Goal: Task Accomplishment & Management: Complete application form

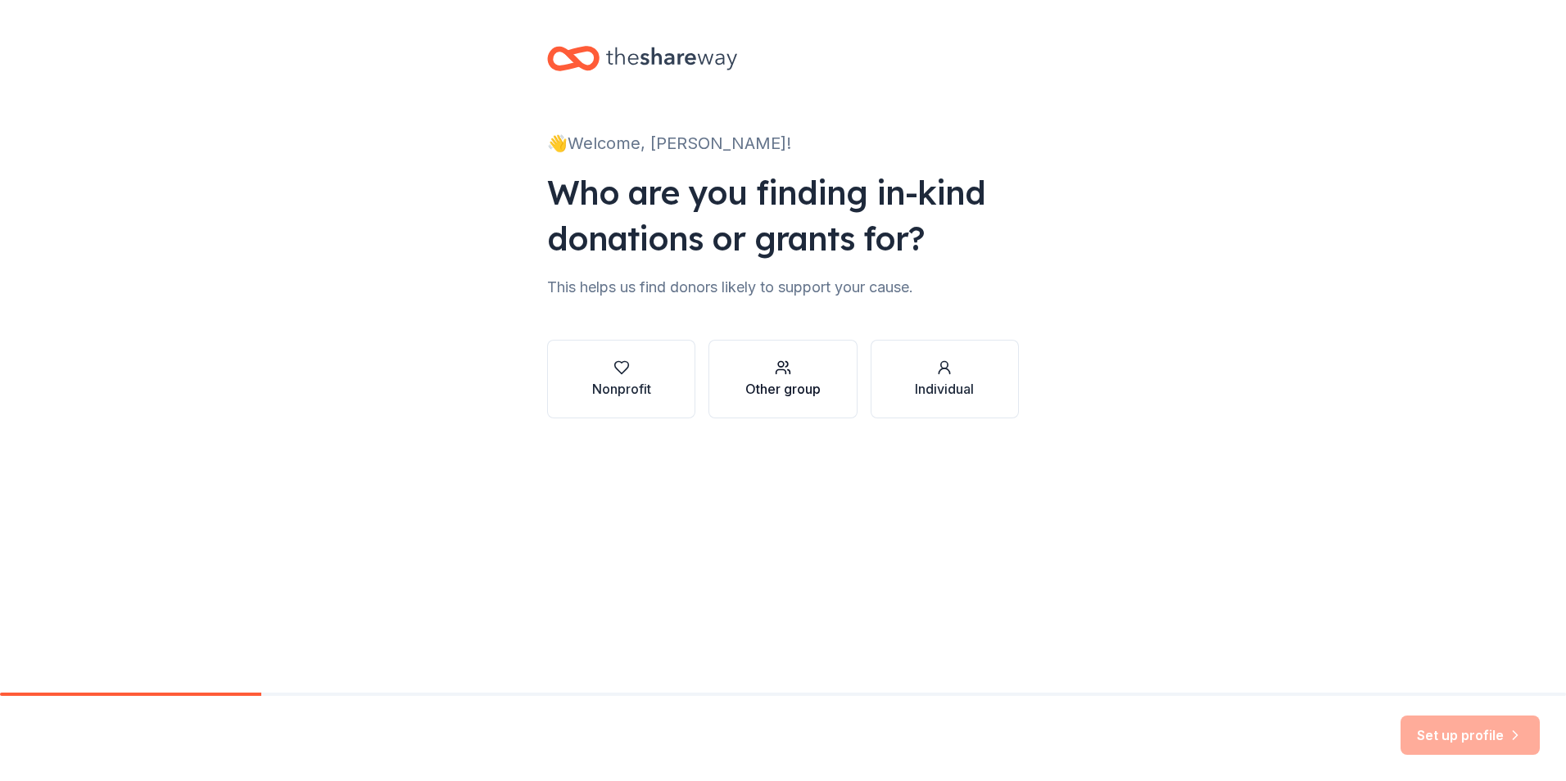
click at [776, 386] on div "Other group" at bounding box center [782, 389] width 75 height 20
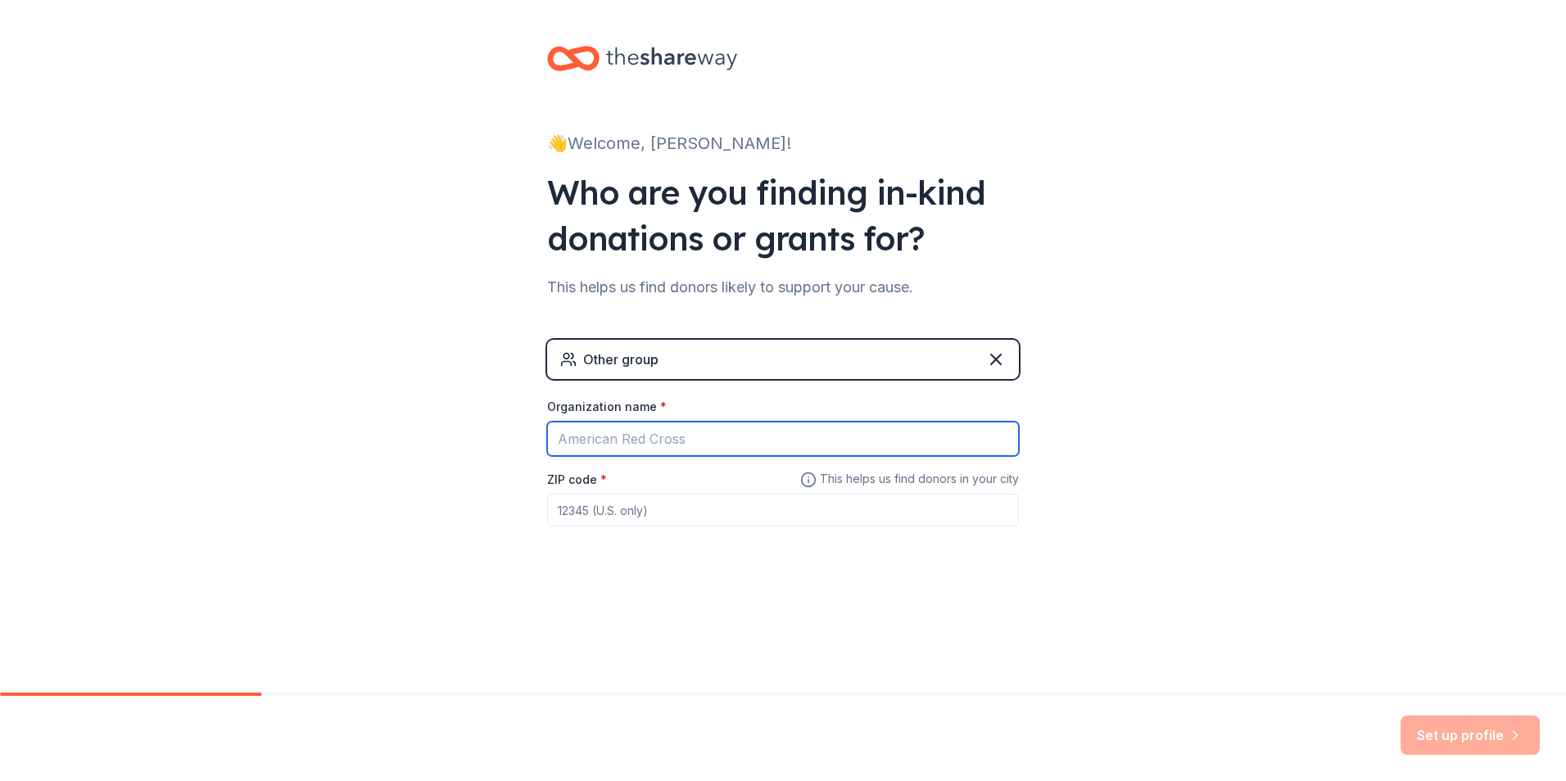
click at [681, 436] on input "Organization name *" at bounding box center [783, 439] width 472 height 34
type input "[GEOGRAPHIC_DATA][PERSON_NAME]"
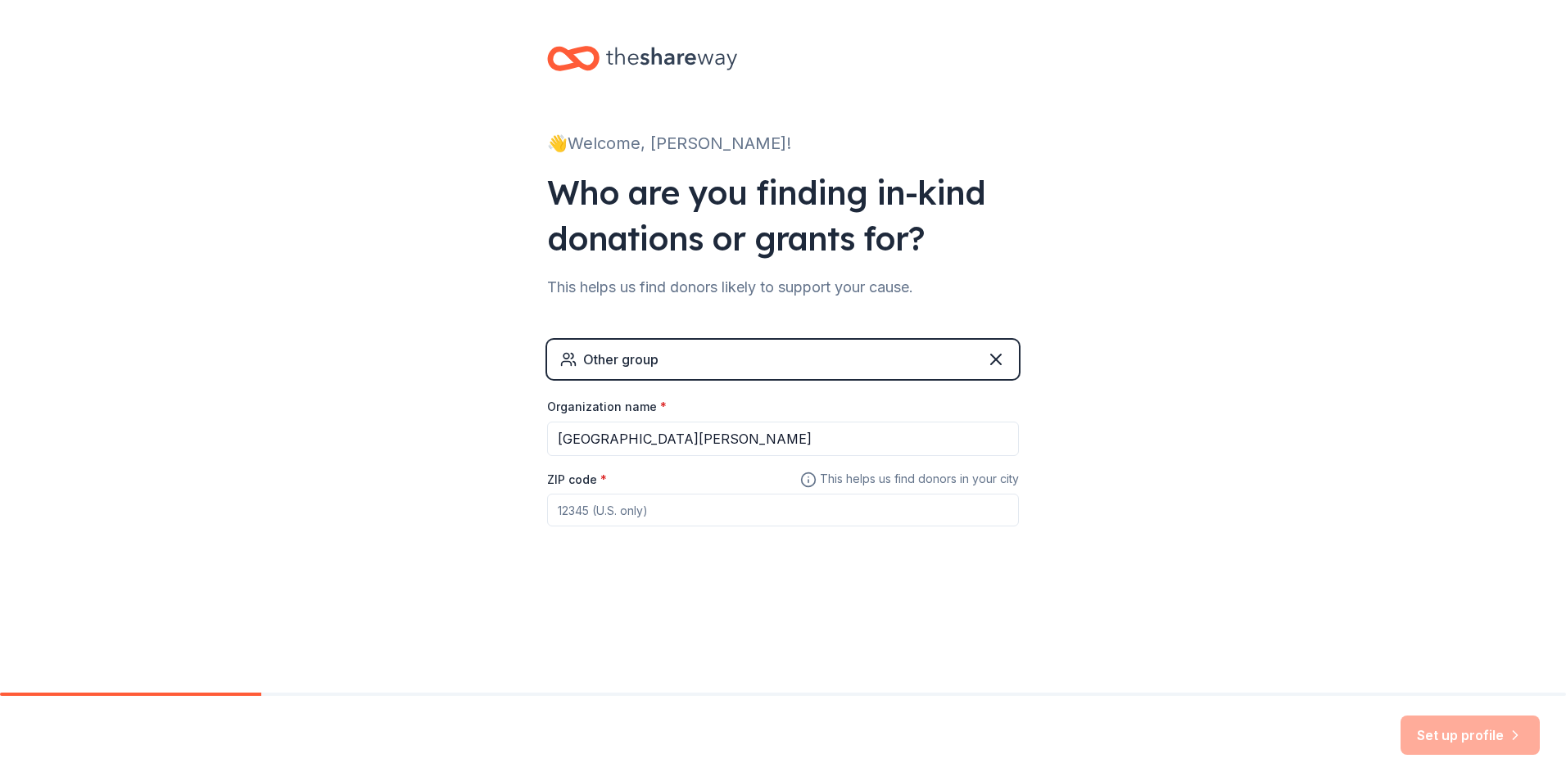
click at [626, 510] on input "ZIP code *" at bounding box center [783, 510] width 472 height 33
type input "18049"
click at [1483, 732] on button "Set up profile" at bounding box center [1469, 735] width 139 height 39
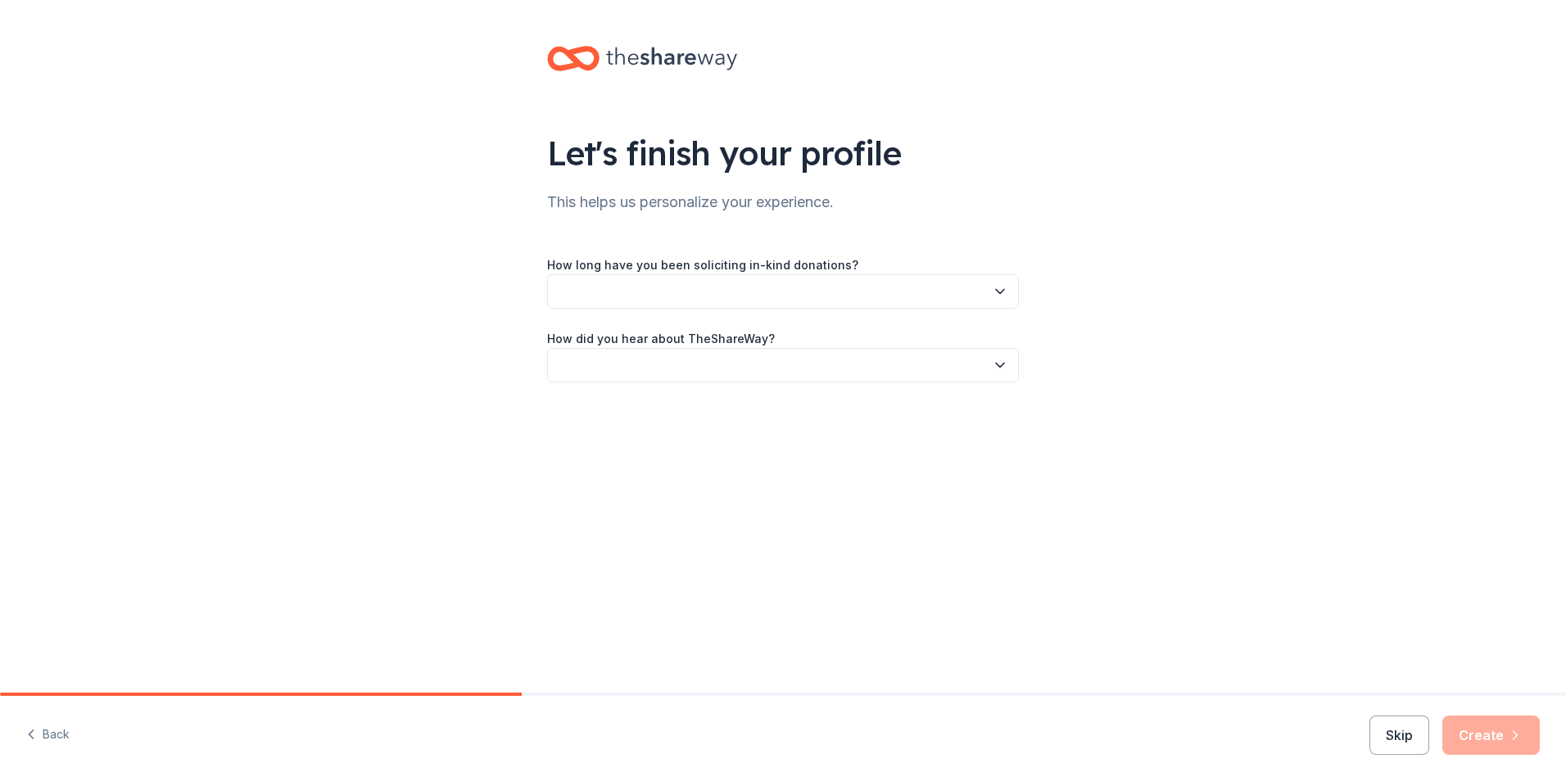
click at [794, 296] on button "button" at bounding box center [783, 291] width 472 height 34
click at [731, 331] on div "This is my first time!" at bounding box center [783, 335] width 464 height 33
click at [720, 356] on button "button" at bounding box center [783, 365] width 472 height 34
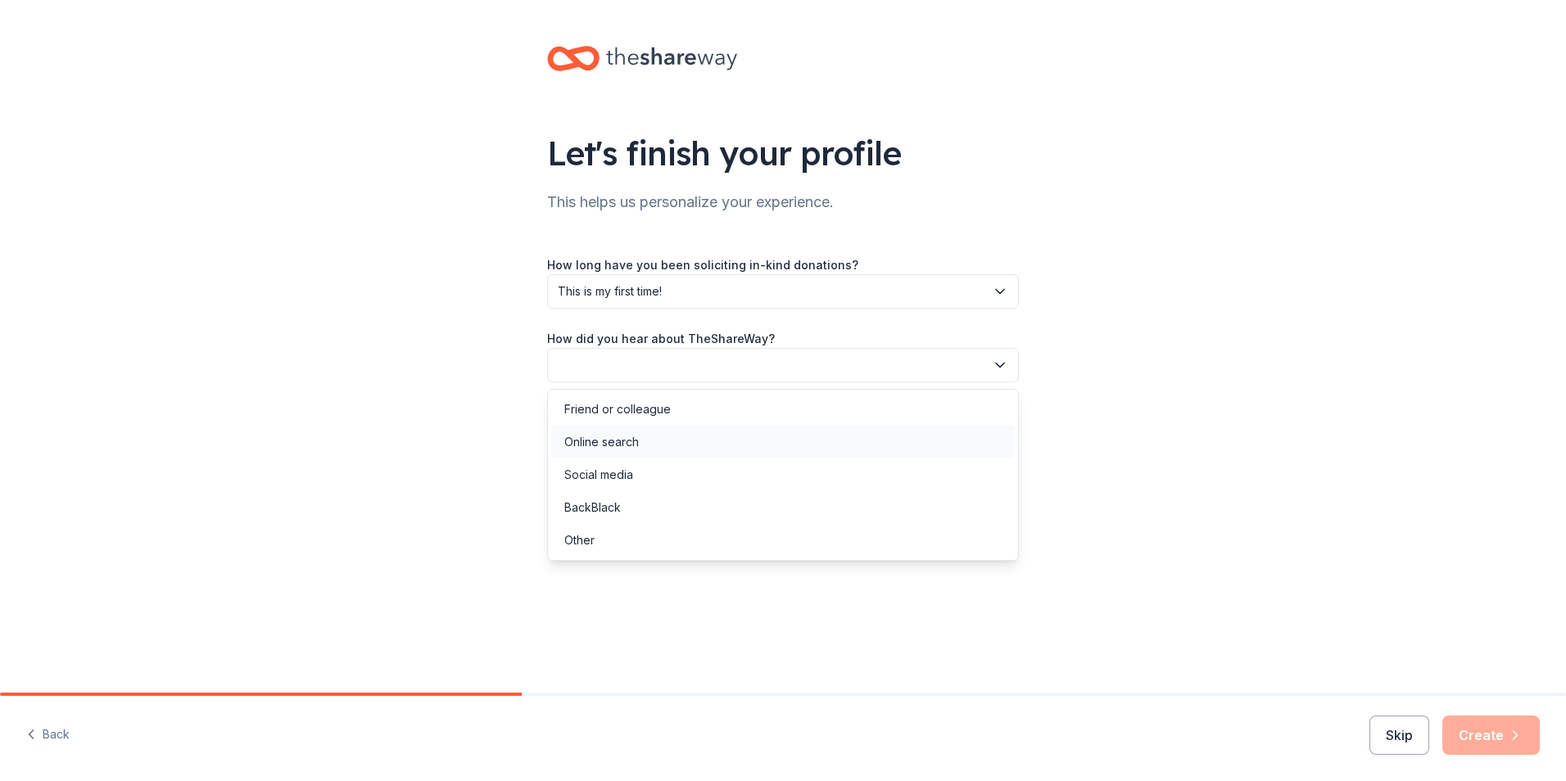
click at [655, 446] on div "Online search" at bounding box center [783, 442] width 464 height 33
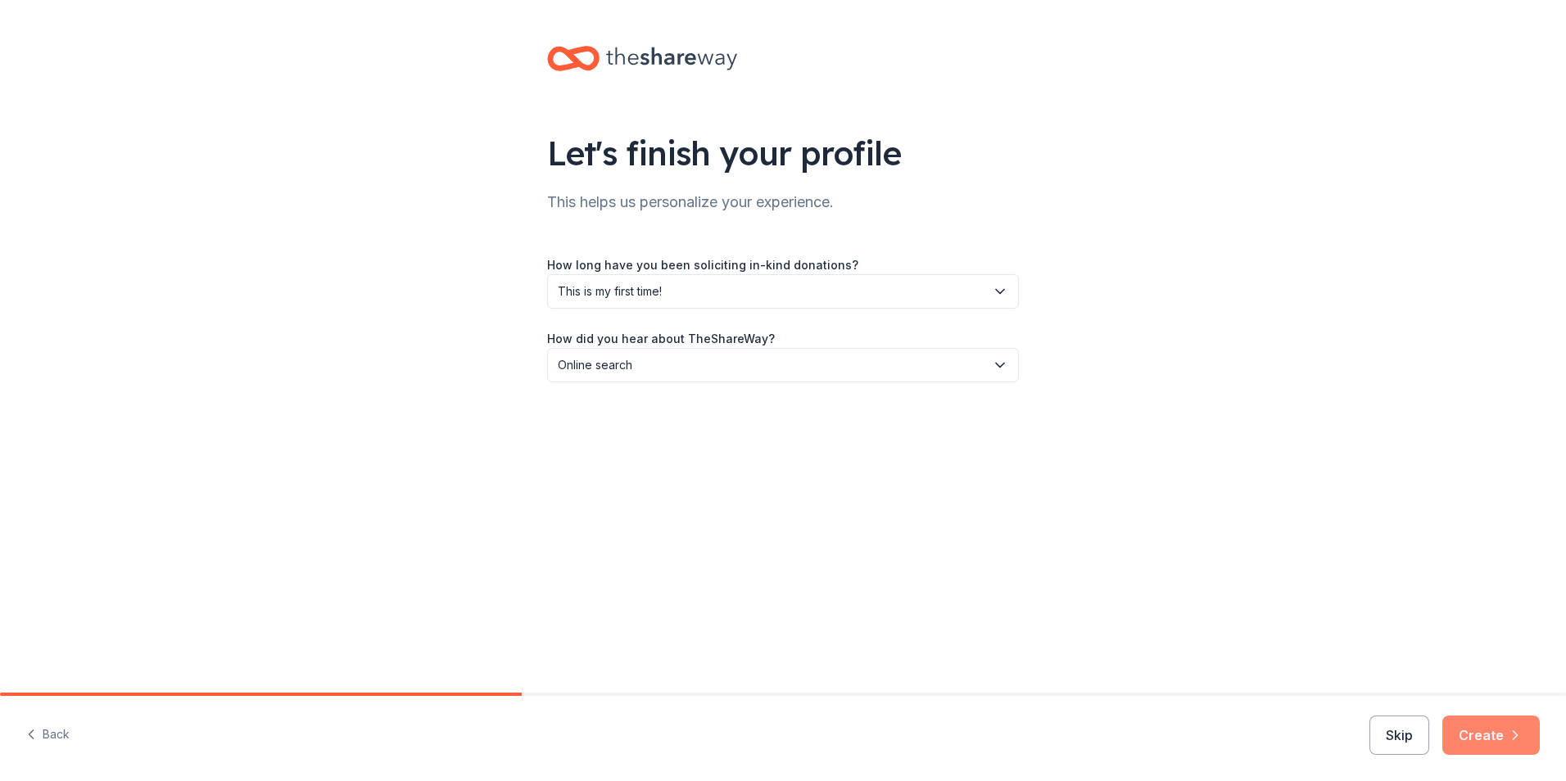
click at [1511, 730] on icon "button" at bounding box center [1515, 735] width 16 height 16
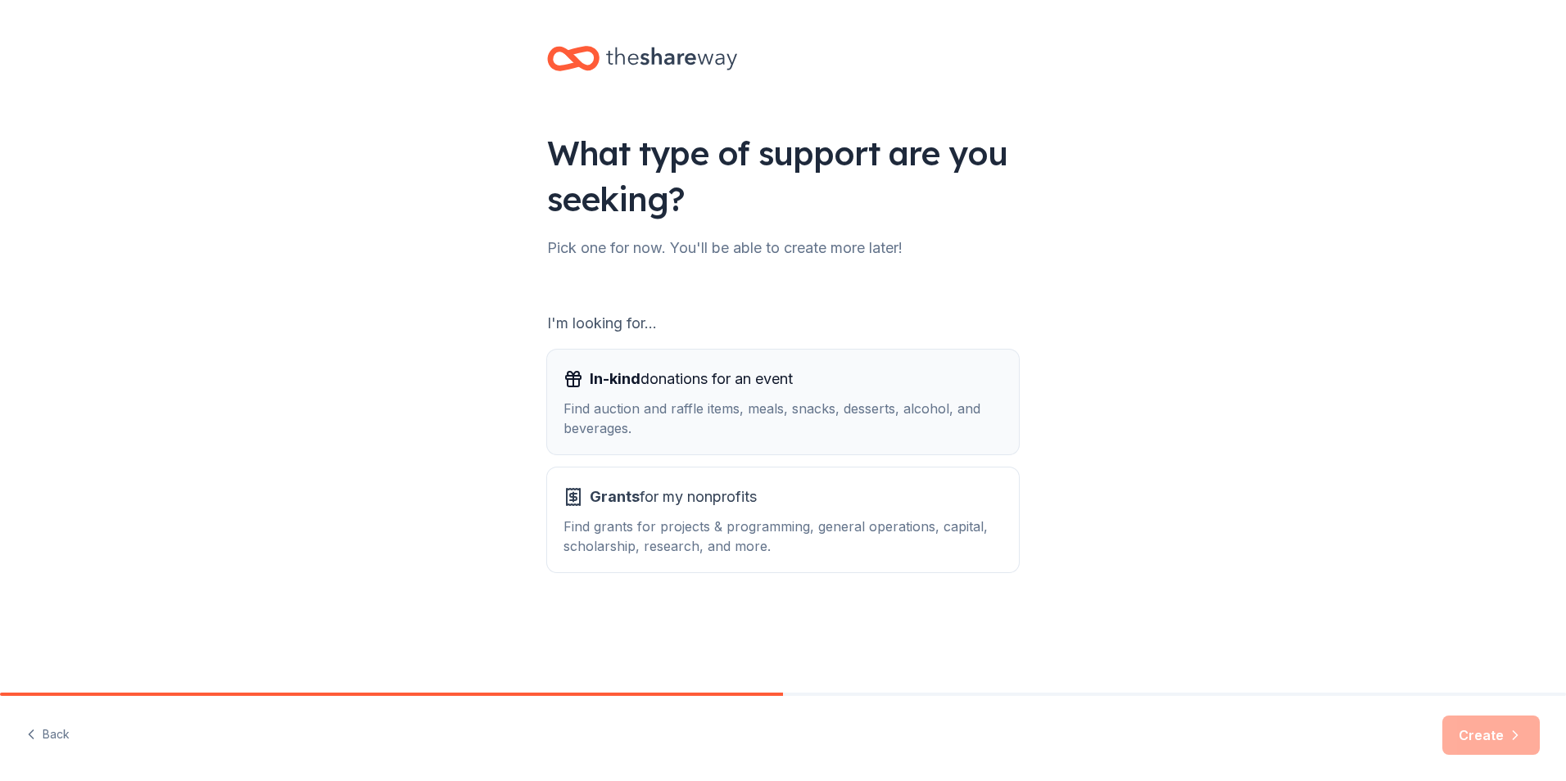
click at [741, 423] on div "Find auction and raffle items, meals, snacks, desserts, alcohol, and beverages." at bounding box center [782, 418] width 439 height 39
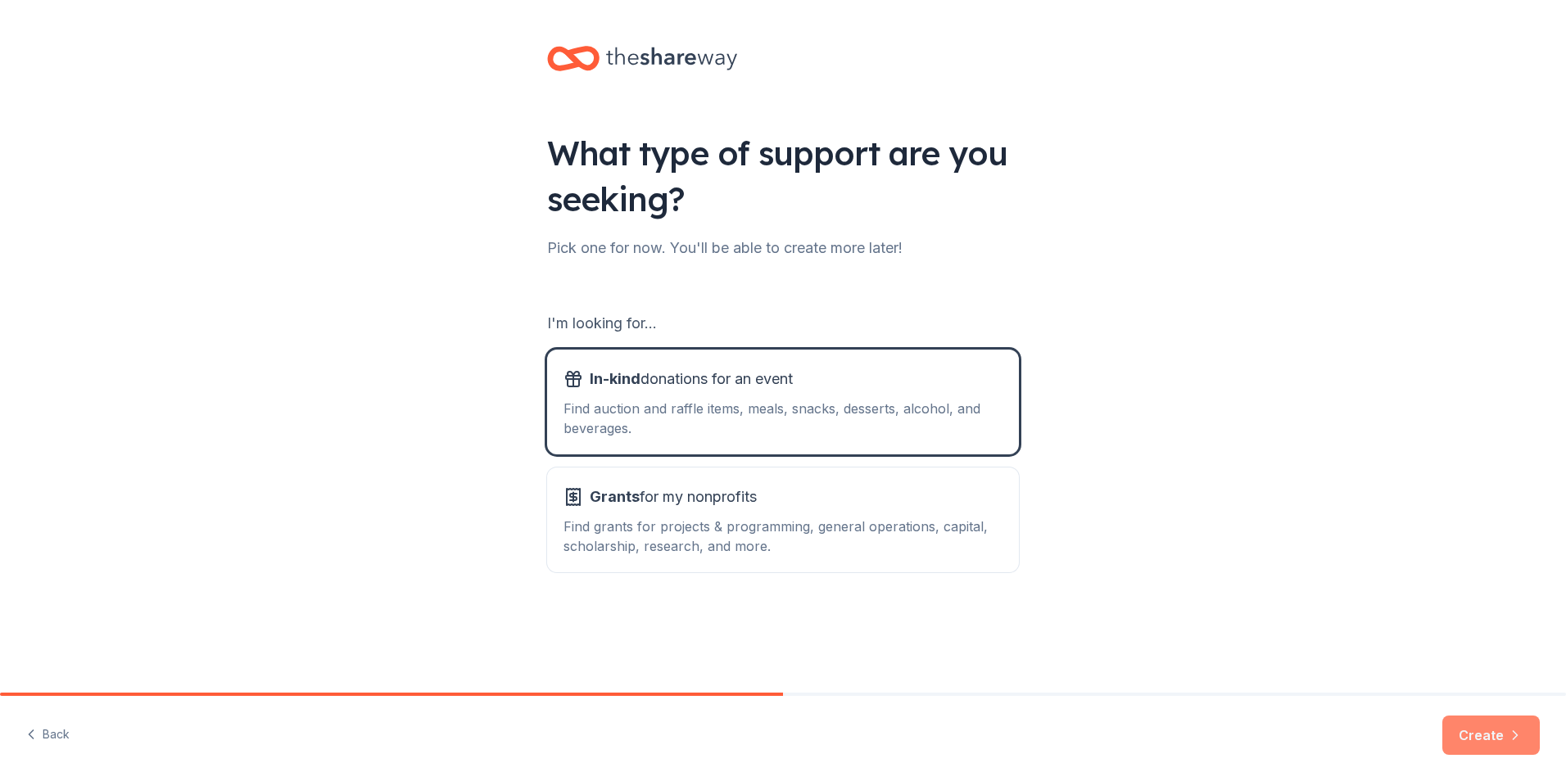
click at [1502, 737] on button "Create" at bounding box center [1490, 735] width 97 height 39
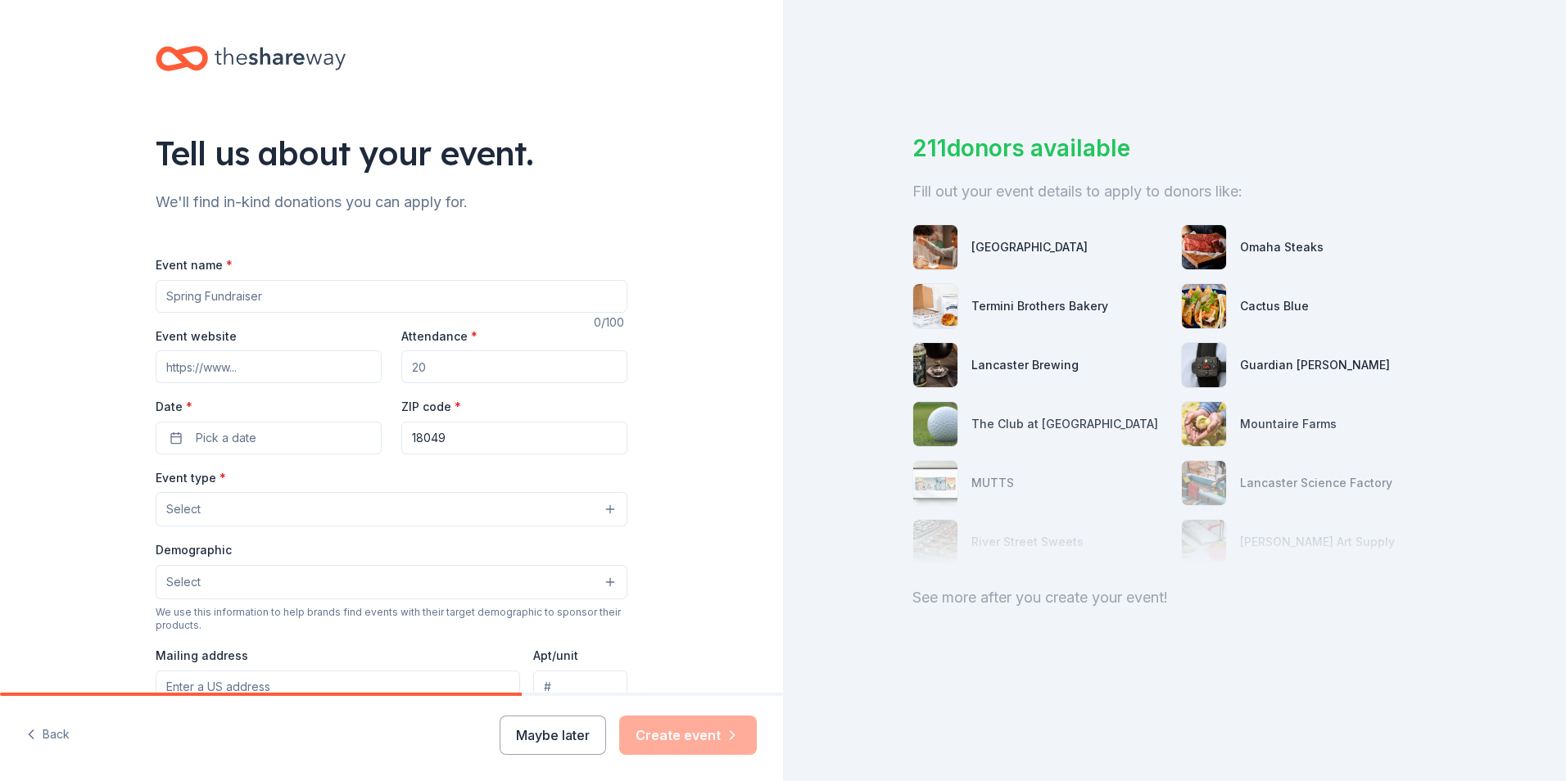
click at [259, 293] on input "Event name *" at bounding box center [392, 296] width 472 height 33
type input "Annual Gala"
click at [423, 361] on input "Attendance *" at bounding box center [514, 367] width 226 height 33
click at [425, 373] on input "Attendance *" at bounding box center [514, 367] width 226 height 33
type input "120"
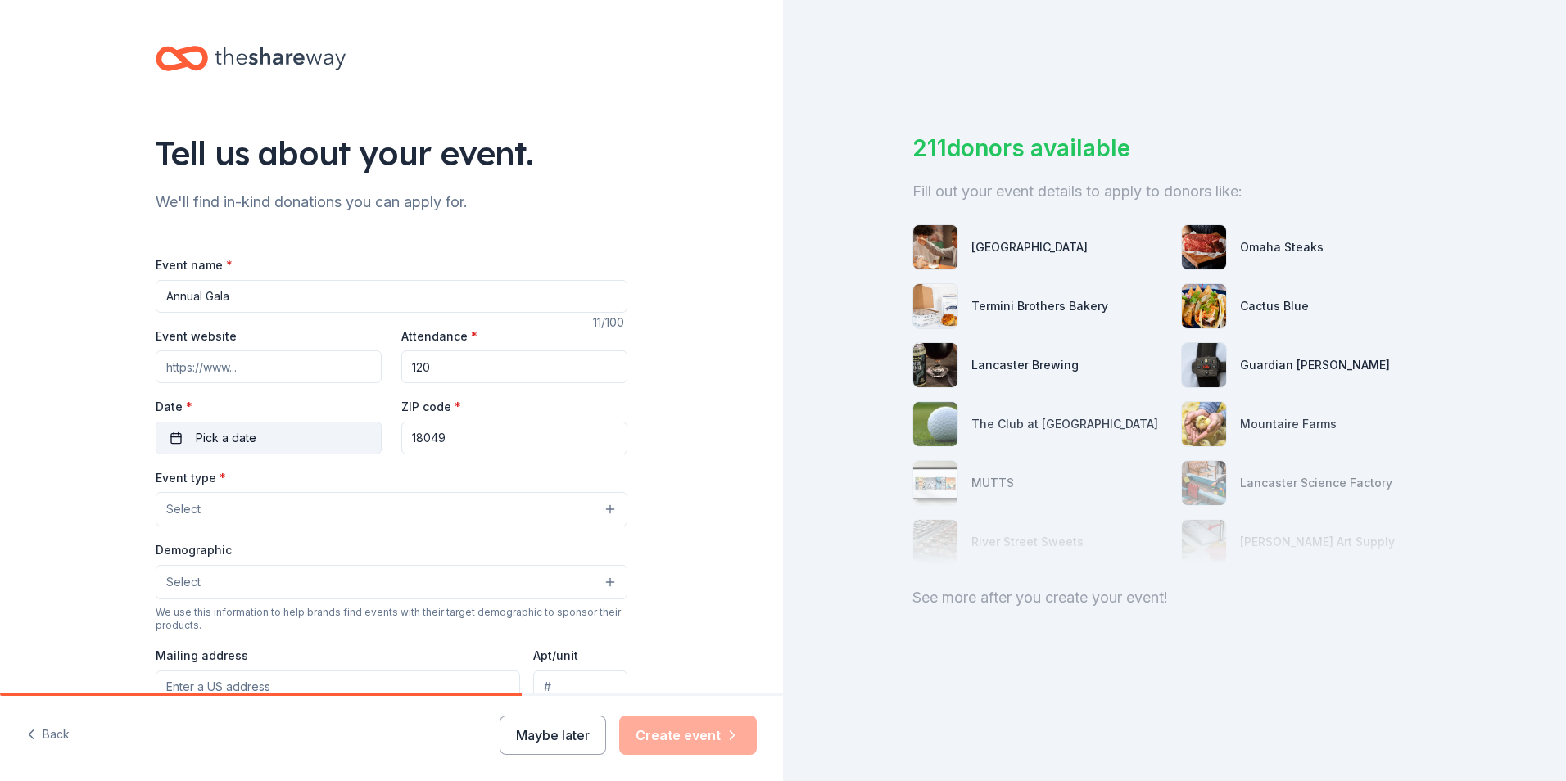
click at [250, 436] on button "Pick a date" at bounding box center [269, 438] width 226 height 33
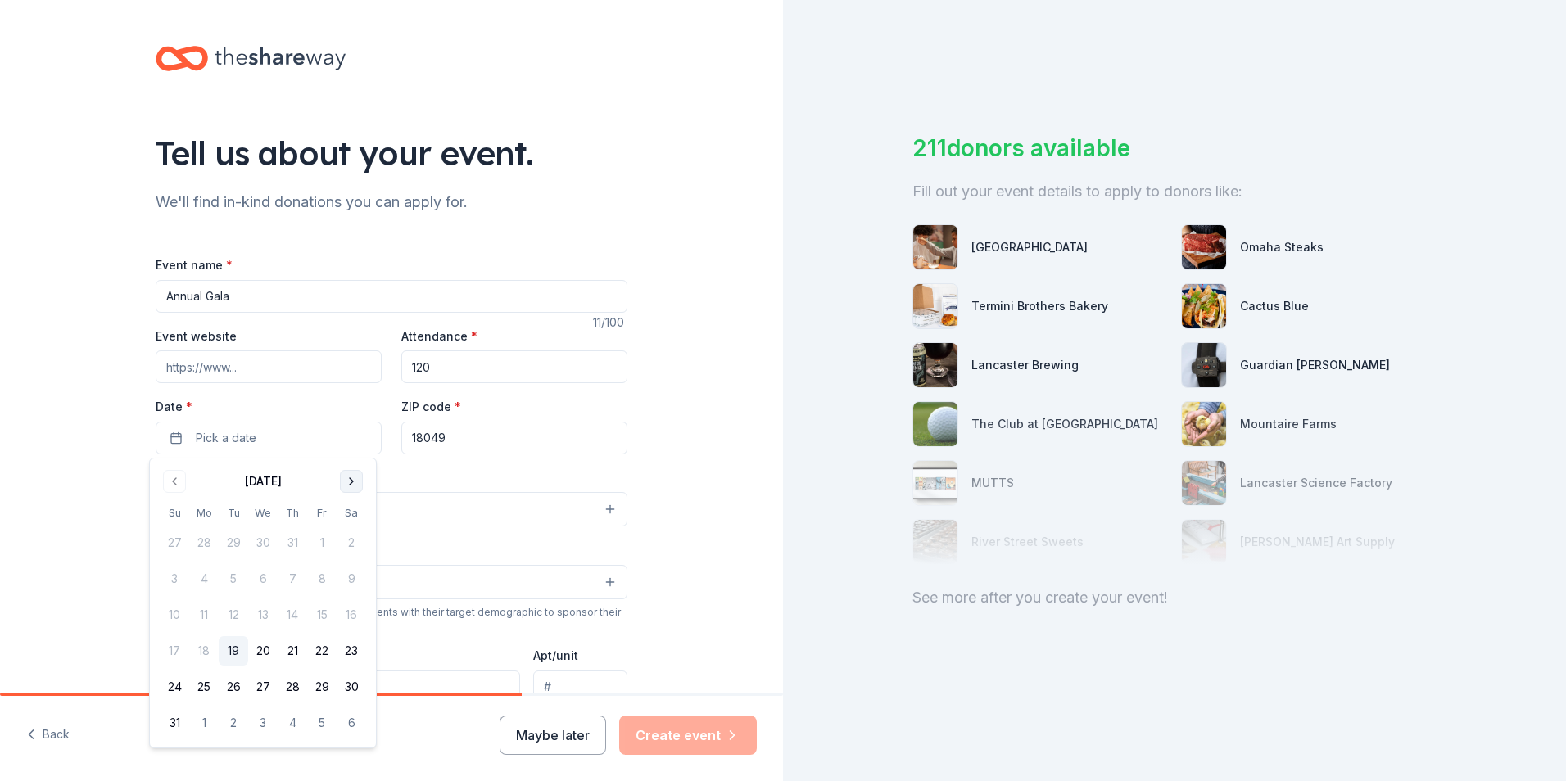
click at [343, 482] on button "Go to next month" at bounding box center [351, 481] width 23 height 23
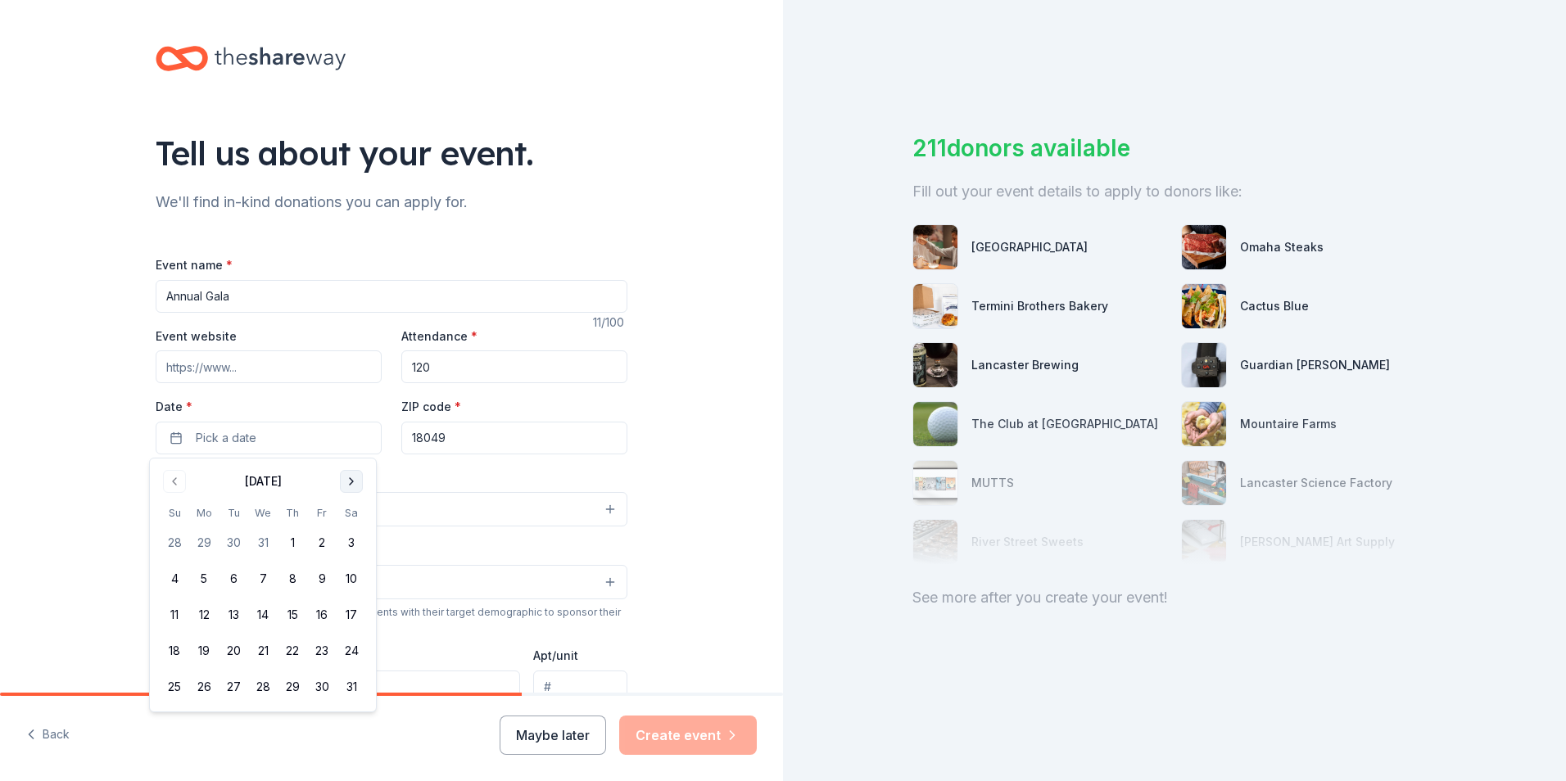
click at [343, 482] on button "Go to next month" at bounding box center [351, 481] width 23 height 23
click at [346, 579] on button "11" at bounding box center [351, 578] width 29 height 29
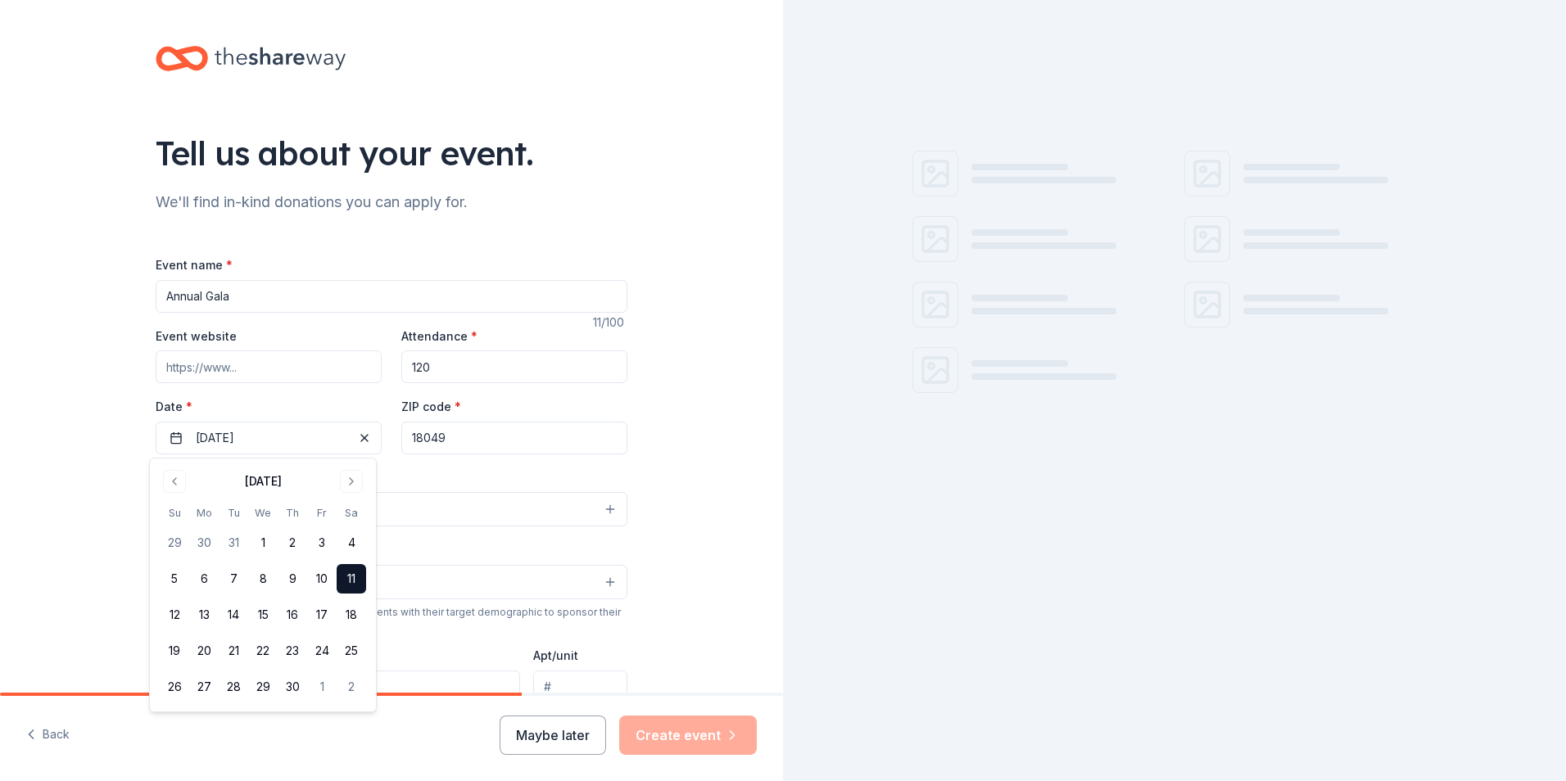
click at [41, 485] on div "Tell us about your event. We'll find in-kind donations you can apply for. Event…" at bounding box center [391, 545] width 783 height 1090
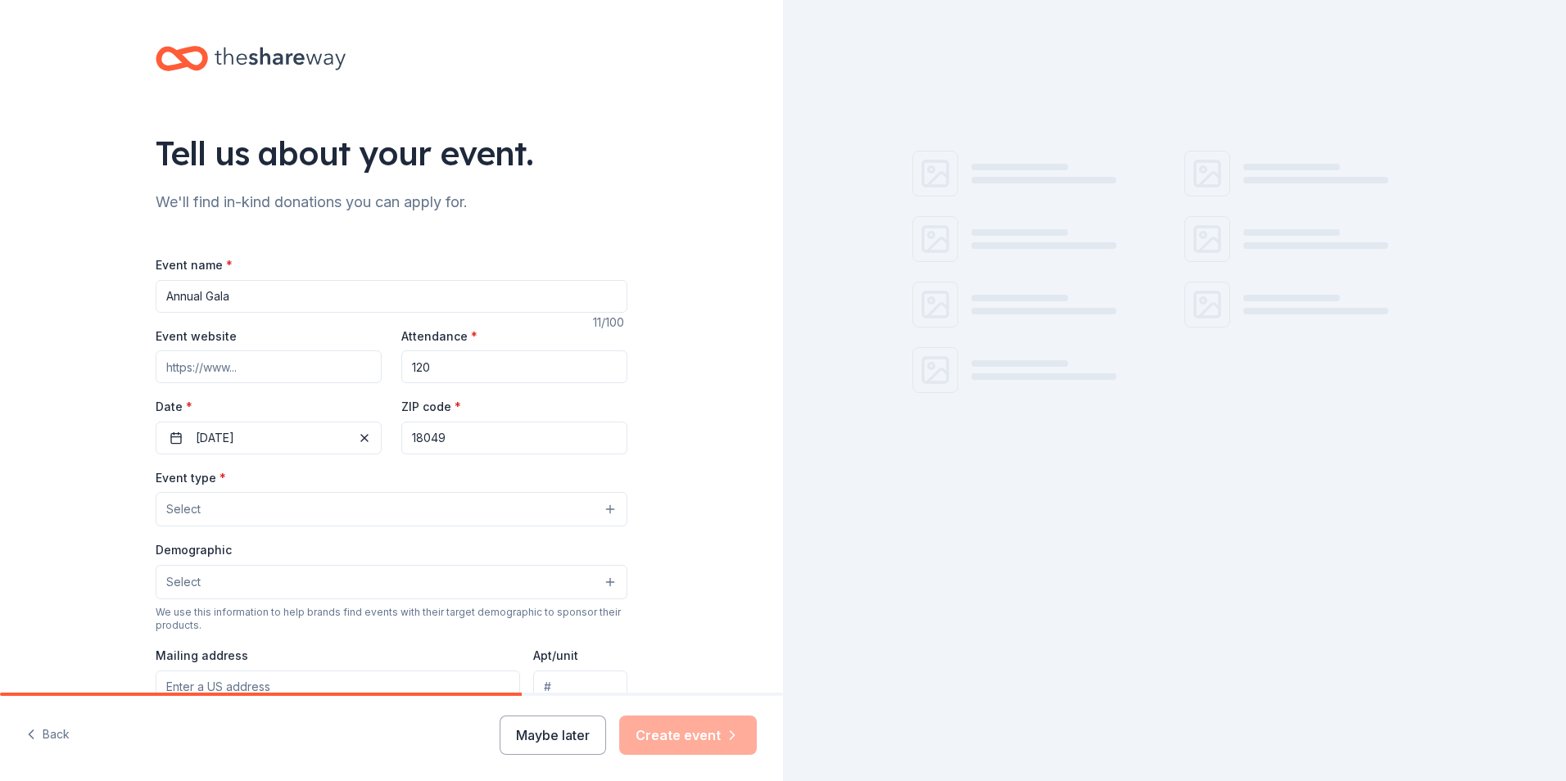
click at [215, 513] on button "Select" at bounding box center [392, 509] width 472 height 34
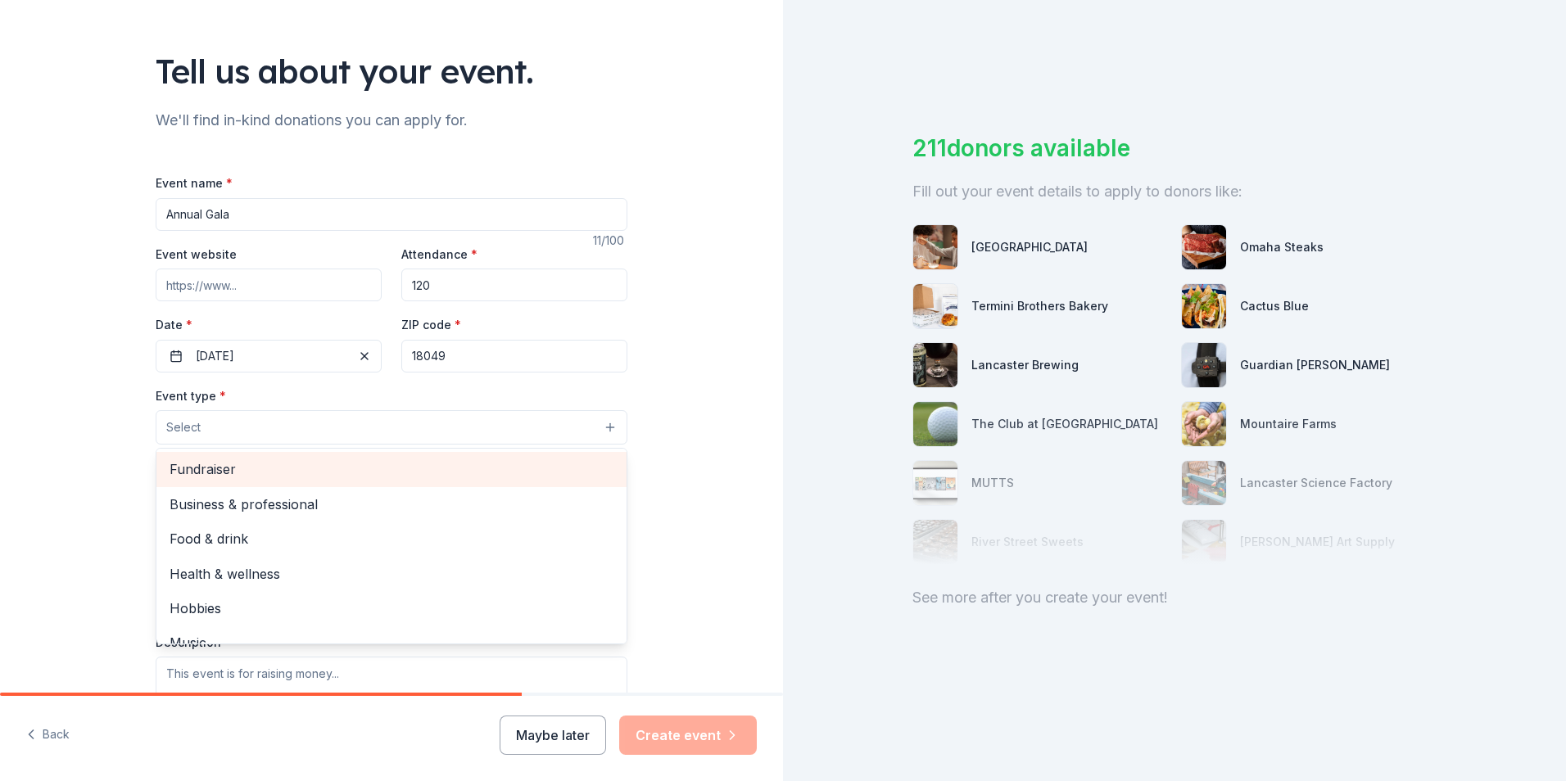
click at [211, 477] on span "Fundraiser" at bounding box center [392, 469] width 444 height 21
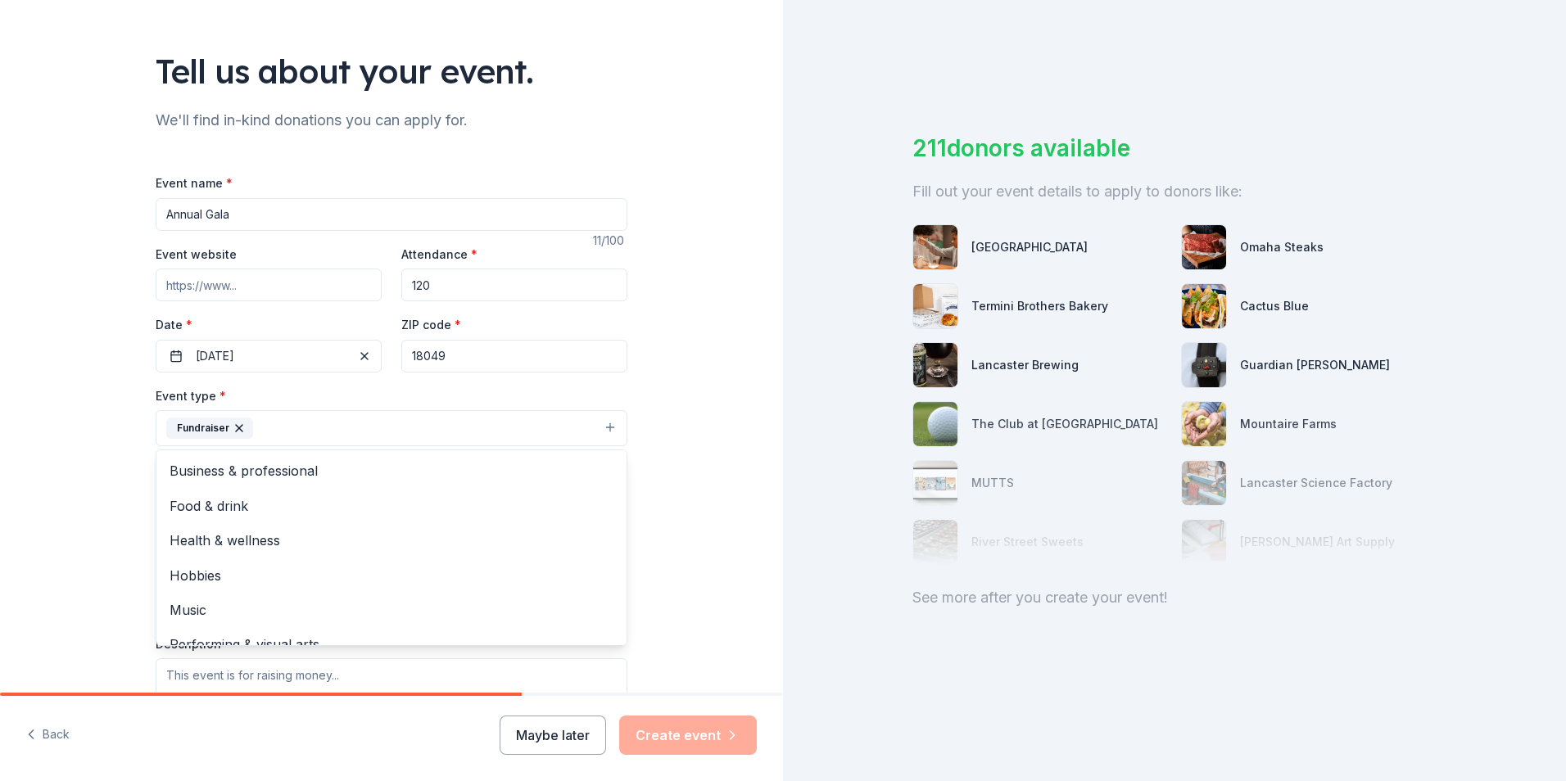
click at [34, 484] on div "Tell us about your event. We'll find in-kind donations you can apply for. Event…" at bounding box center [391, 464] width 783 height 1092
click at [212, 498] on button "Select" at bounding box center [392, 502] width 472 height 34
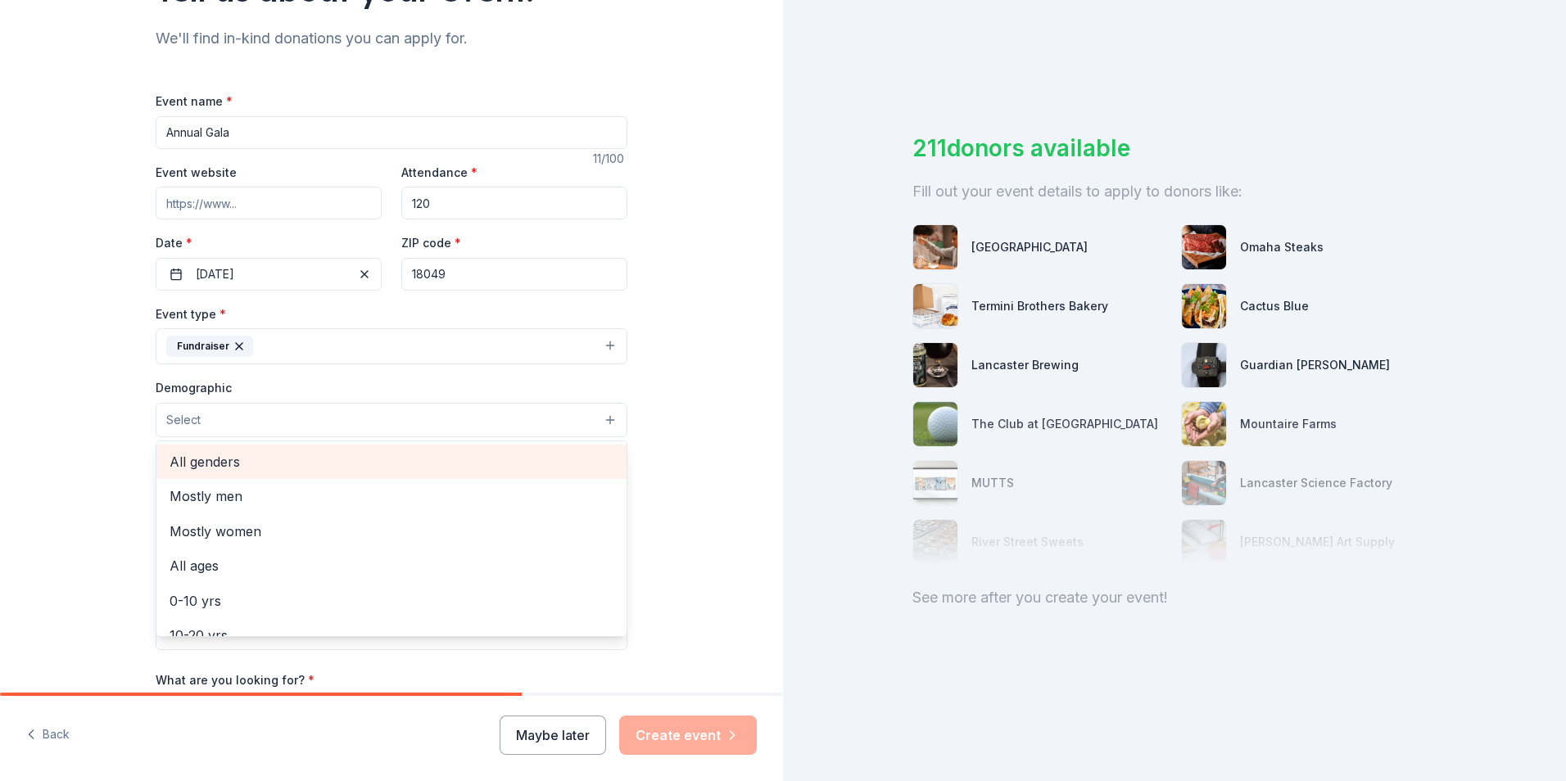
click at [260, 465] on span "All genders" at bounding box center [392, 461] width 444 height 21
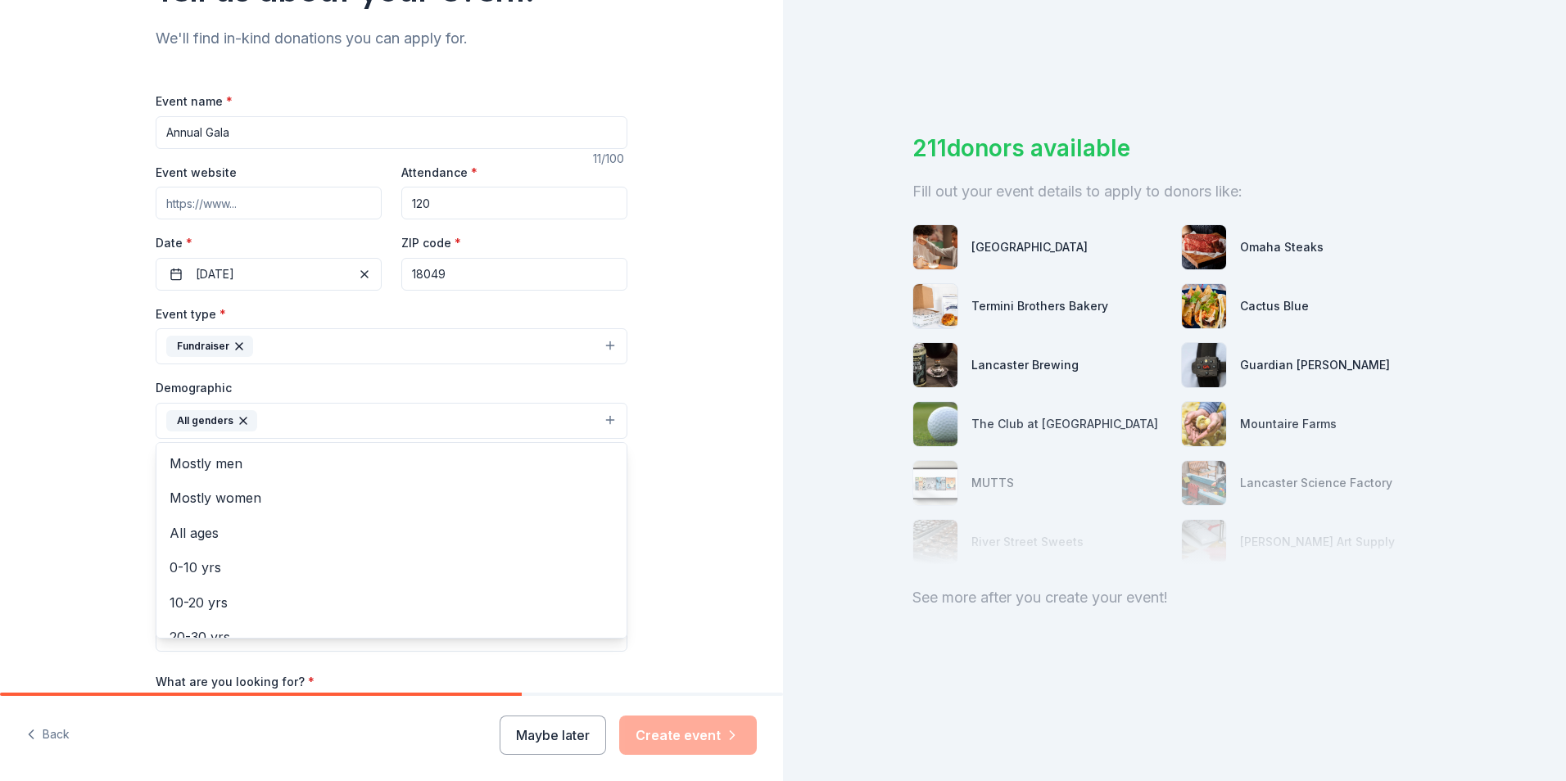
click at [95, 475] on div "Tell us about your event. We'll find in-kind donations you can apply for. Event…" at bounding box center [391, 382] width 783 height 1093
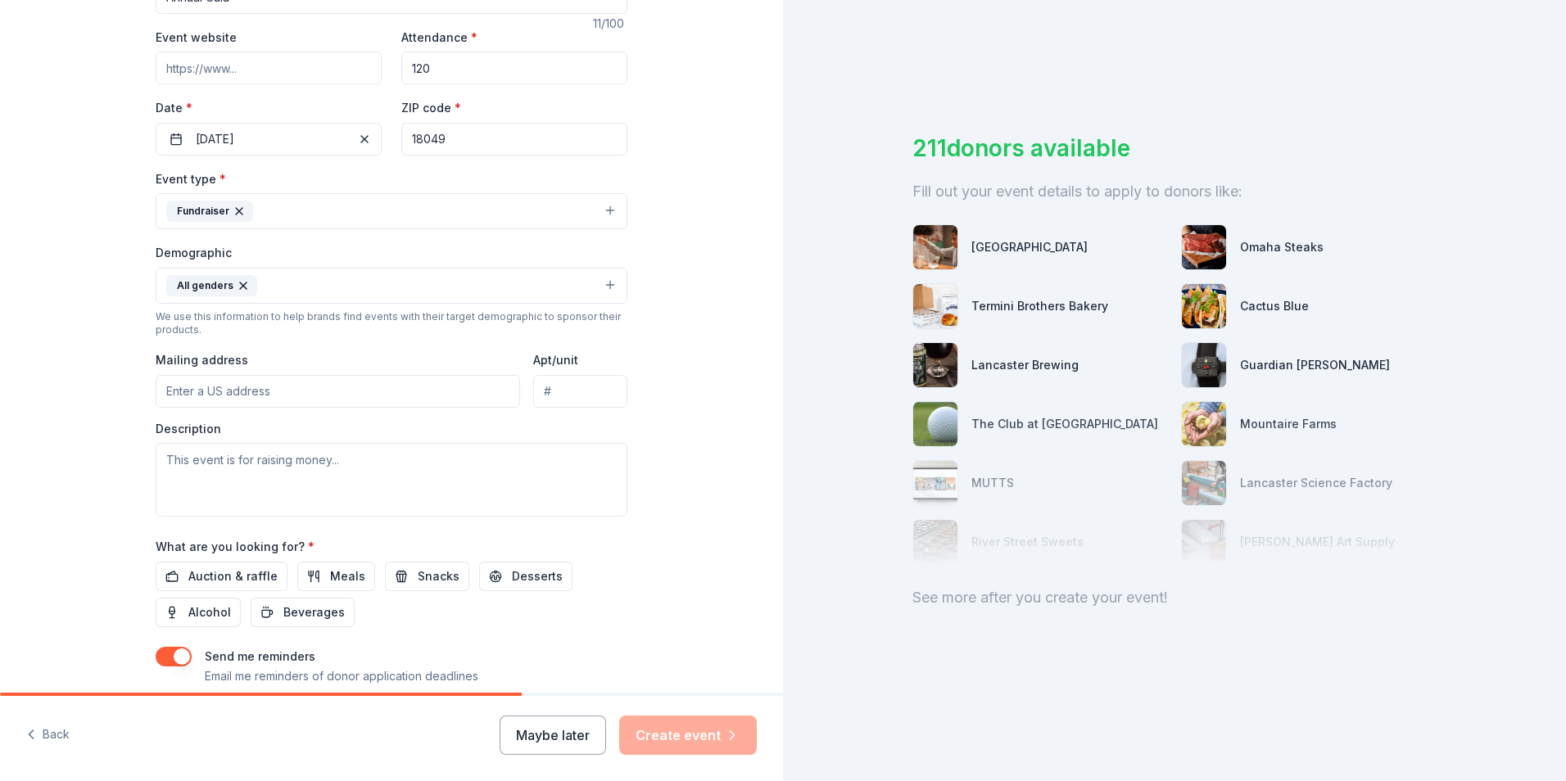
scroll to position [328, 0]
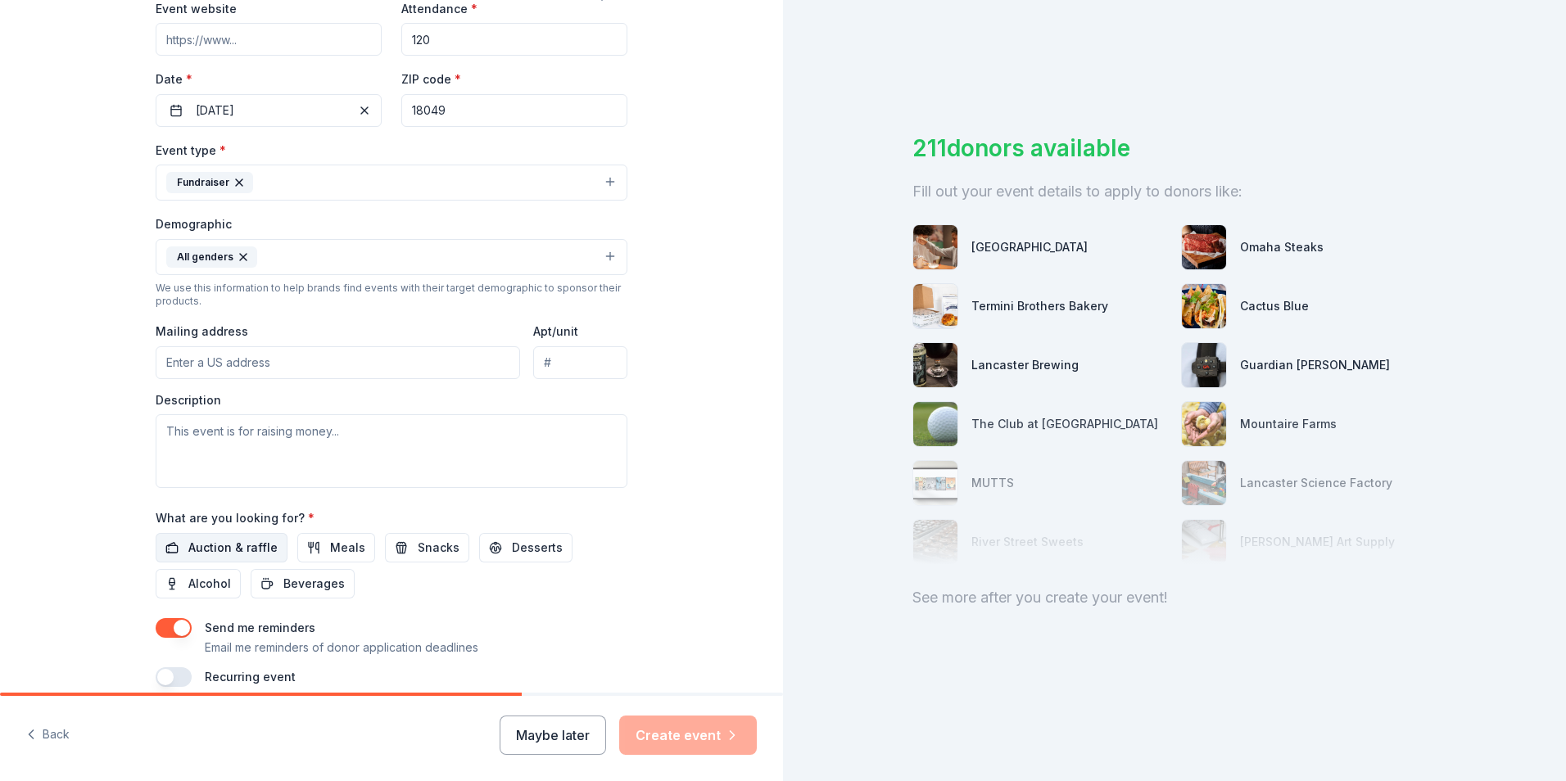
click at [216, 538] on span "Auction & raffle" at bounding box center [232, 548] width 89 height 20
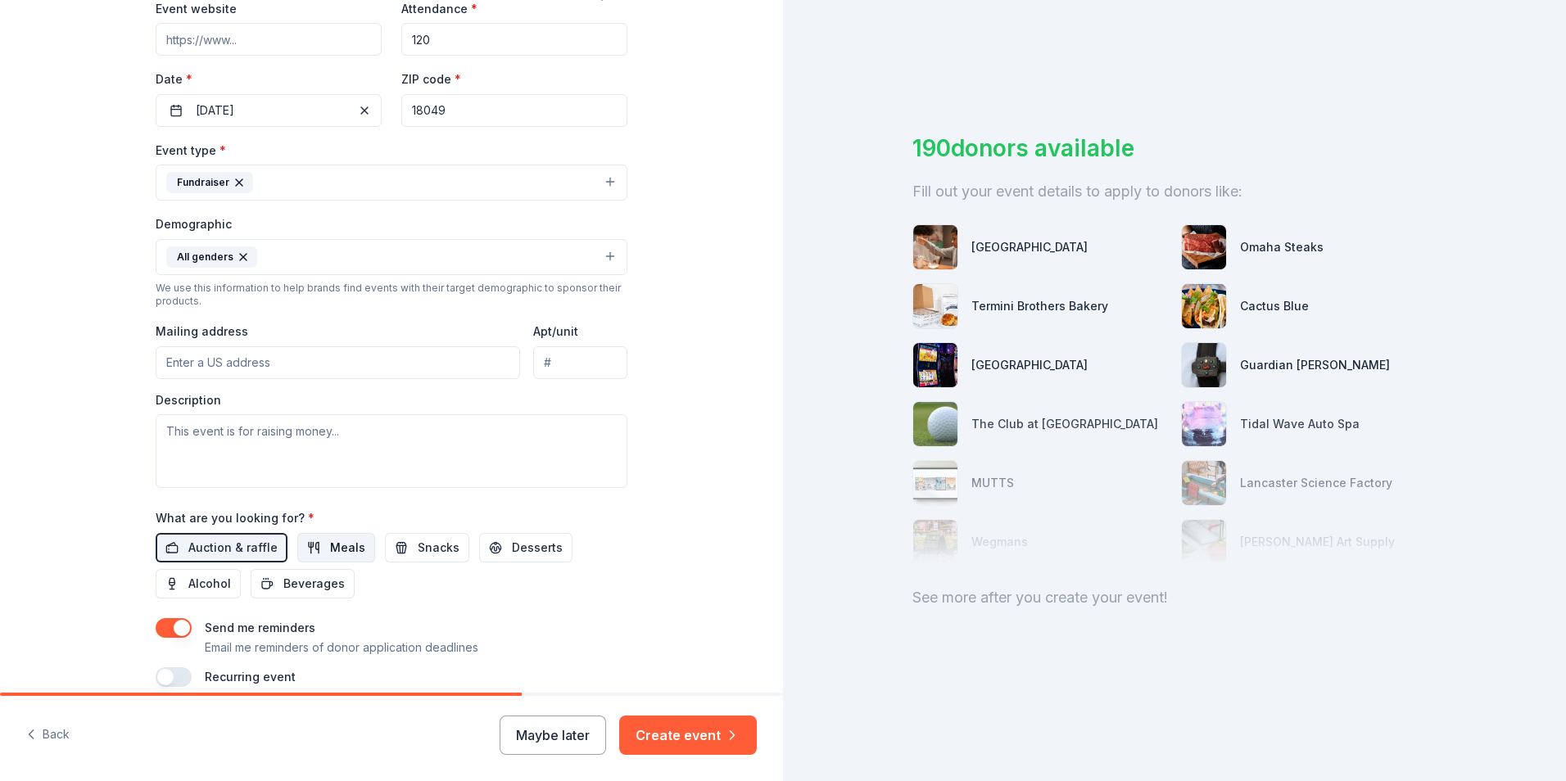
click at [330, 540] on span "Meals" at bounding box center [347, 548] width 35 height 20
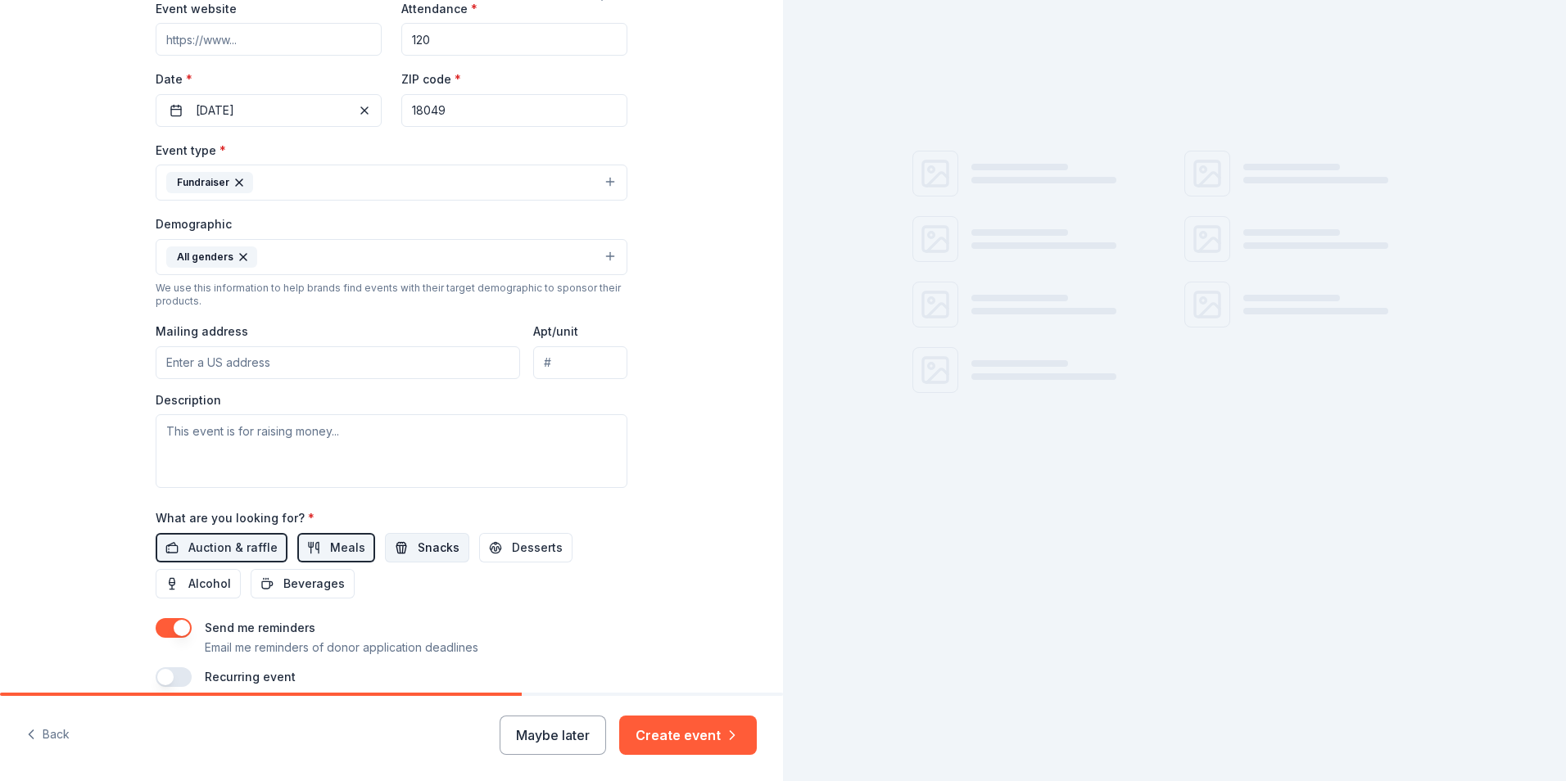
click at [418, 542] on span "Snacks" at bounding box center [439, 548] width 42 height 20
click at [512, 548] on span "Desserts" at bounding box center [537, 548] width 51 height 20
click at [205, 586] on span "Alcohol" at bounding box center [209, 584] width 43 height 20
click at [253, 590] on button "Beverages" at bounding box center [303, 583] width 104 height 29
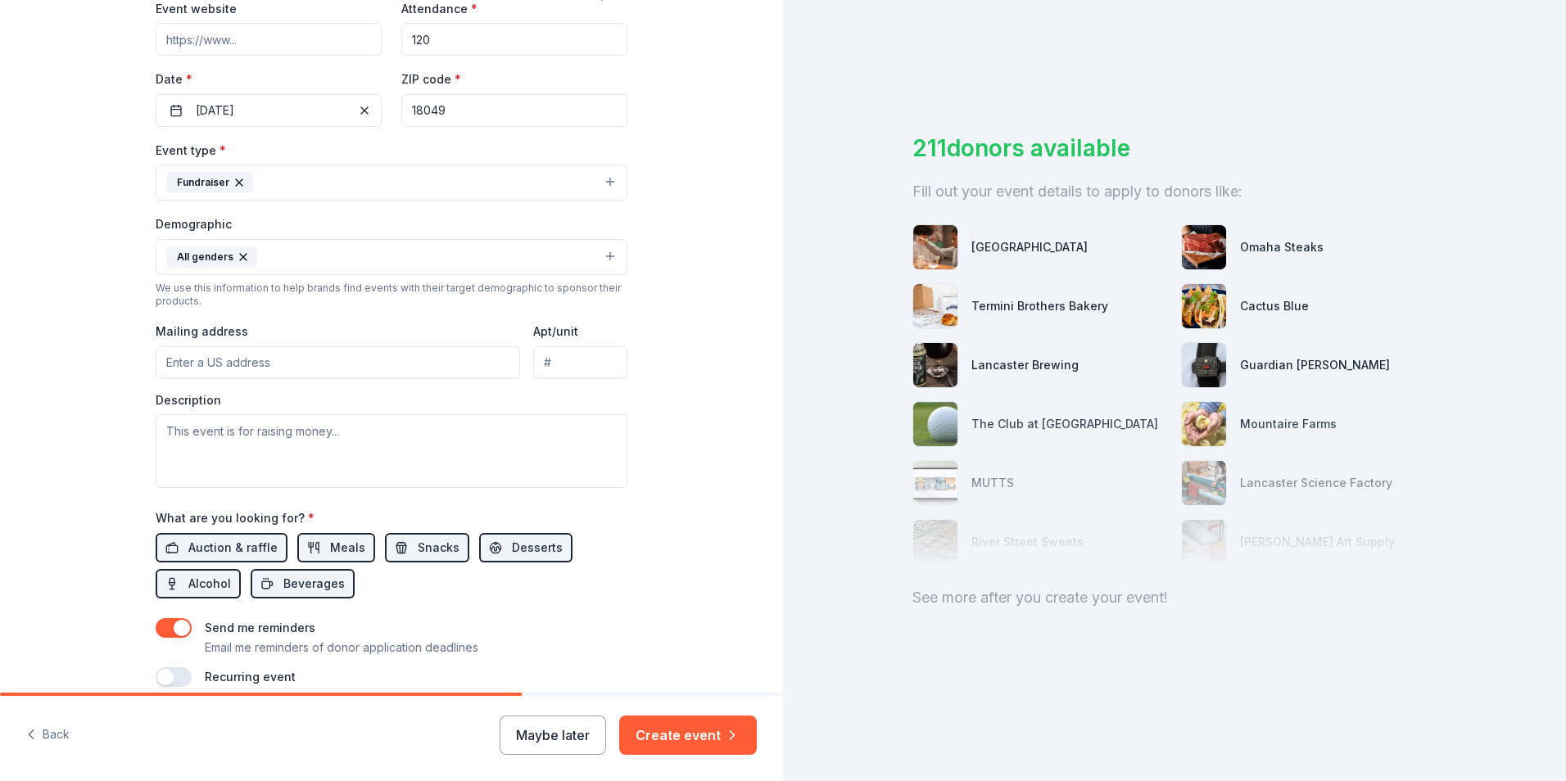
click at [248, 362] on input "Mailing address" at bounding box center [338, 362] width 364 height 33
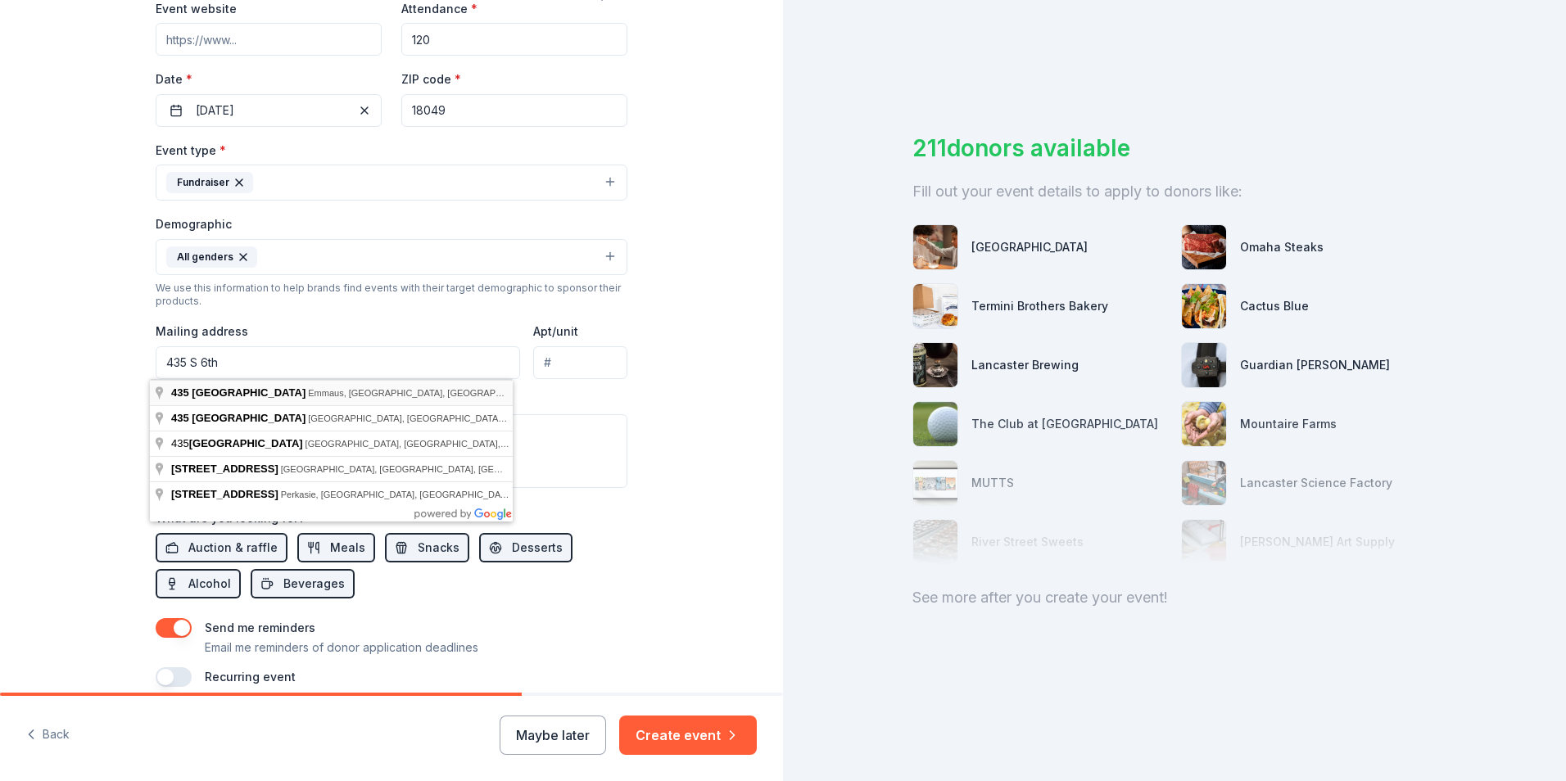
type input "435 South 6th Street, Emmaus, PA, 18049"
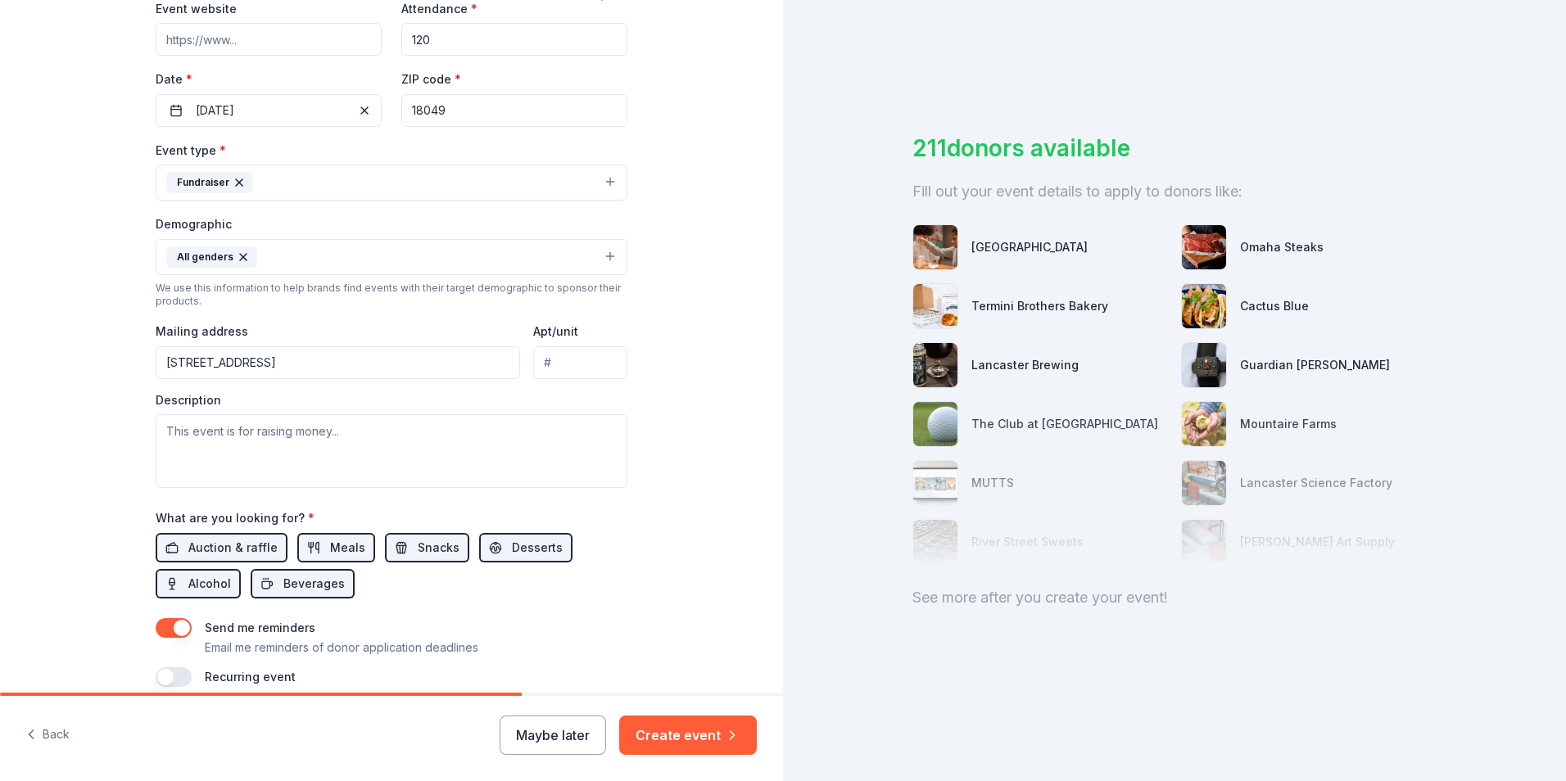
click at [91, 444] on div "Tell us about your event. We'll find in-kind donations you can apply for. Event…" at bounding box center [391, 218] width 783 height 1093
click at [179, 450] on textarea at bounding box center [392, 451] width 472 height 74
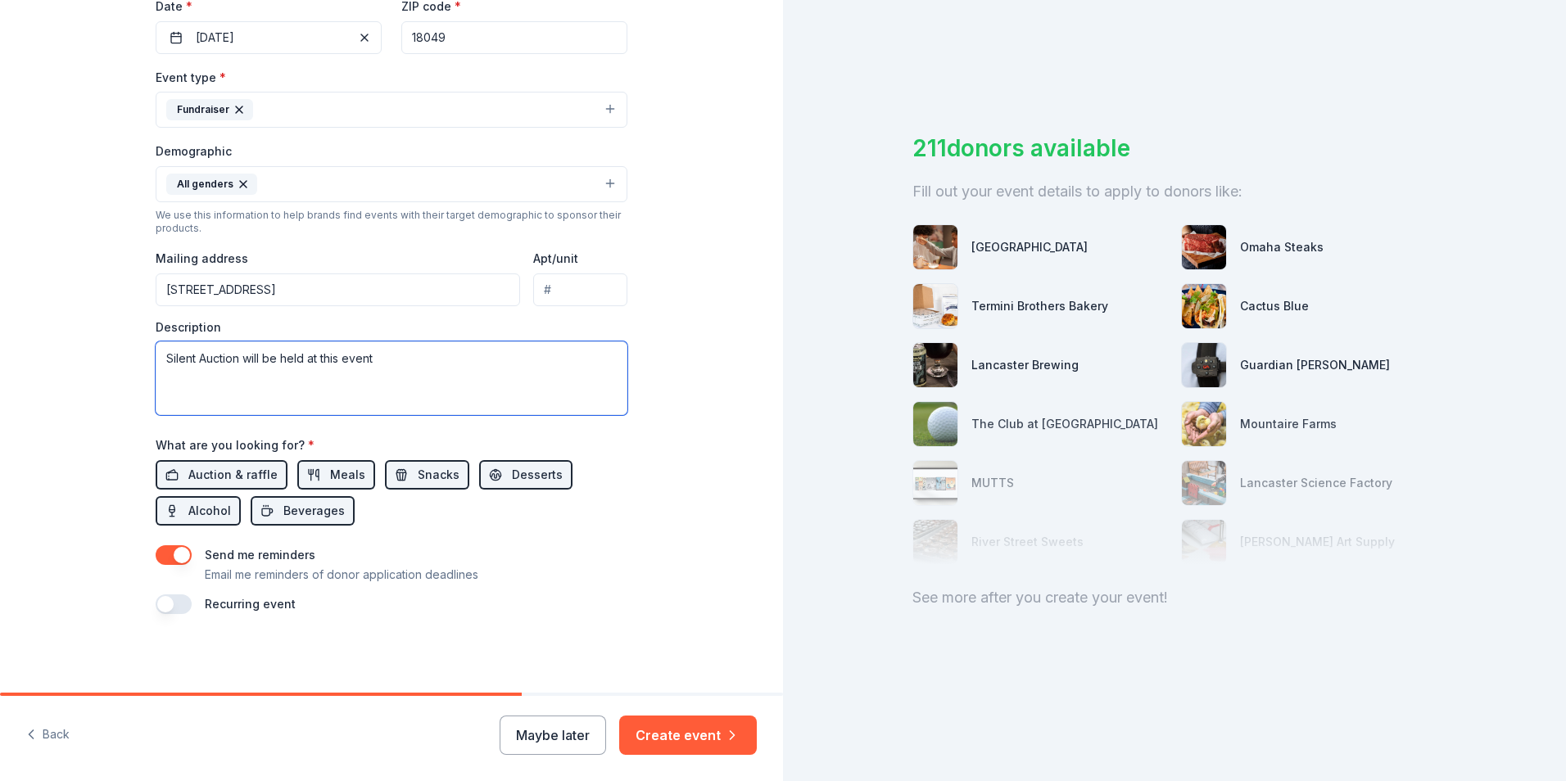
type textarea "Silent Auction will be held at this event"
click at [165, 555] on button "button" at bounding box center [174, 555] width 36 height 20
click at [697, 749] on button "Create event" at bounding box center [688, 735] width 138 height 39
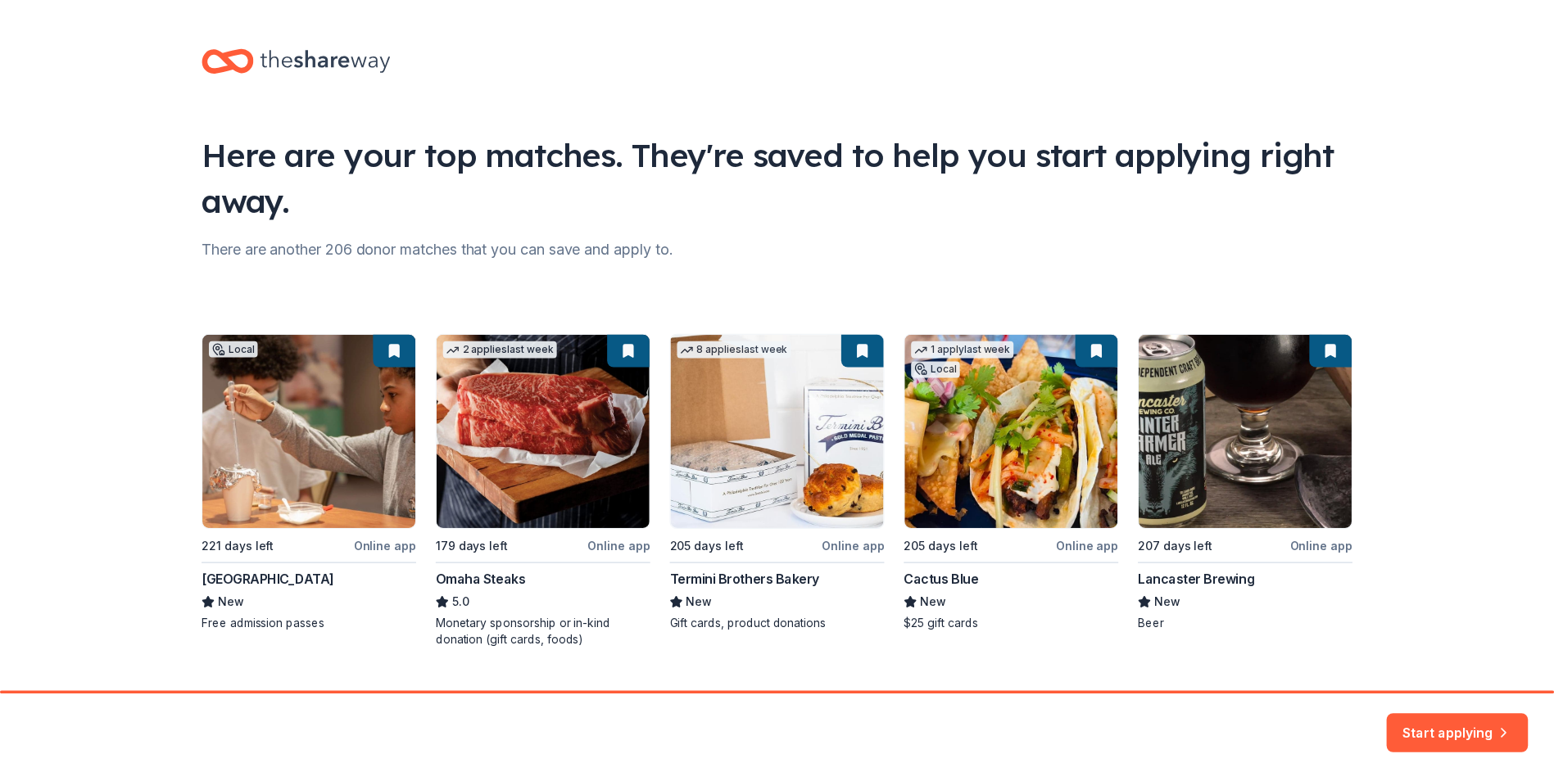
scroll to position [35, 0]
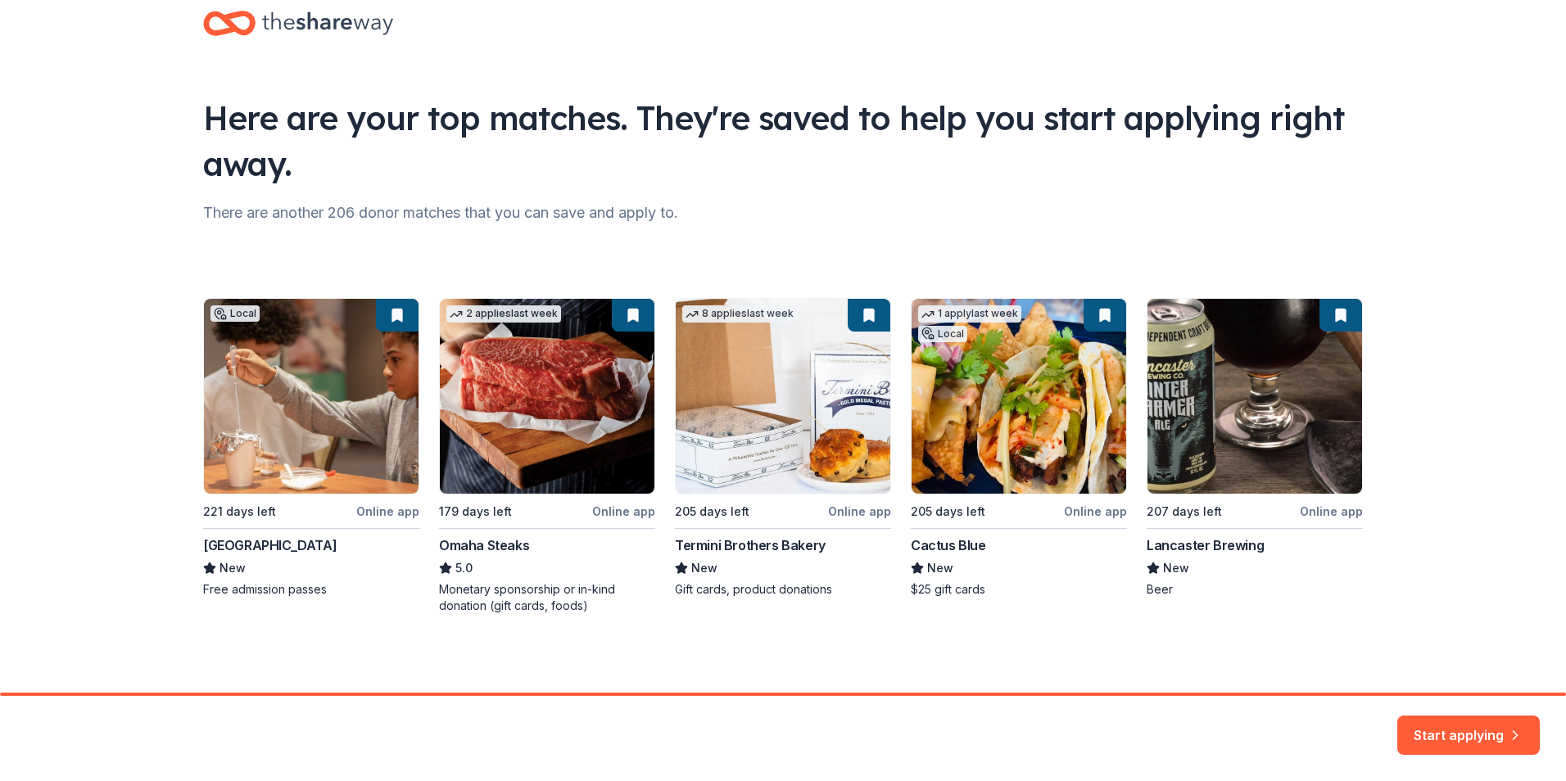
click at [1489, 730] on button "Start applying" at bounding box center [1468, 725] width 142 height 39
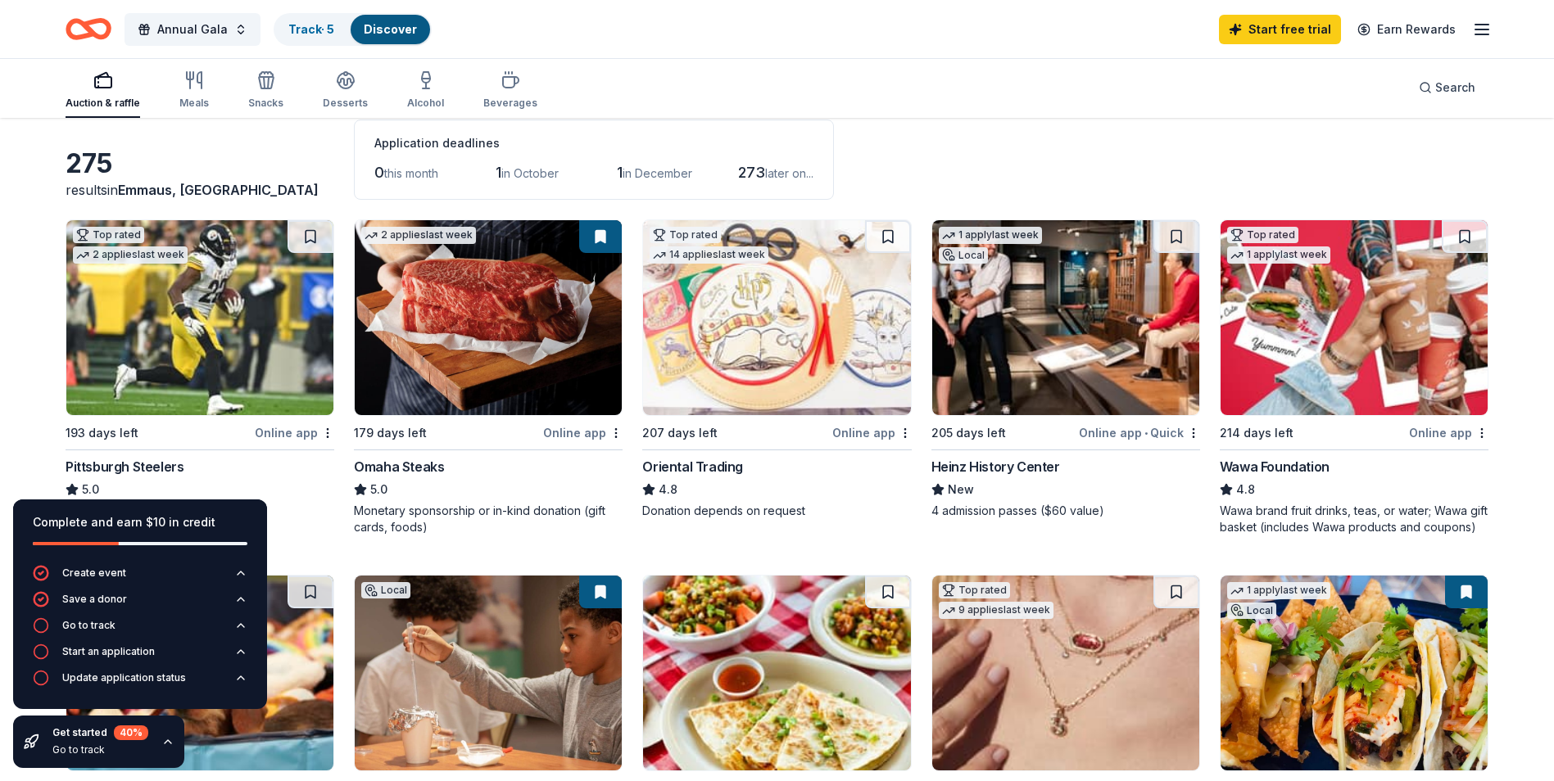
scroll to position [164, 0]
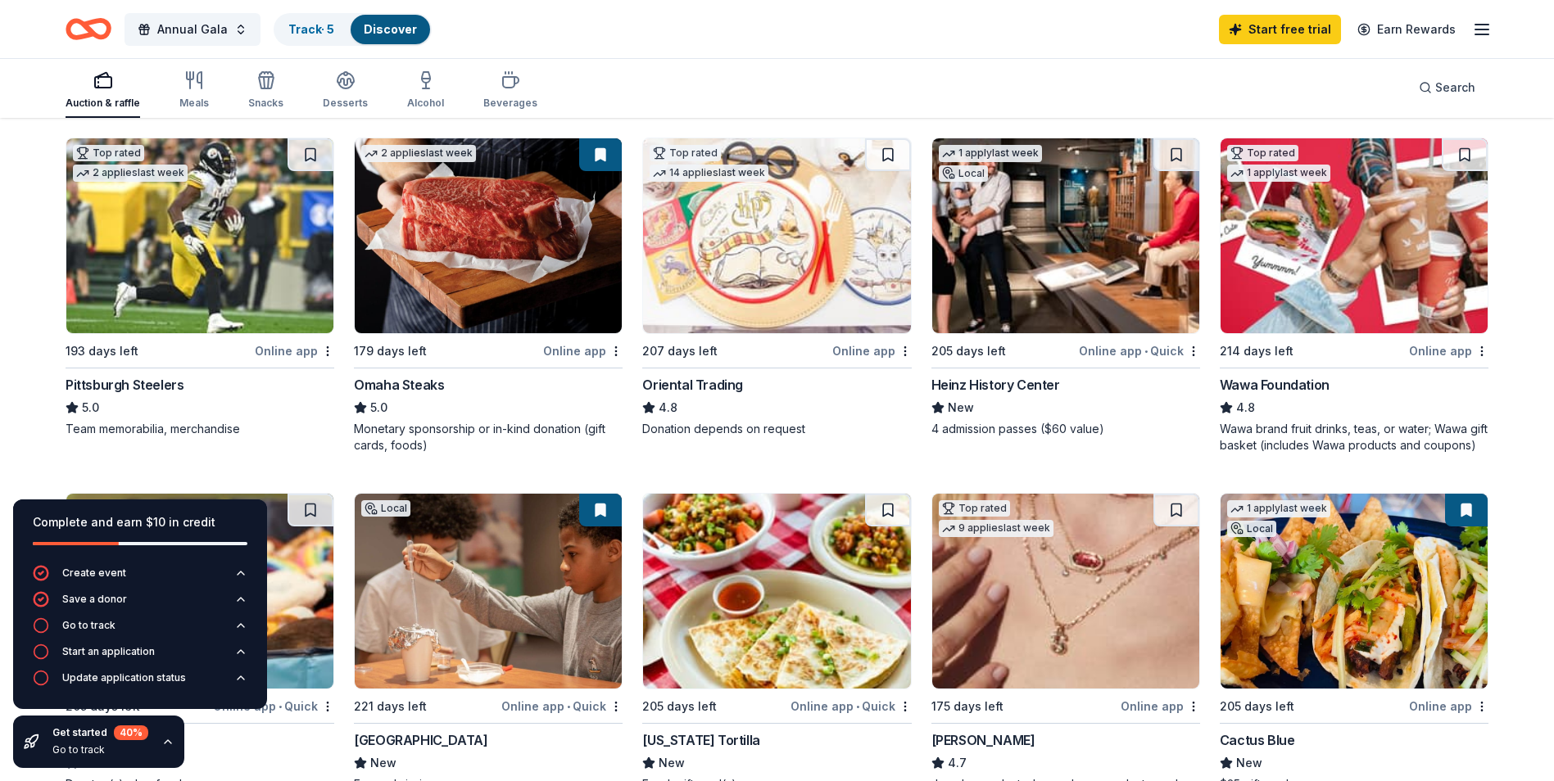
click at [543, 323] on img at bounding box center [488, 235] width 267 height 195
click at [210, 283] on img at bounding box center [199, 235] width 267 height 195
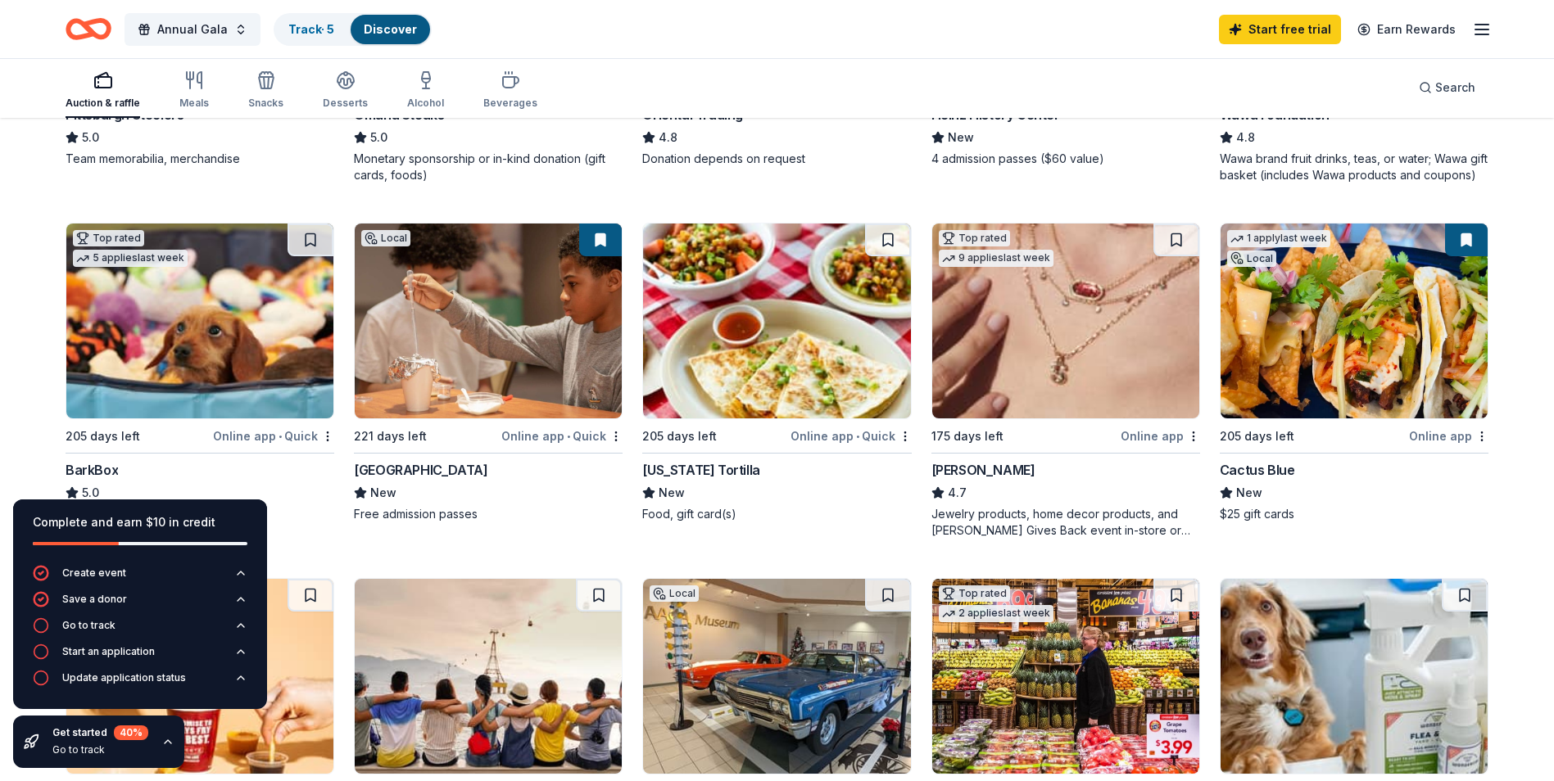
scroll to position [491, 0]
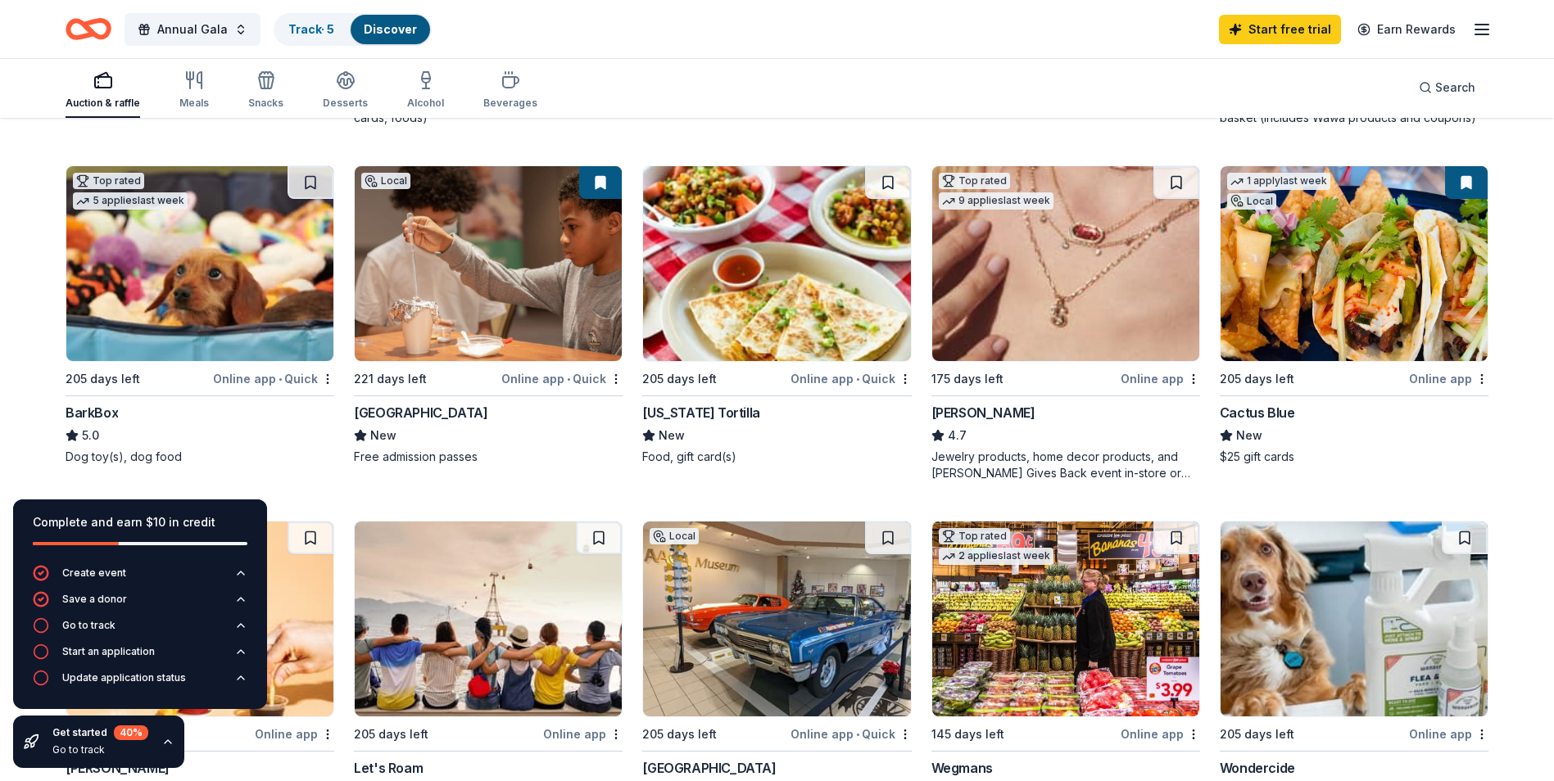
click at [210, 282] on img at bounding box center [199, 263] width 267 height 195
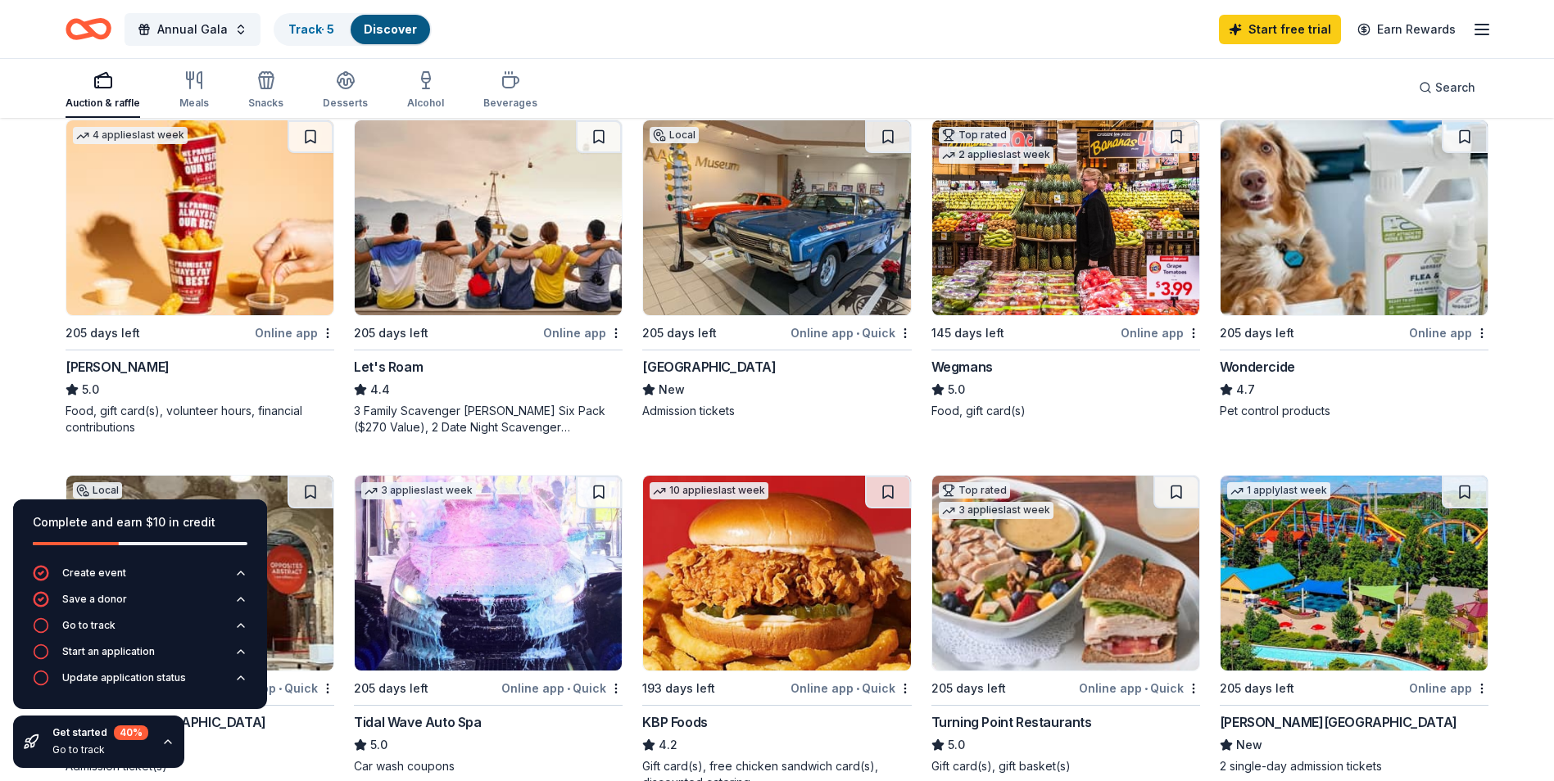
scroll to position [901, 0]
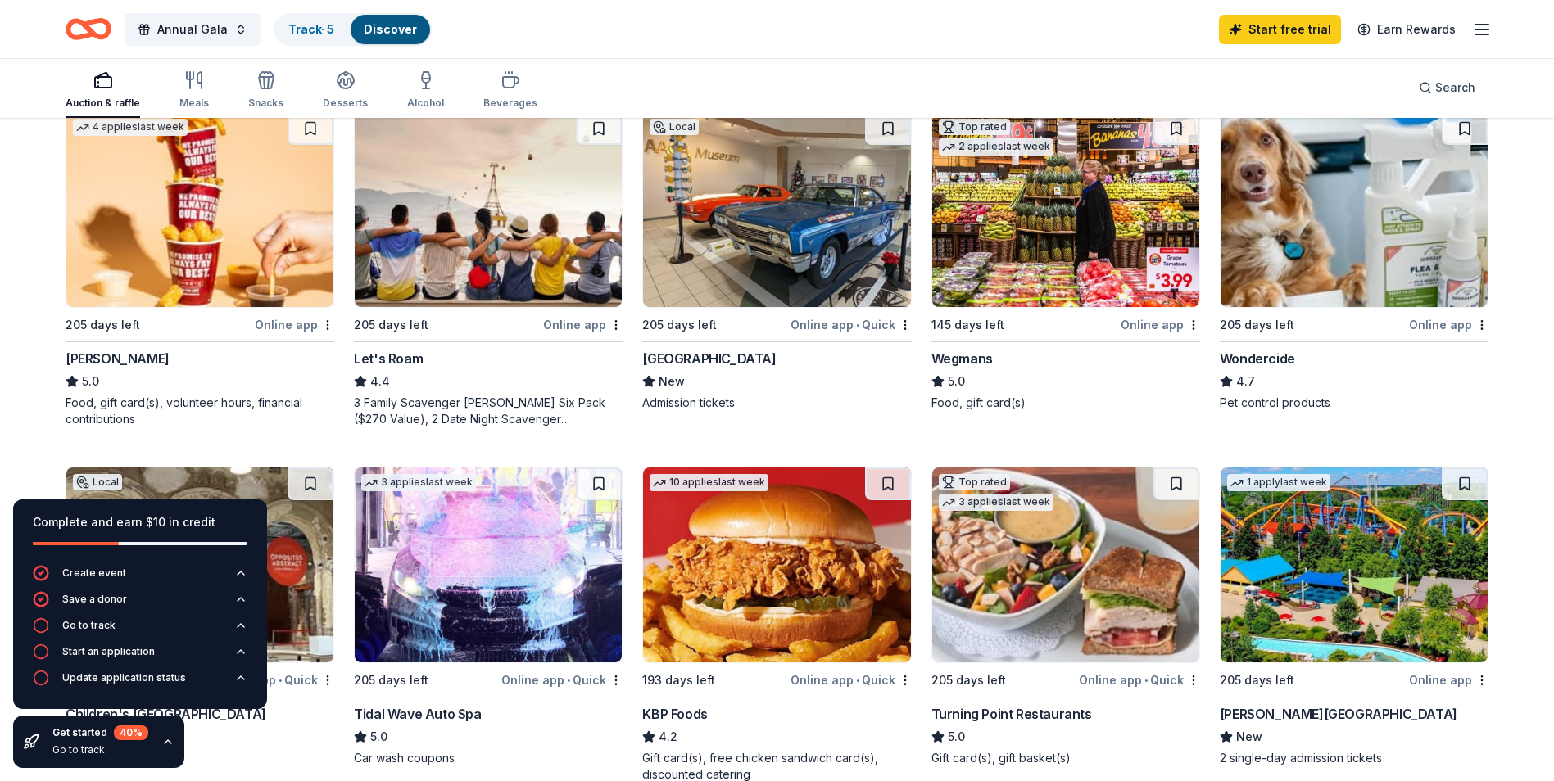
click at [5, 396] on div "275 results in Emmaus, PA Application deadlines 0 this month 1 in October 1 in …" at bounding box center [777, 349] width 1554 height 2260
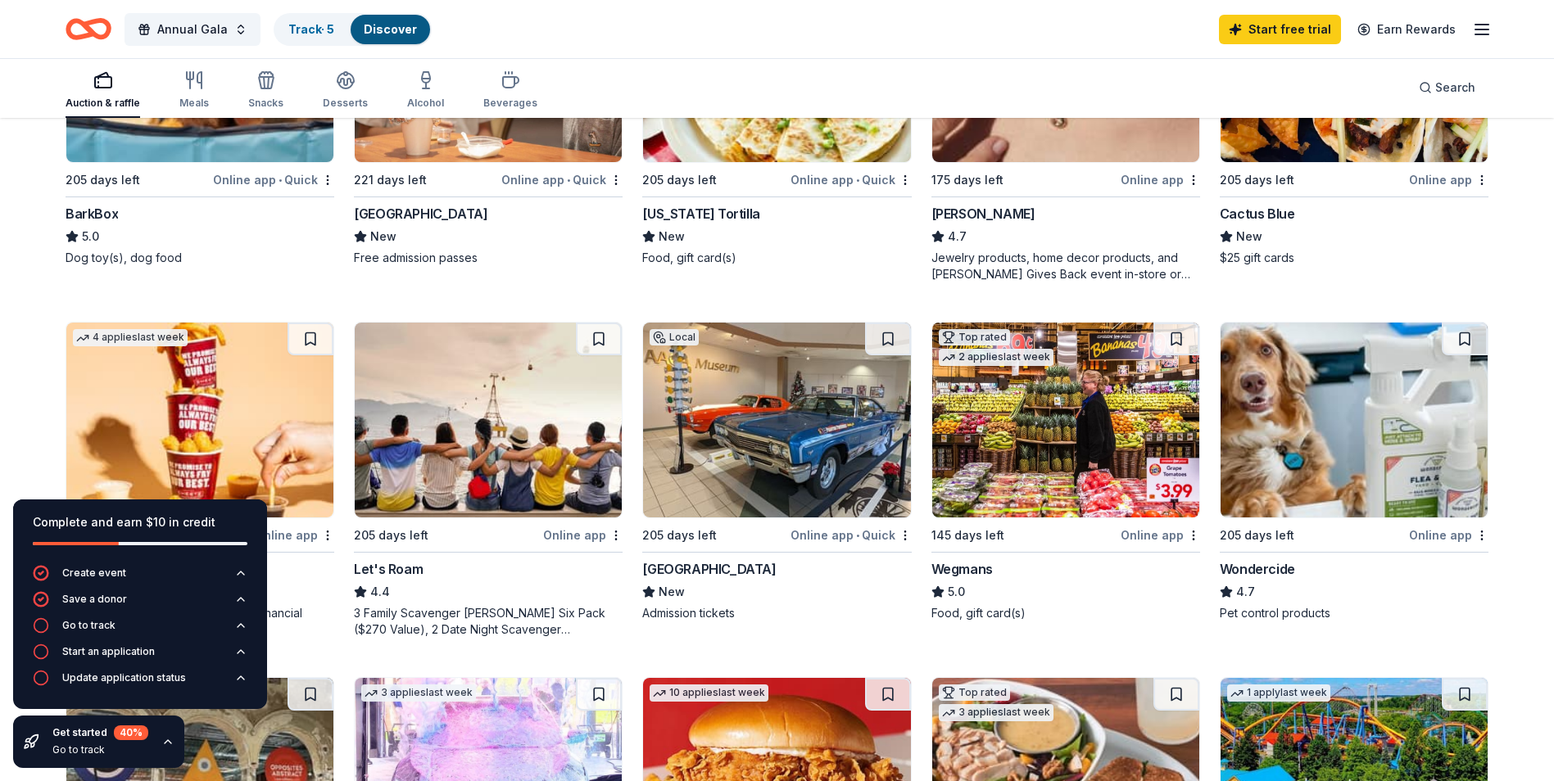
scroll to position [655, 0]
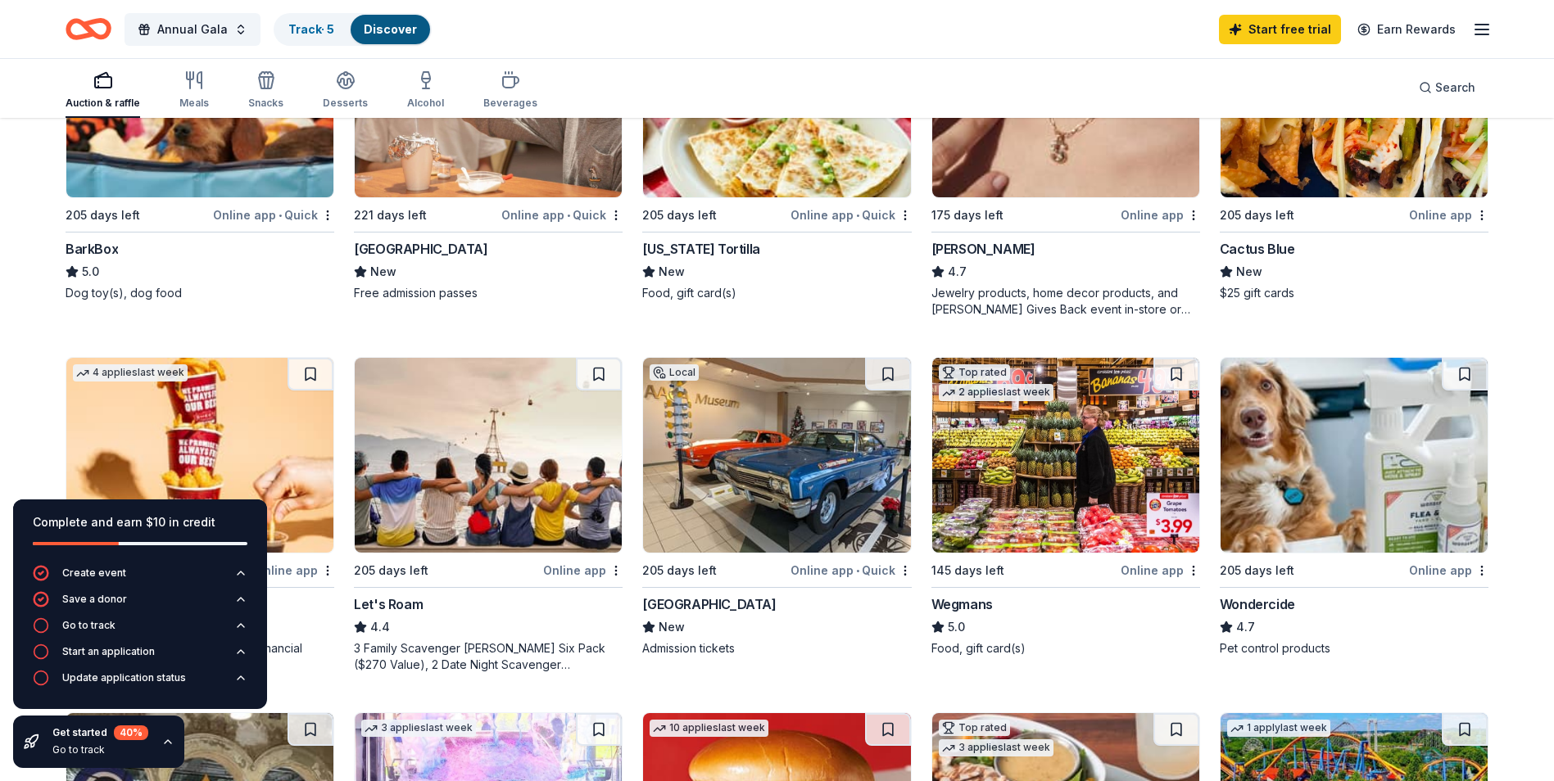
click at [1477, 22] on icon "button" at bounding box center [1482, 30] width 20 height 20
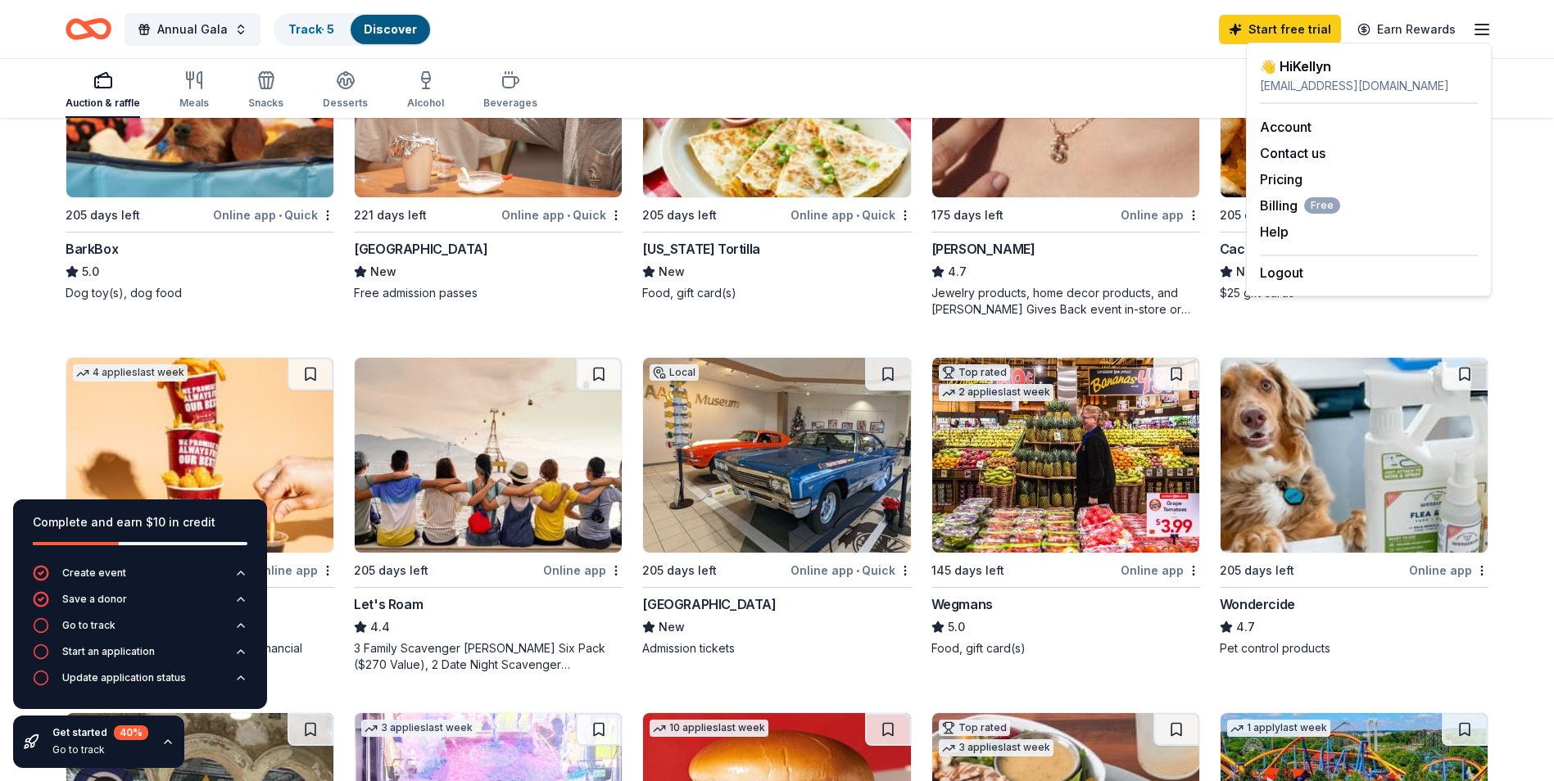
click at [1527, 92] on div "Auction & raffle Meals Snacks Desserts Alcohol Beverages Search" at bounding box center [777, 87] width 1554 height 61
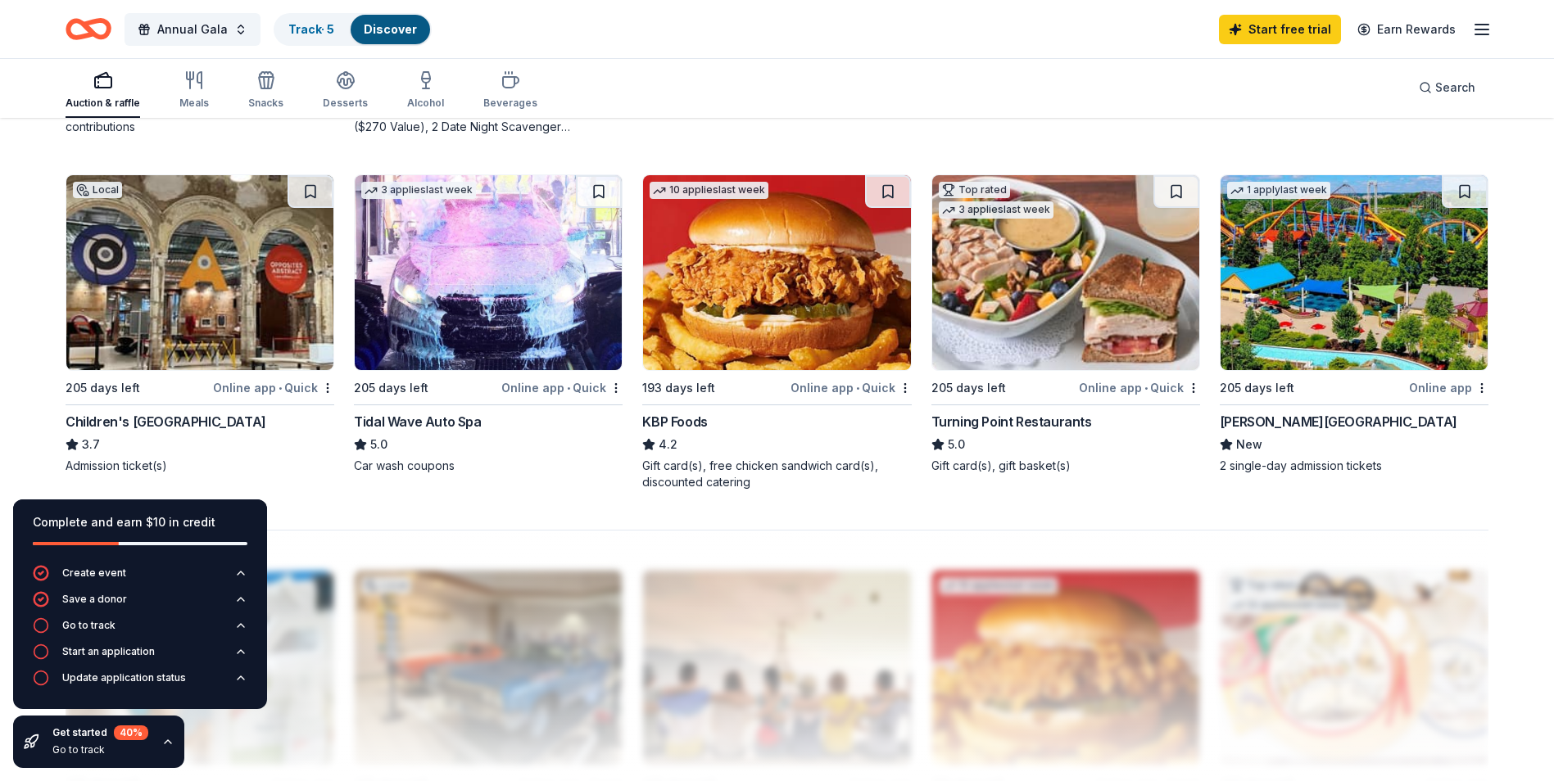
scroll to position [1189, 0]
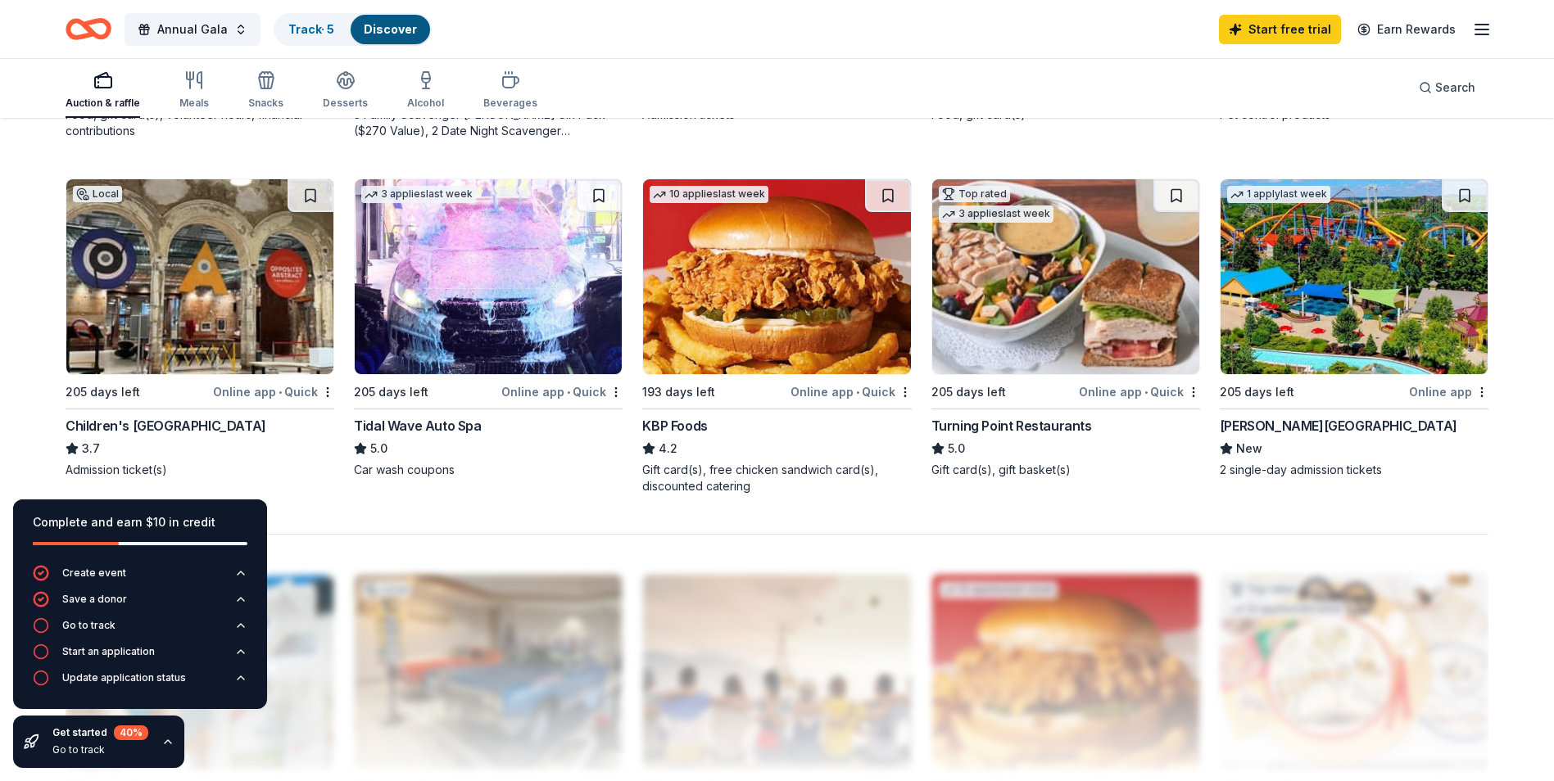
click at [222, 425] on div "Children's Museum of Pittsburgh" at bounding box center [166, 426] width 201 height 20
click at [749, 335] on img at bounding box center [776, 276] width 267 height 195
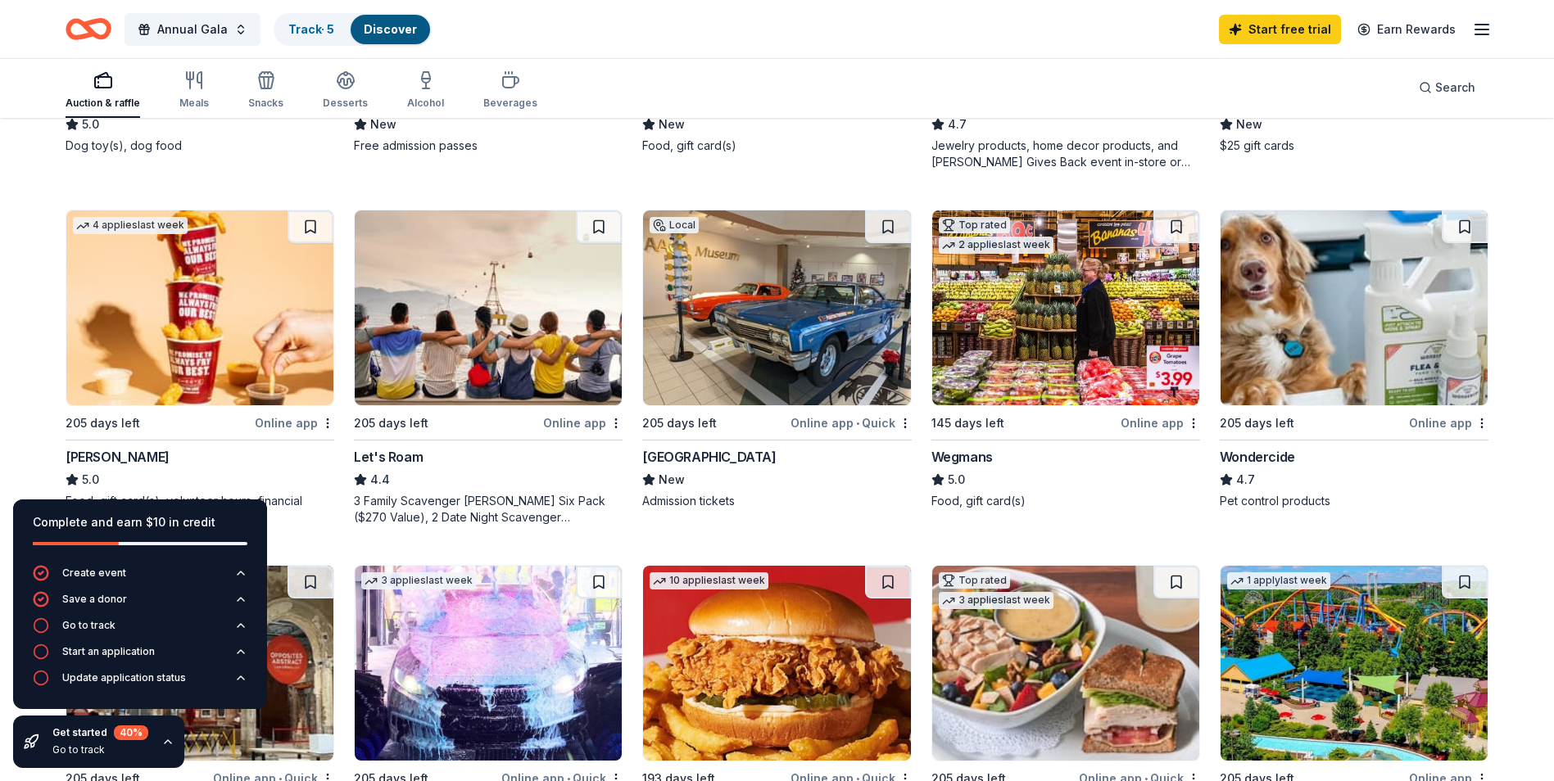
scroll to position [780, 0]
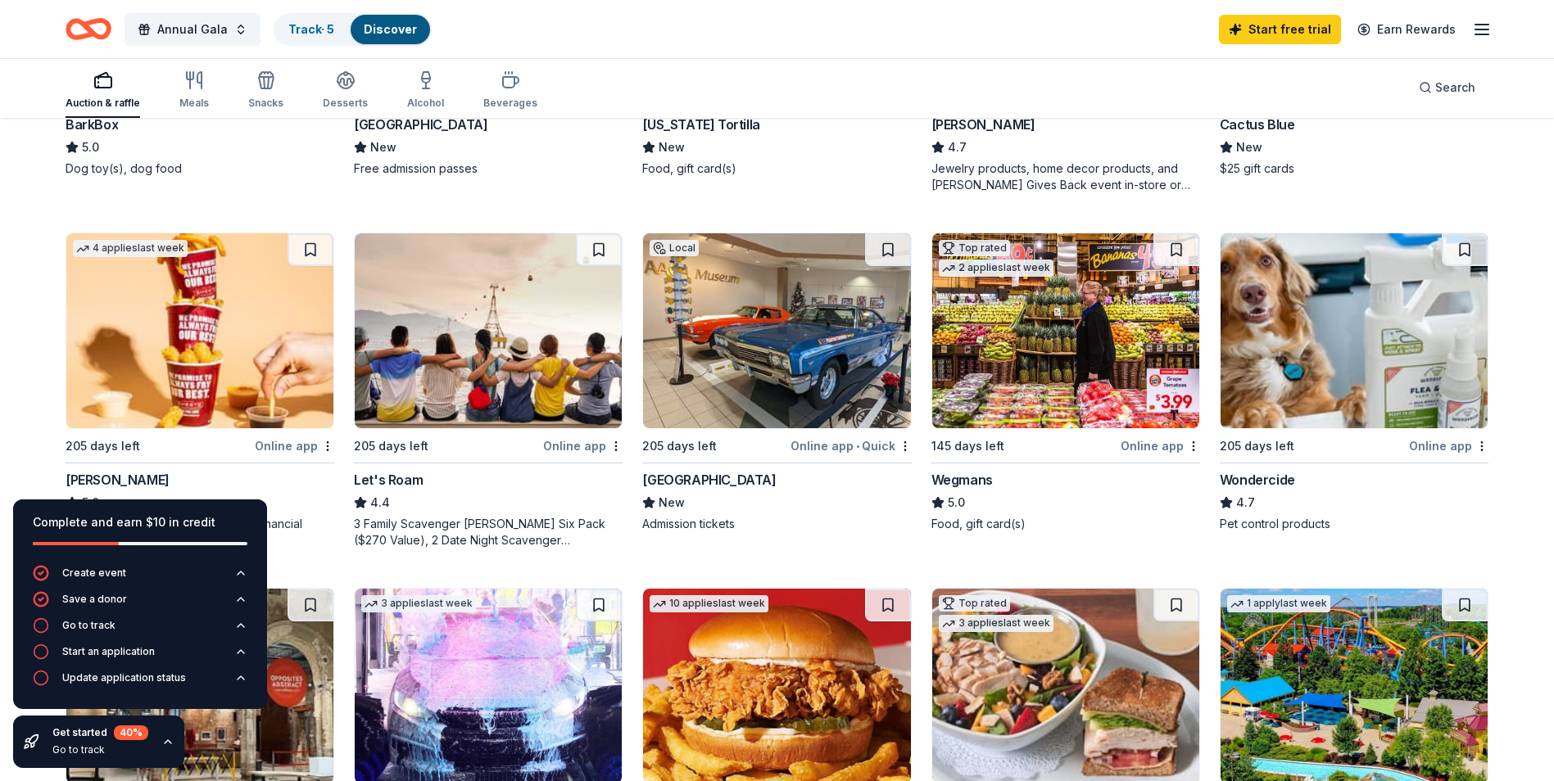
click at [722, 484] on div "[GEOGRAPHIC_DATA]" at bounding box center [708, 480] width 133 height 20
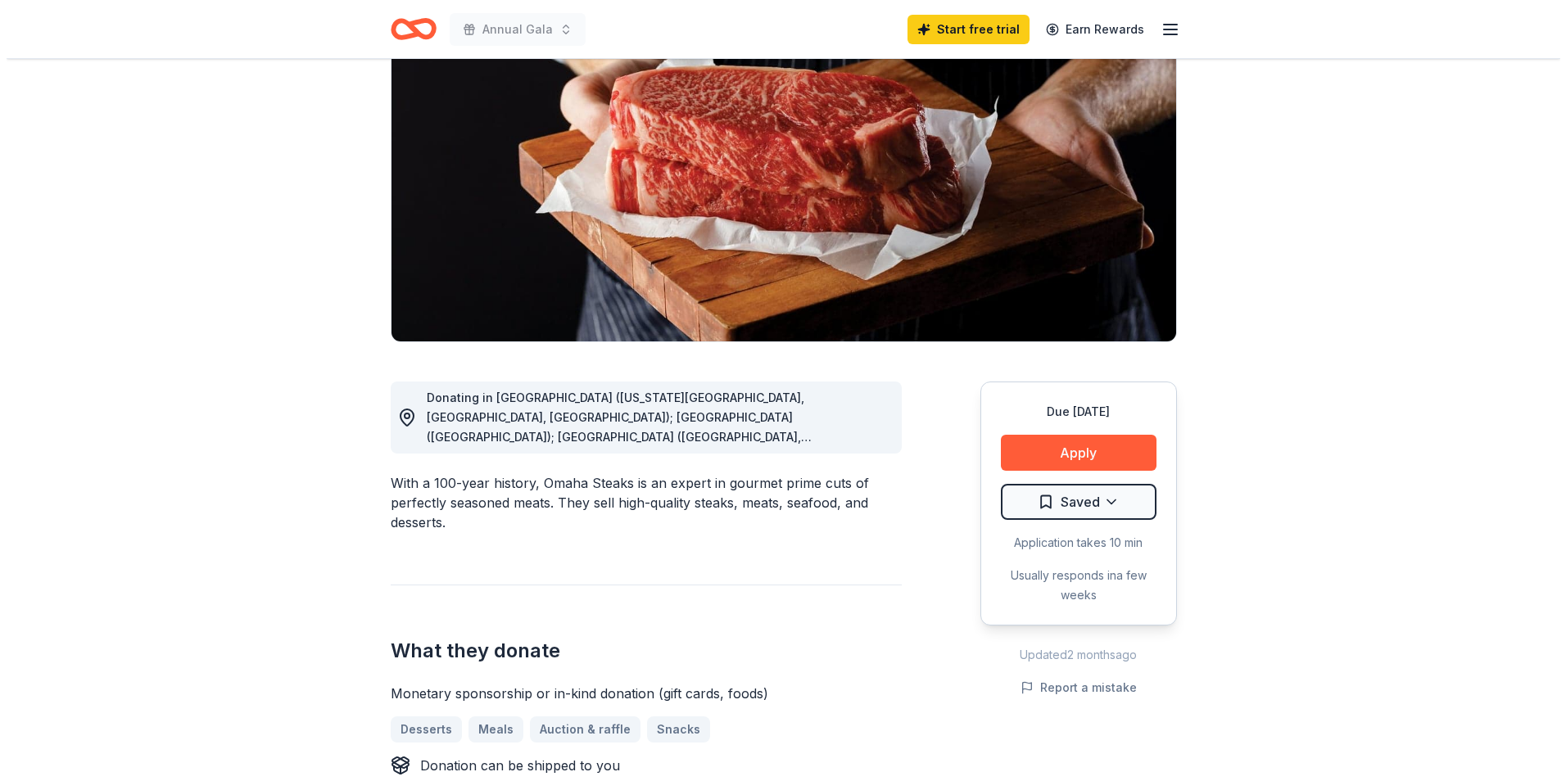
scroll to position [164, 0]
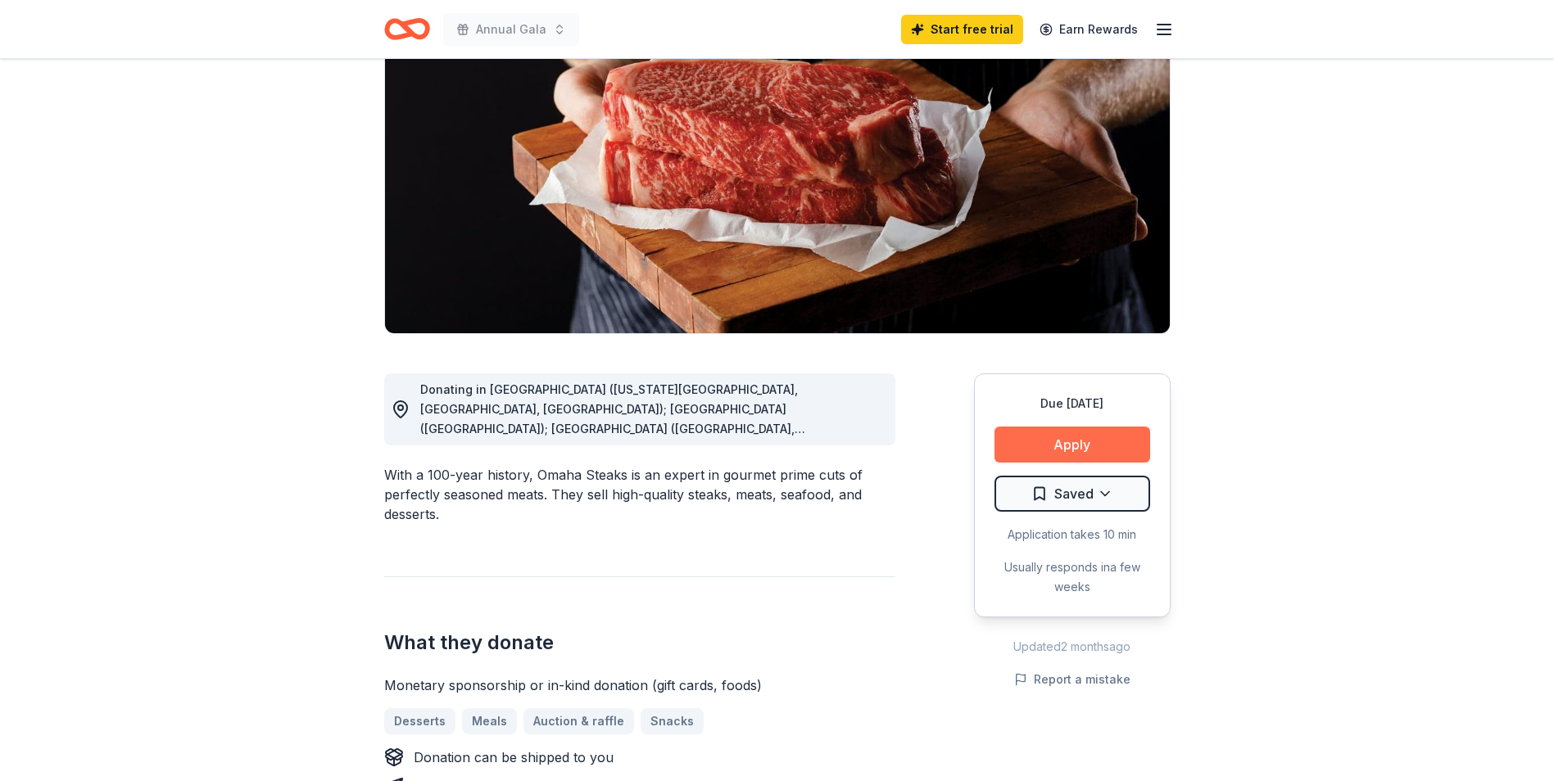
click at [1071, 438] on button "Apply" at bounding box center [1072, 445] width 156 height 36
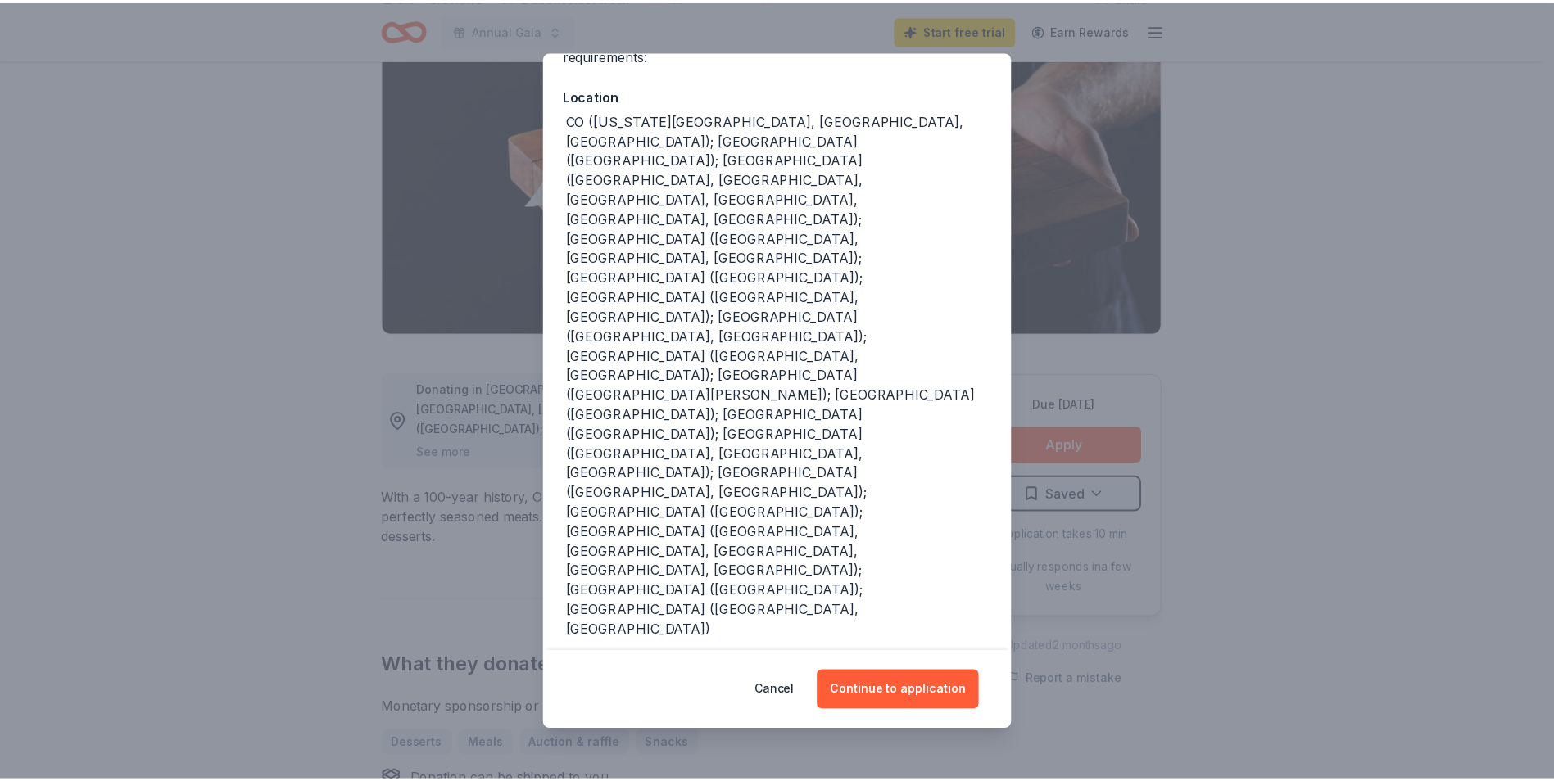
scroll to position [201, 0]
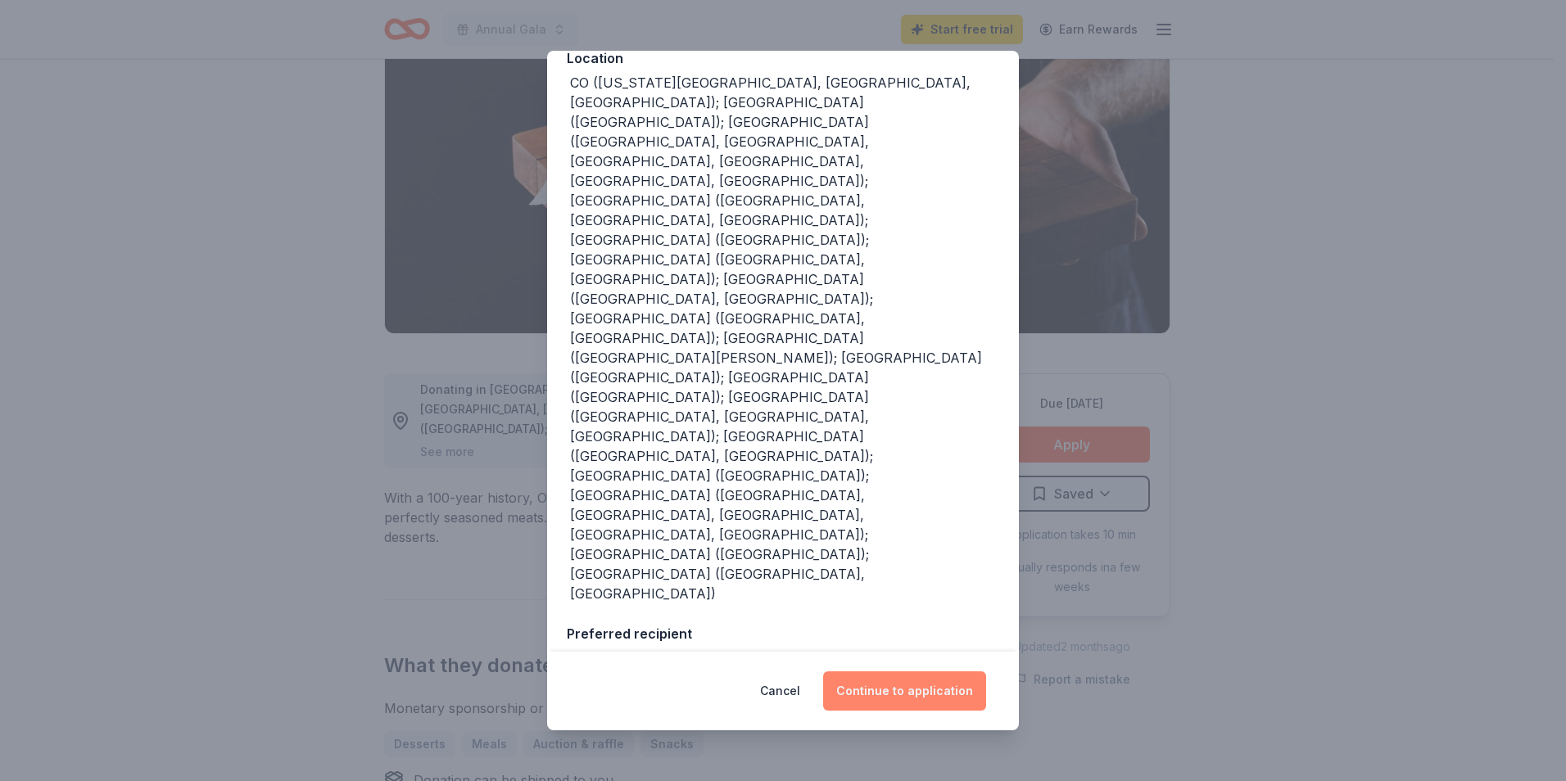
click at [931, 685] on button "Continue to application" at bounding box center [904, 691] width 163 height 39
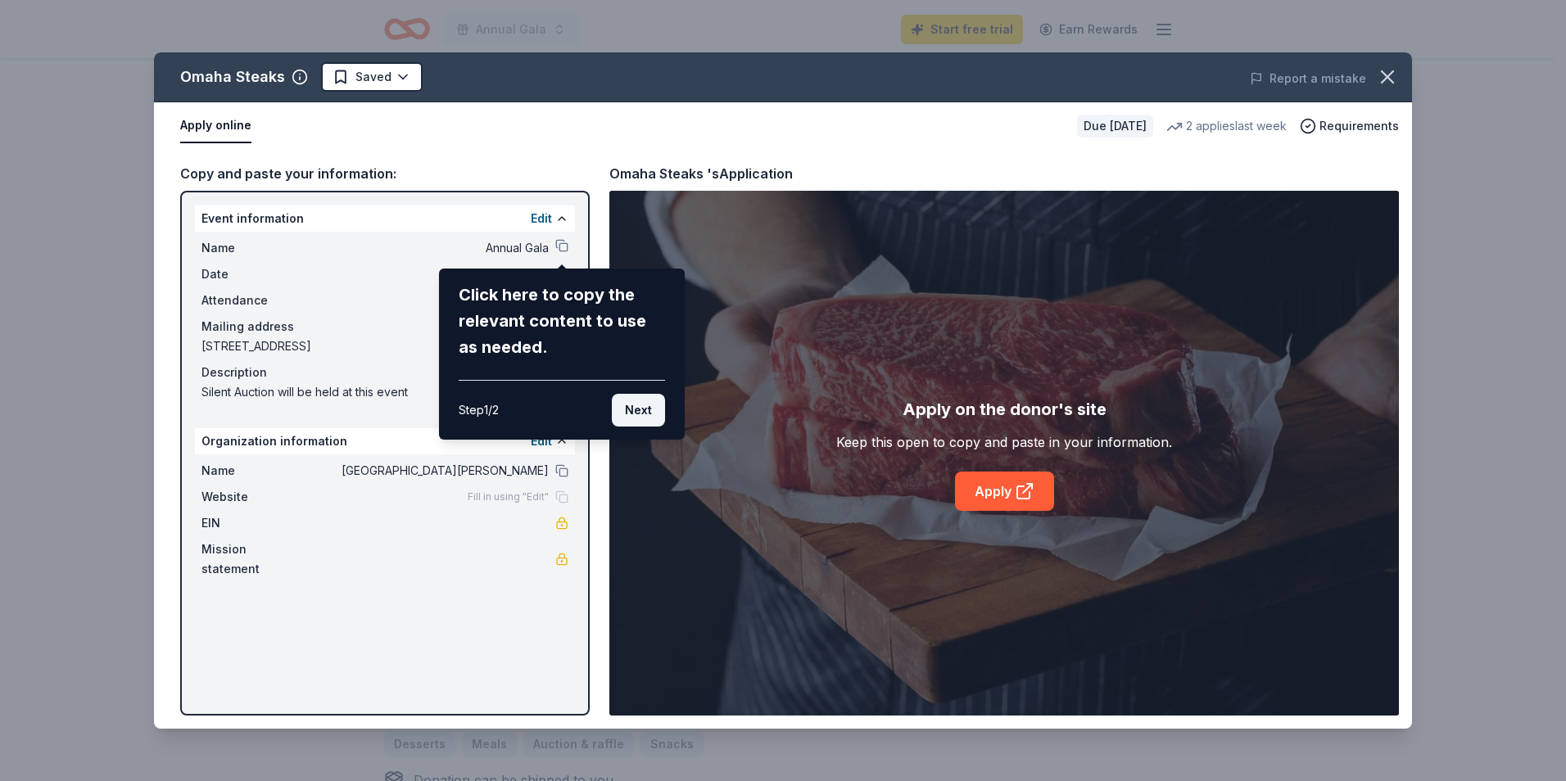
click at [640, 404] on button "Next" at bounding box center [638, 410] width 53 height 33
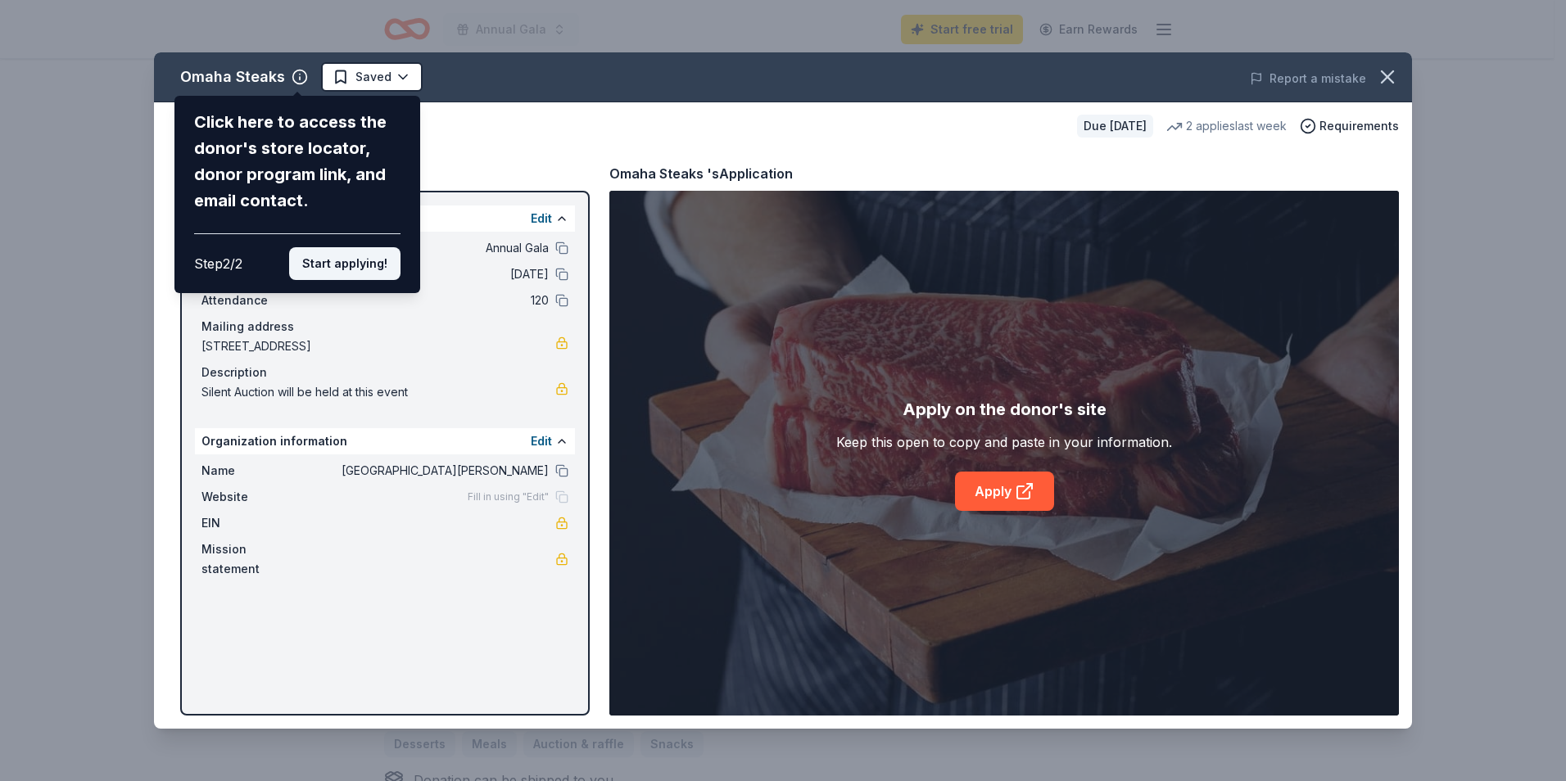
click at [347, 268] on button "Start applying!" at bounding box center [344, 263] width 111 height 33
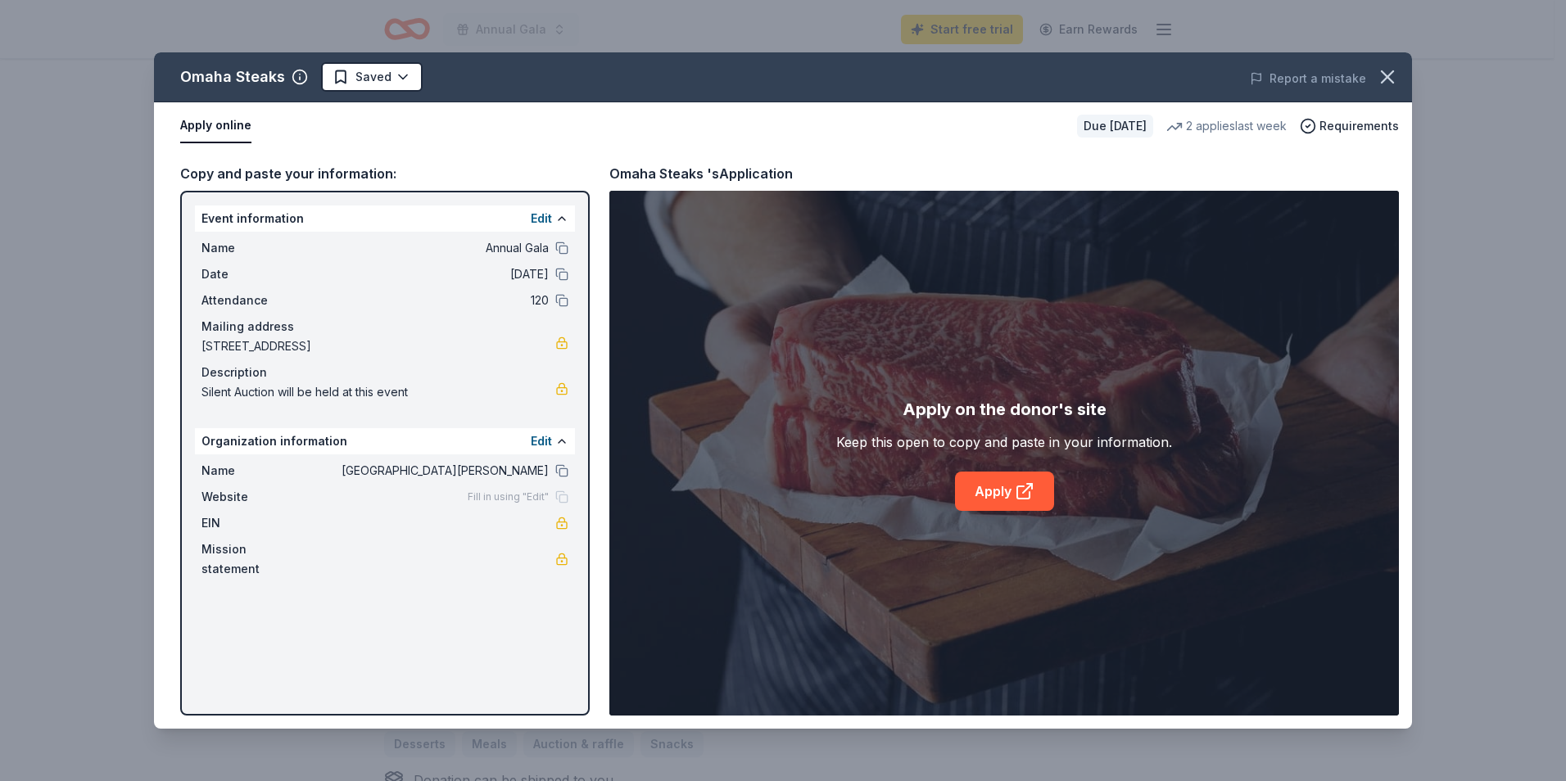
click at [551, 251] on div "Name Annual Gala" at bounding box center [384, 248] width 367 height 20
click at [562, 240] on div "Name Annual Gala" at bounding box center [384, 248] width 367 height 20
click at [559, 246] on button at bounding box center [561, 248] width 13 height 13
click at [231, 129] on button "Apply online" at bounding box center [215, 126] width 71 height 34
click at [994, 485] on link "Apply" at bounding box center [1004, 491] width 99 height 39
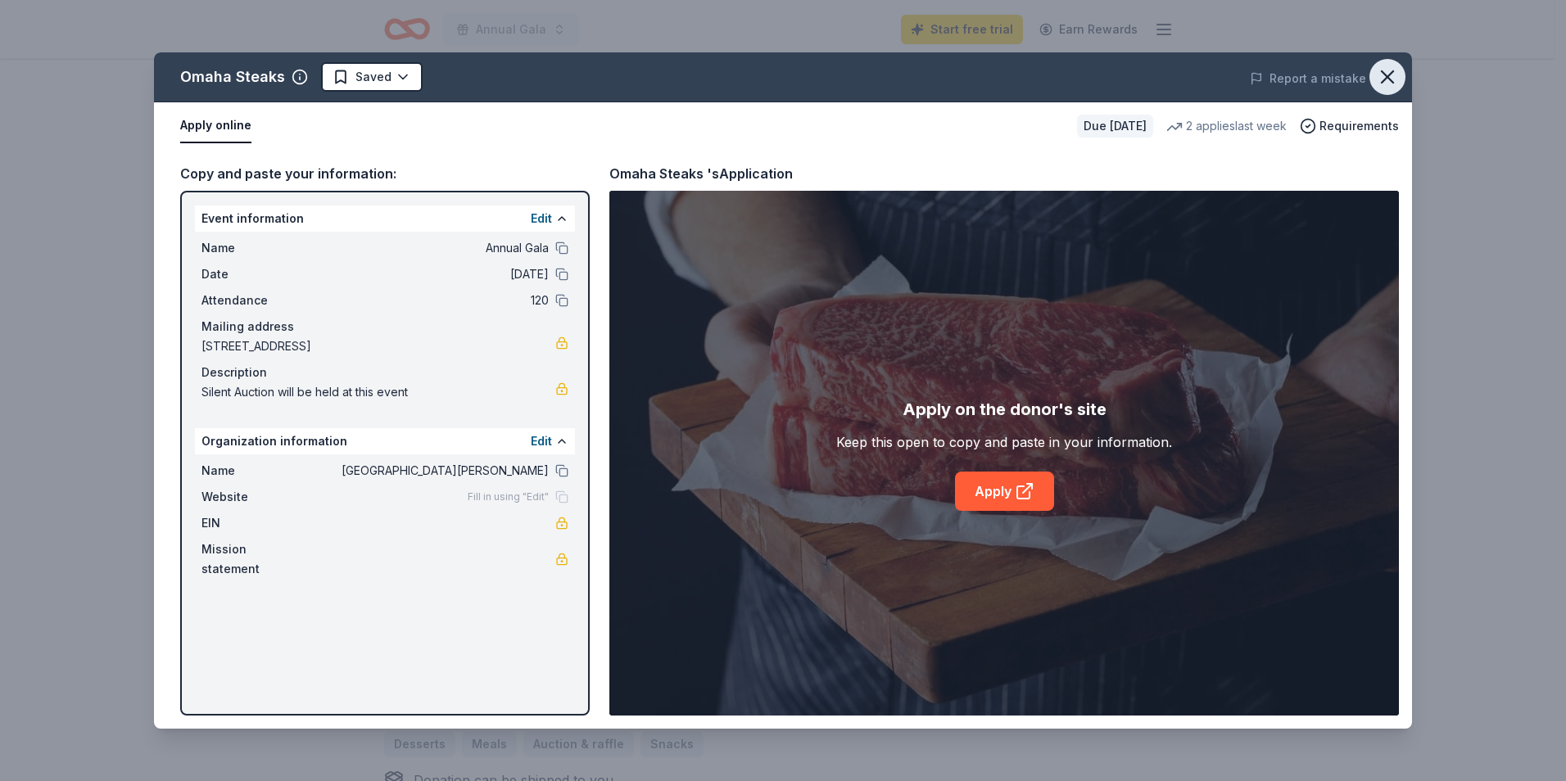
click at [1385, 73] on icon "button" at bounding box center [1387, 77] width 23 height 23
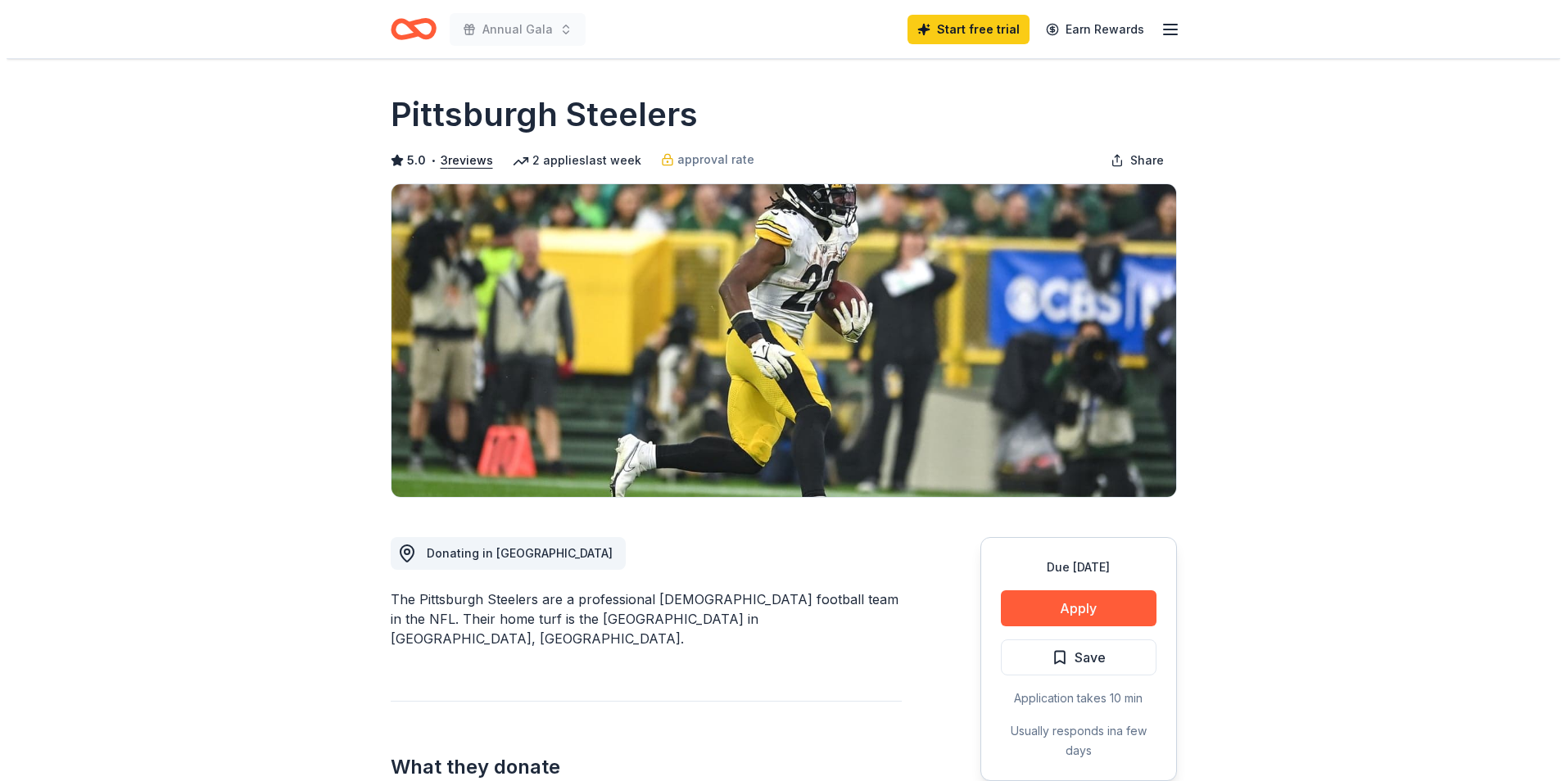
scroll to position [82, 0]
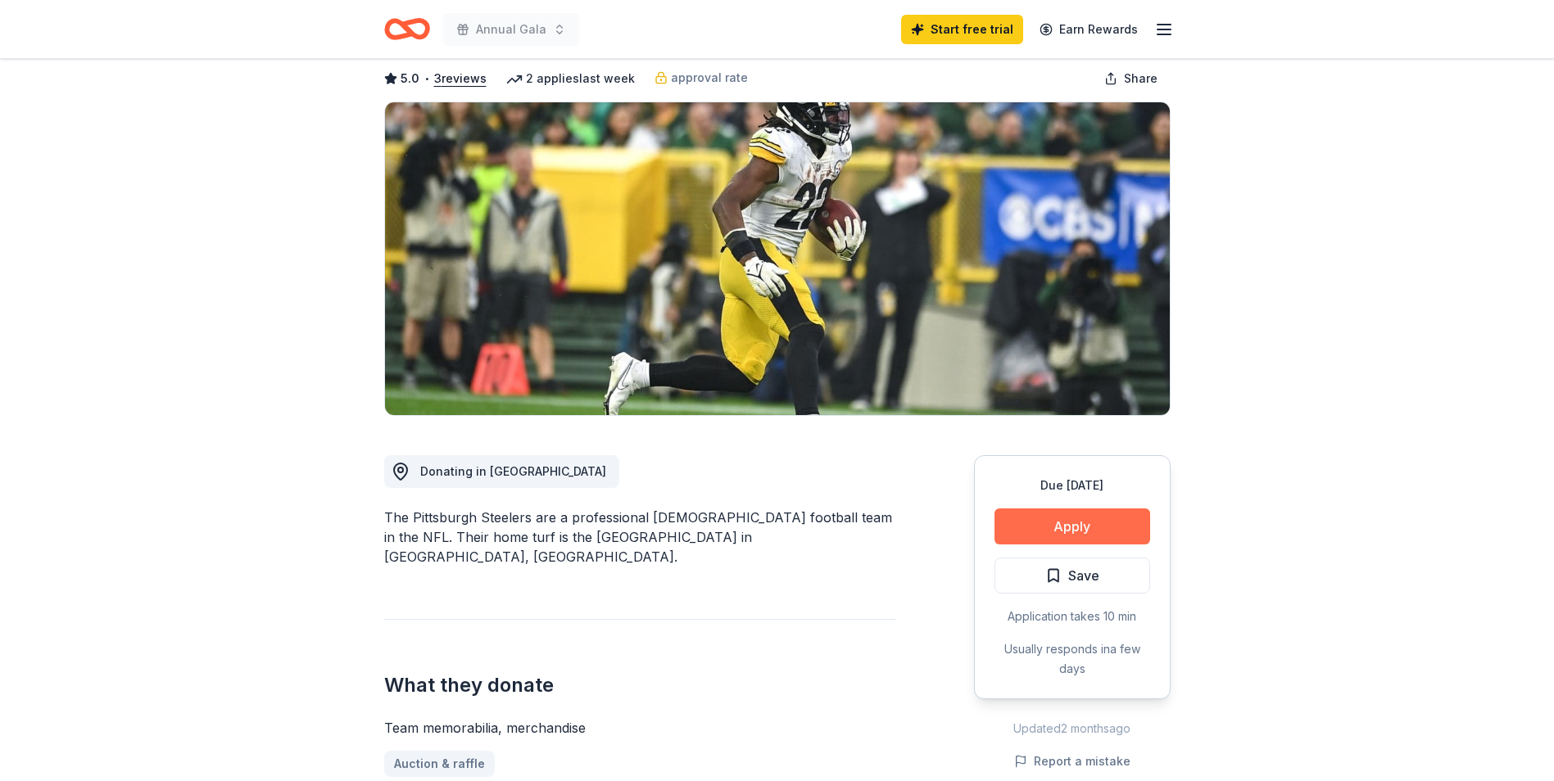
click at [1070, 526] on button "Apply" at bounding box center [1072, 527] width 156 height 36
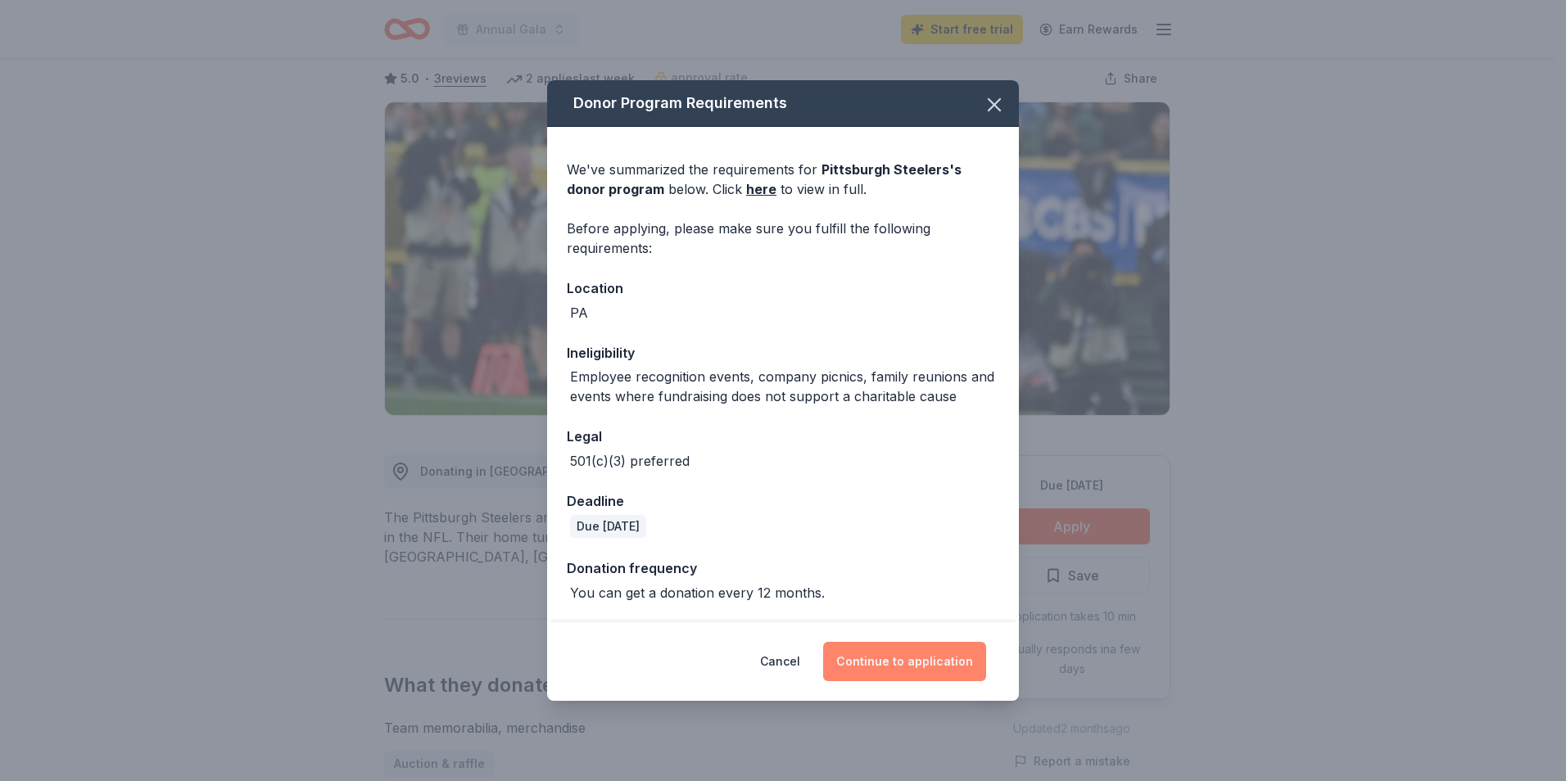
click at [882, 652] on button "Continue to application" at bounding box center [904, 661] width 163 height 39
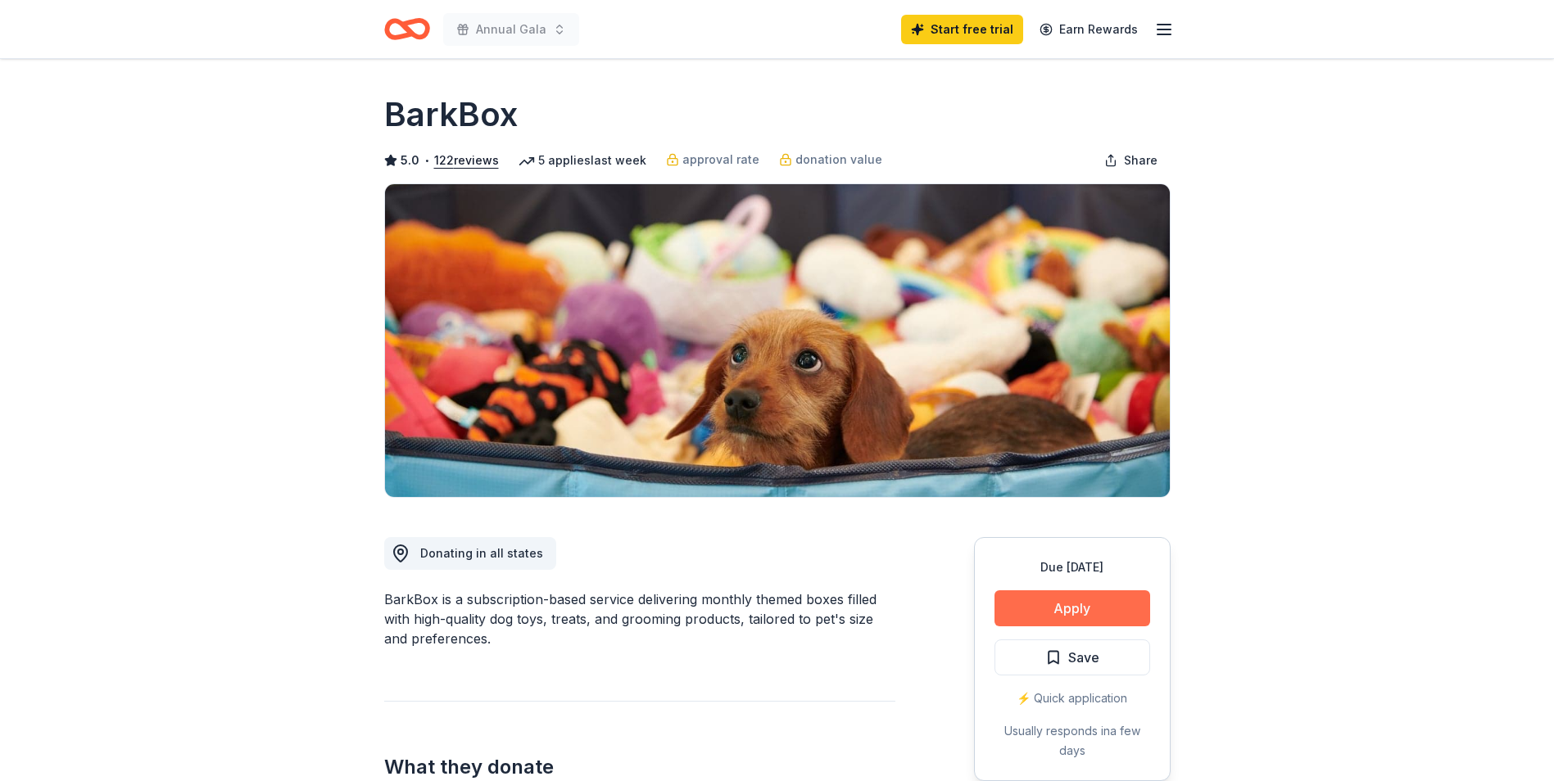
click at [1084, 614] on button "Apply" at bounding box center [1072, 608] width 156 height 36
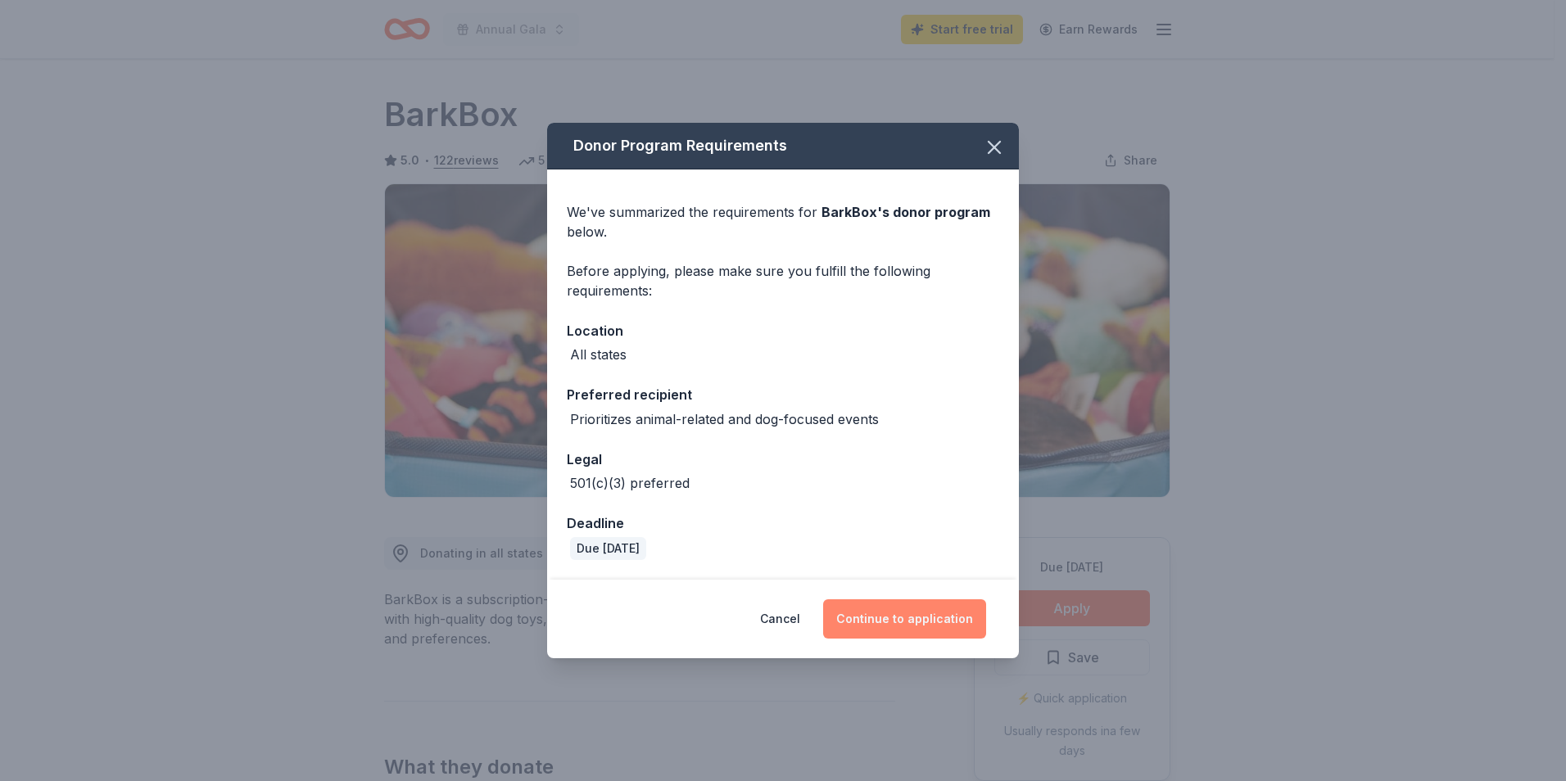
click at [904, 616] on button "Continue to application" at bounding box center [904, 618] width 163 height 39
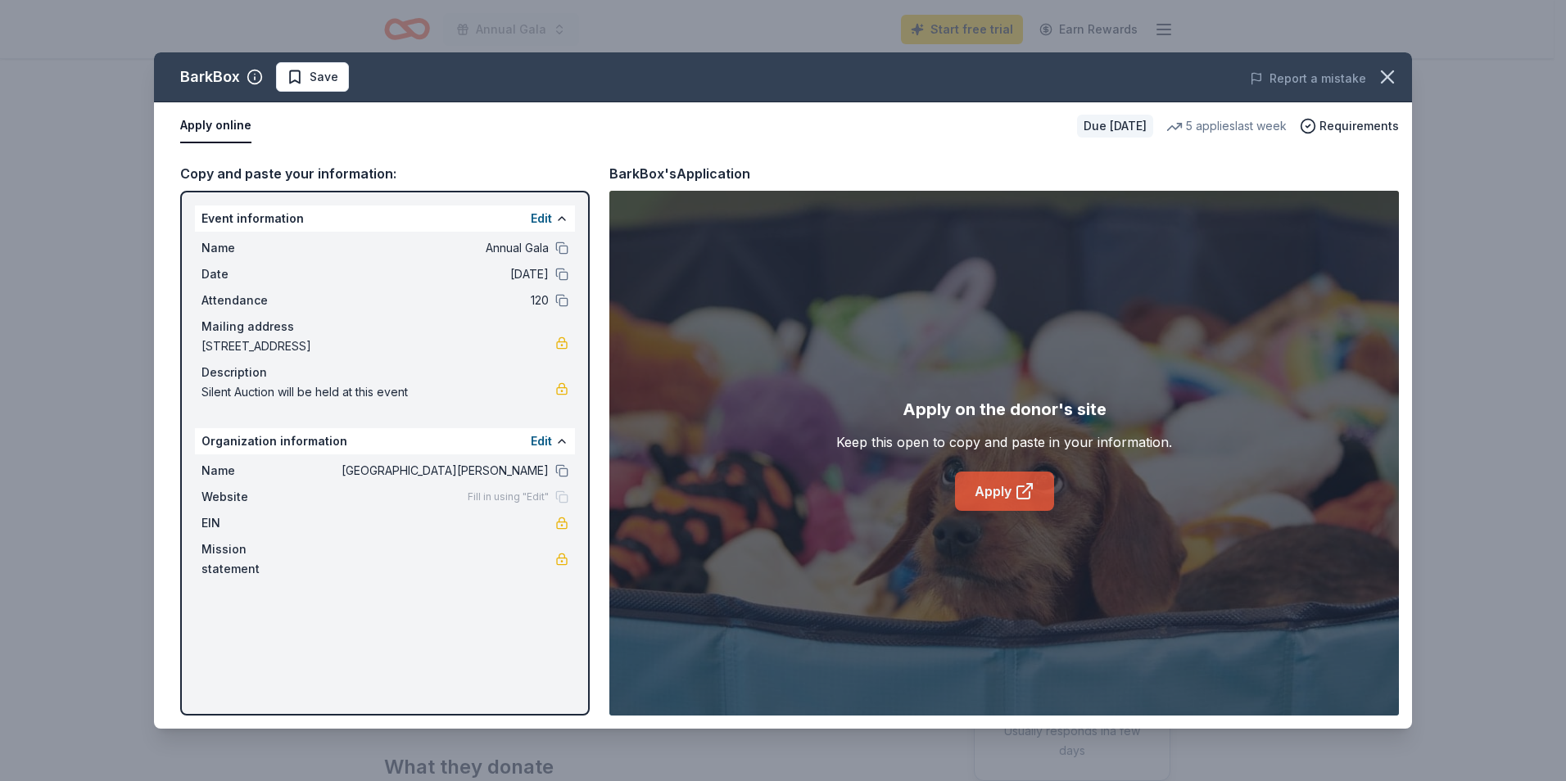
click at [999, 495] on link "Apply" at bounding box center [1004, 491] width 99 height 39
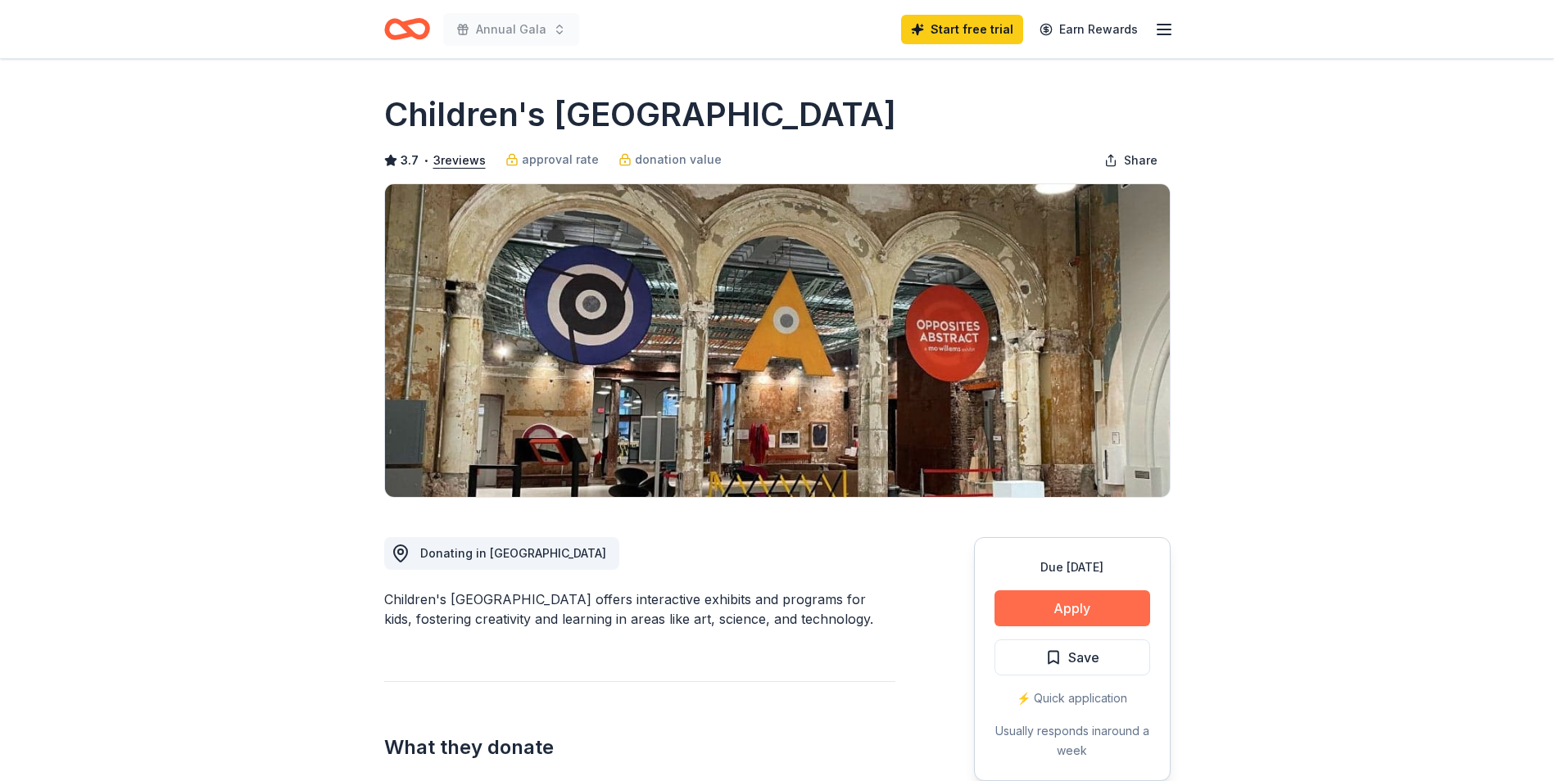
click at [1080, 611] on button "Apply" at bounding box center [1072, 608] width 156 height 36
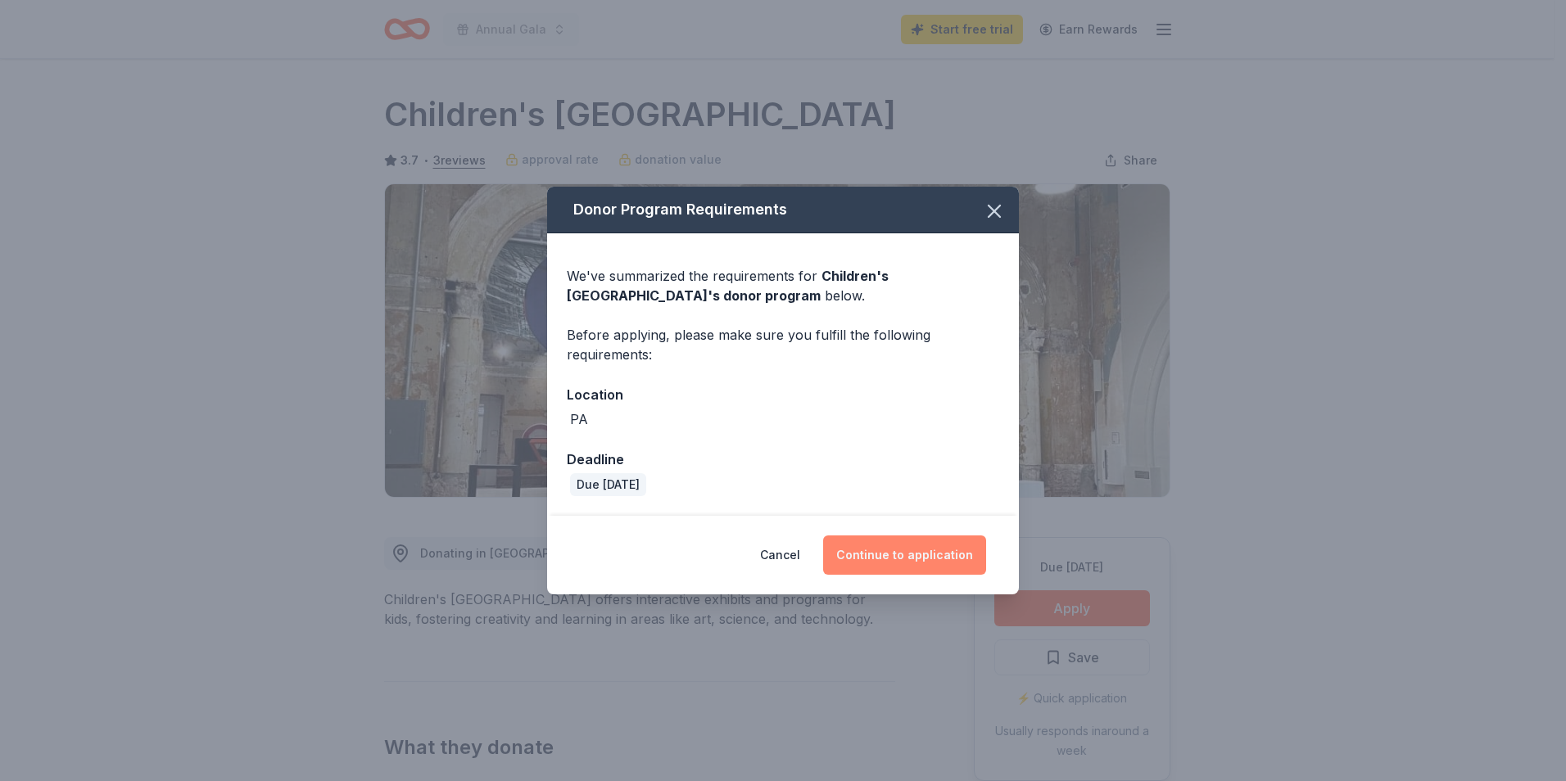
click at [934, 555] on button "Continue to application" at bounding box center [904, 555] width 163 height 39
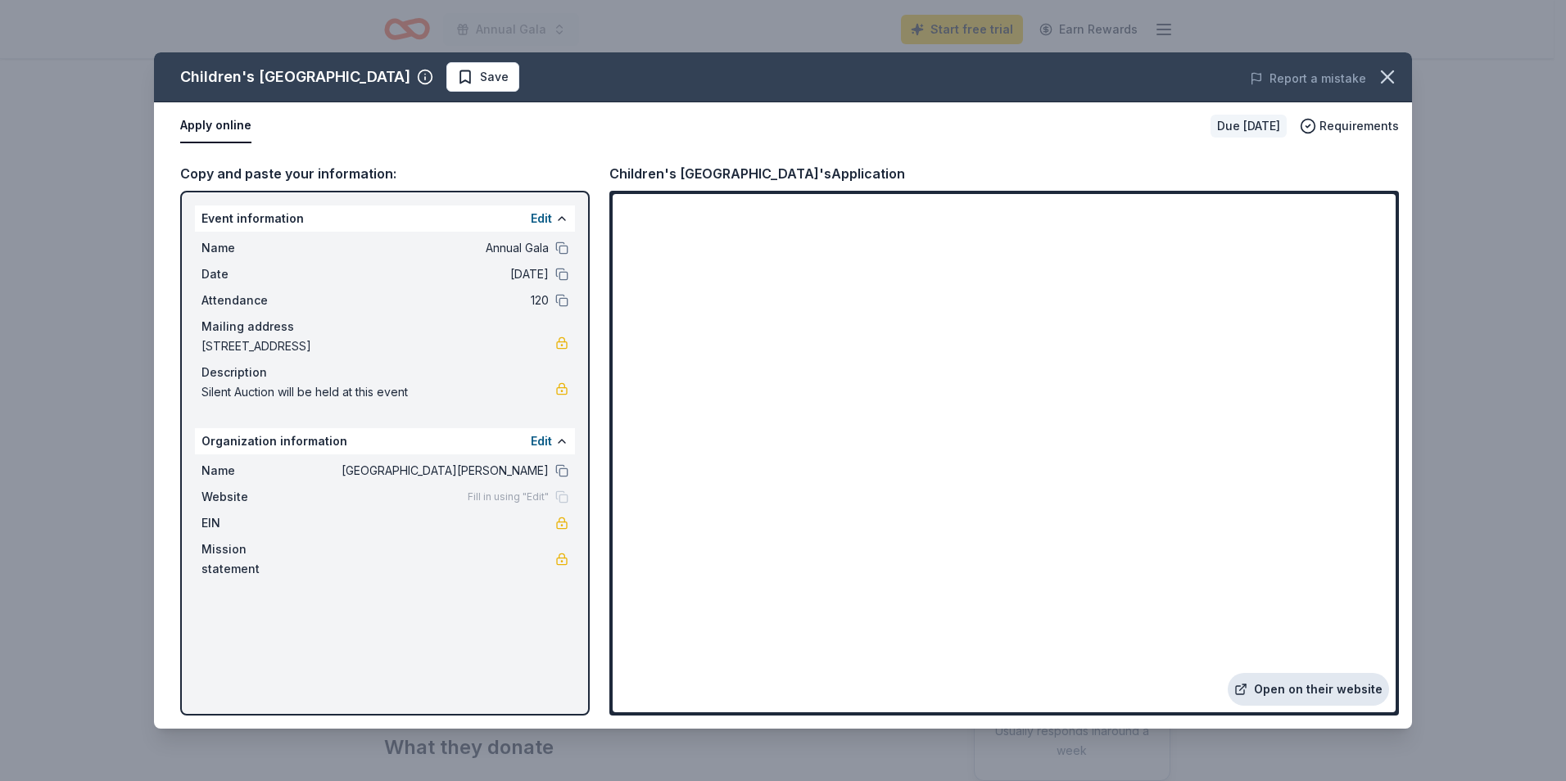
click at [1321, 690] on link "Open on their website" at bounding box center [1308, 689] width 161 height 33
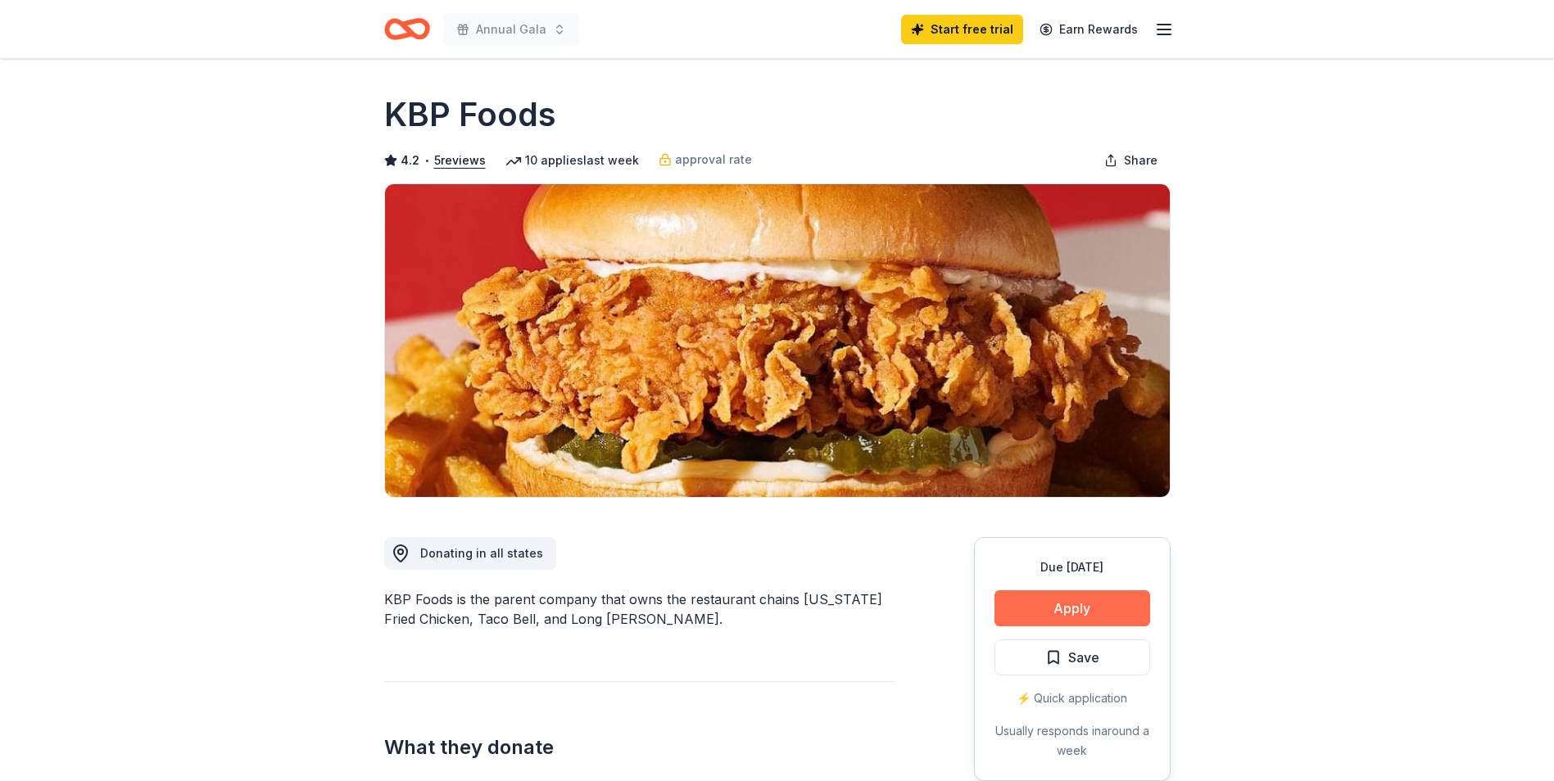
click at [1038, 606] on button "Apply" at bounding box center [1072, 608] width 156 height 36
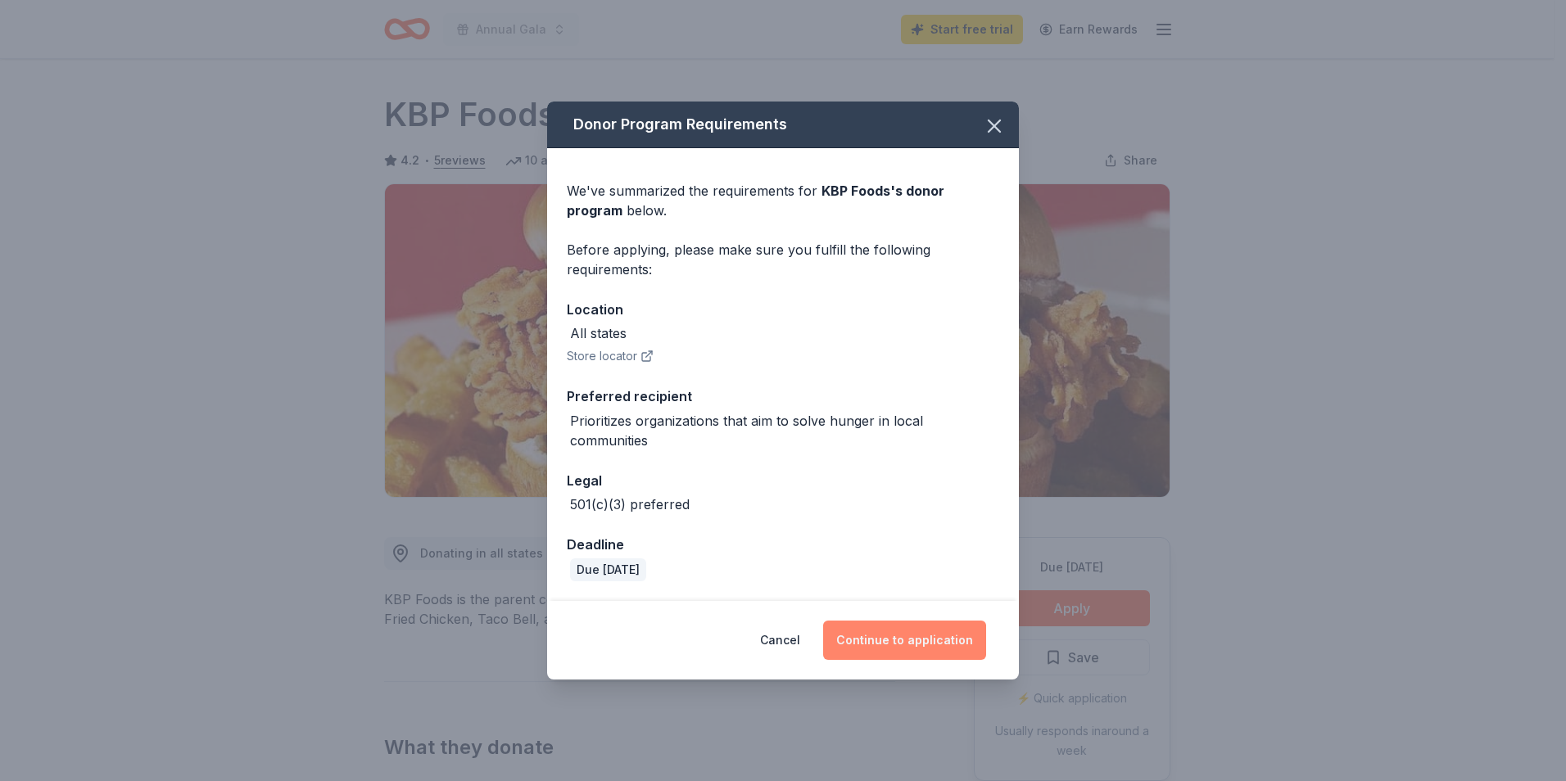
click at [911, 638] on button "Continue to application" at bounding box center [904, 640] width 163 height 39
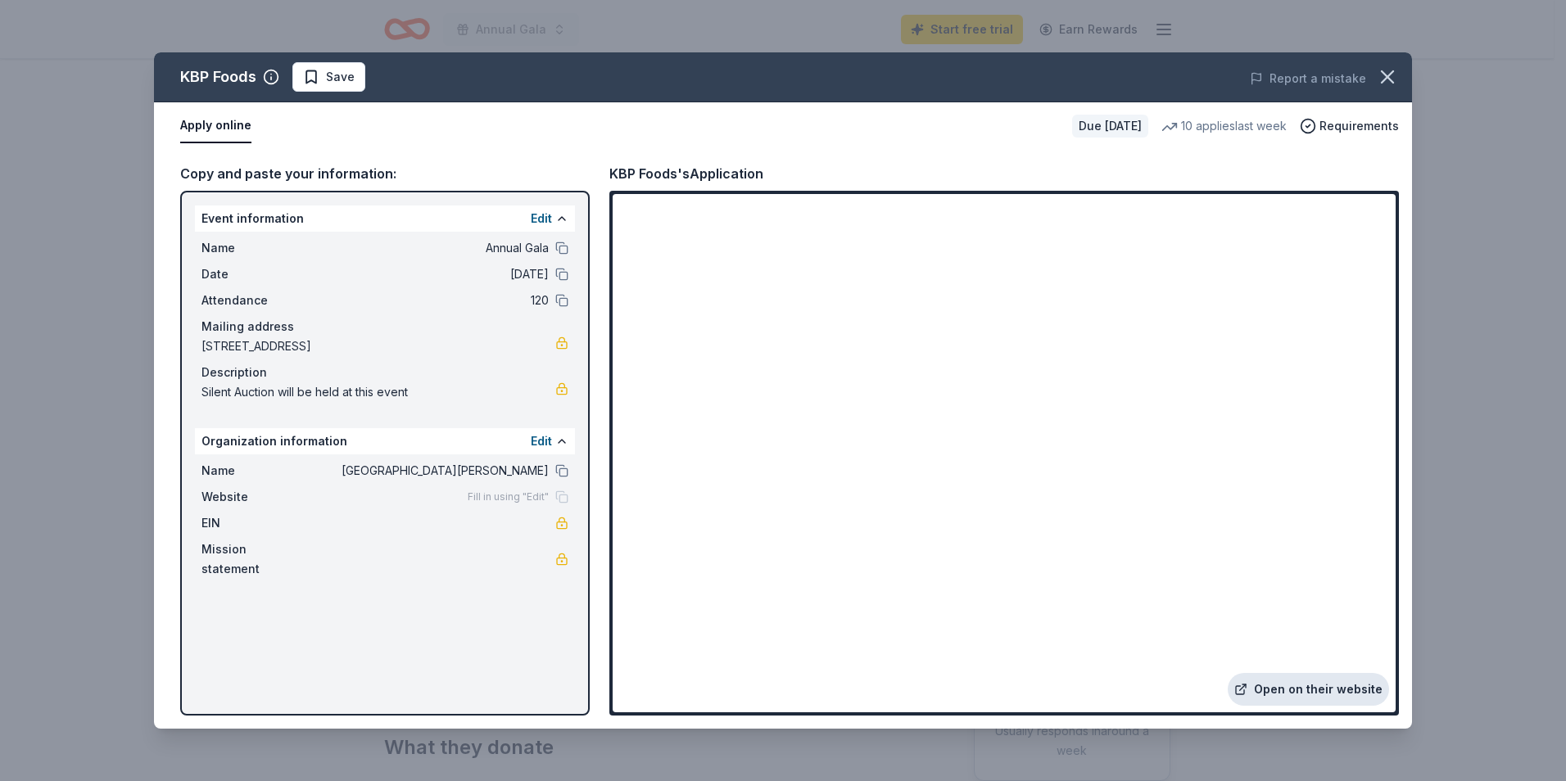
click at [1314, 677] on link "Open on their website" at bounding box center [1308, 689] width 161 height 33
click at [1388, 73] on icon "button" at bounding box center [1387, 77] width 23 height 23
